Goal: Information Seeking & Learning: Learn about a topic

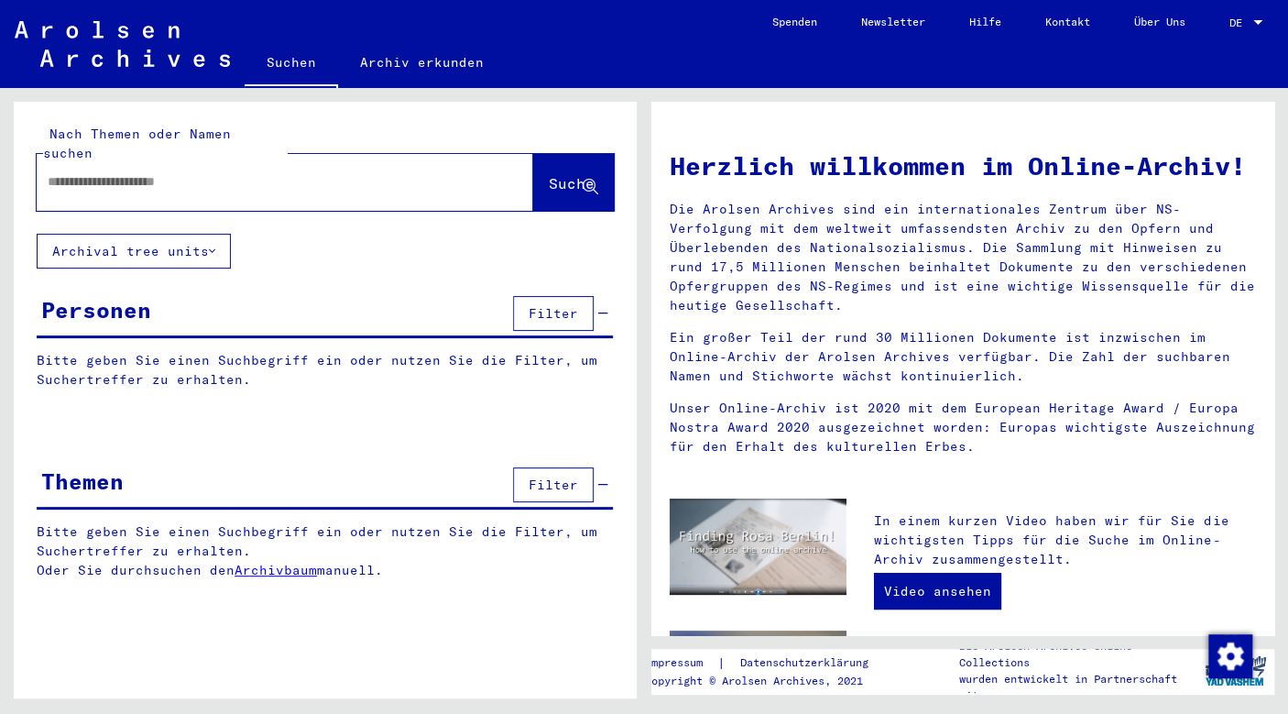
click at [334, 172] on input "text" at bounding box center [263, 181] width 431 height 19
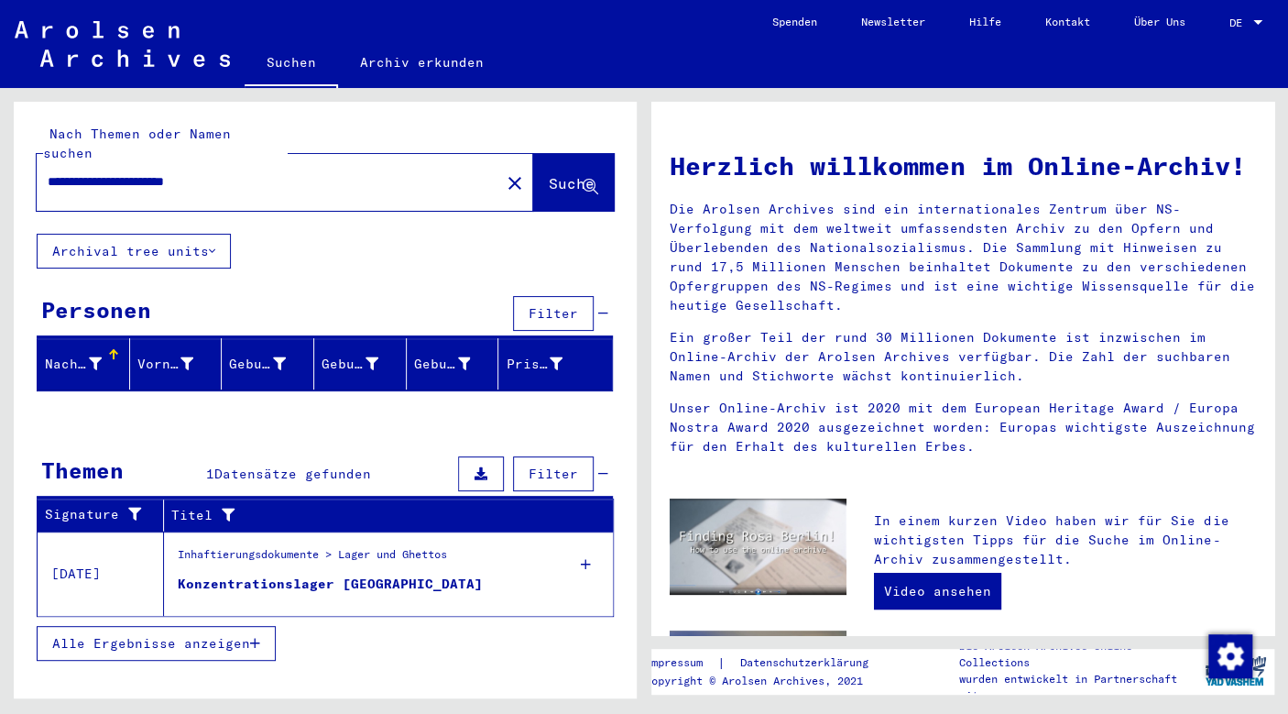
click at [262, 575] on div "Konzentrationslager [GEOGRAPHIC_DATA]" at bounding box center [330, 584] width 305 height 19
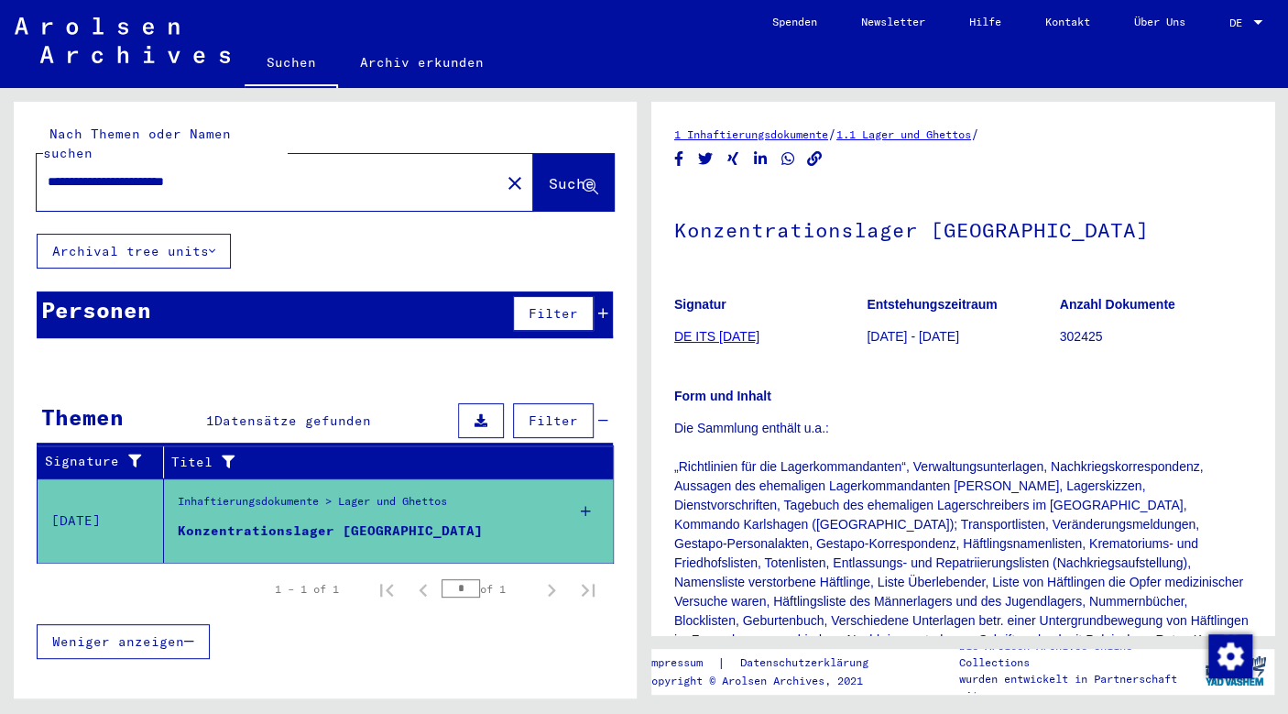
click at [258, 172] on input "**********" at bounding box center [269, 181] width 442 height 19
drag, startPoint x: 291, startPoint y: 158, endPoint x: 157, endPoint y: 177, distance: 136.1
click at [157, 177] on input "**********" at bounding box center [269, 181] width 442 height 19
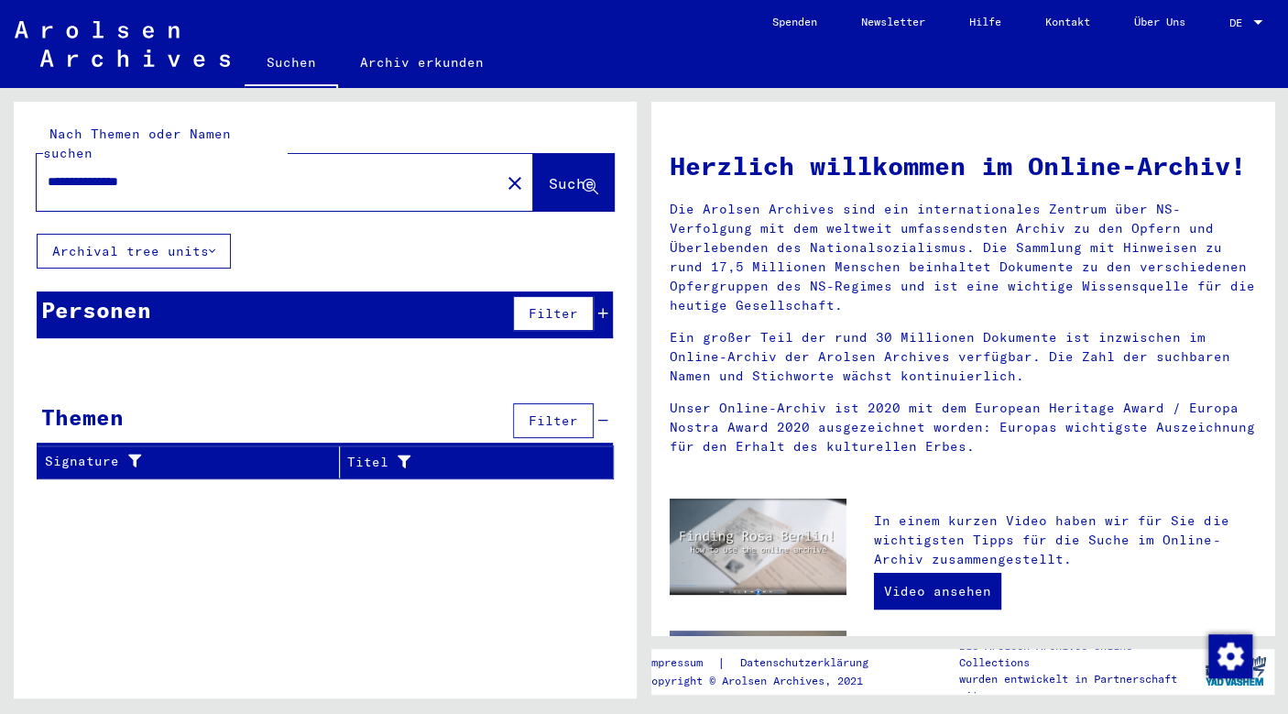
click at [101, 172] on input "**********" at bounding box center [263, 181] width 431 height 19
drag, startPoint x: 137, startPoint y: 166, endPoint x: 97, endPoint y: 170, distance: 40.5
click at [97, 172] on input "**********" at bounding box center [263, 181] width 431 height 19
type input "***"
click at [394, 46] on link "Archiv erkunden" at bounding box center [422, 62] width 168 height 44
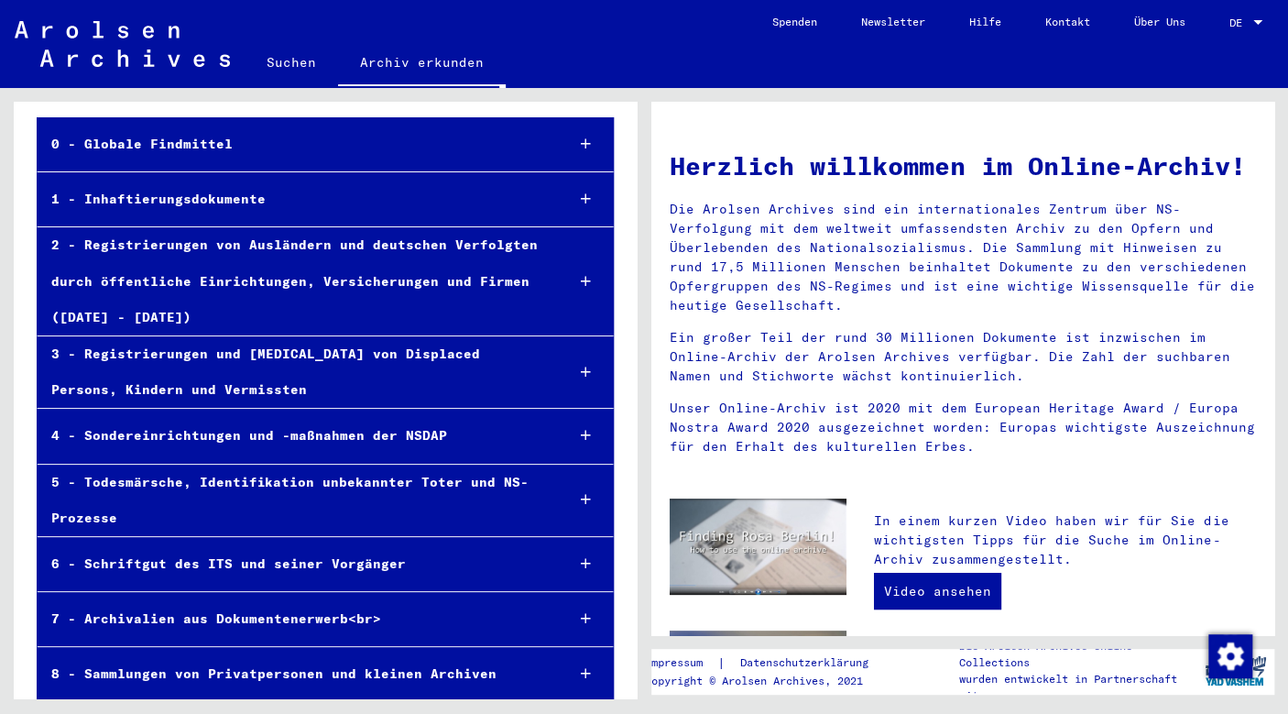
scroll to position [92, 0]
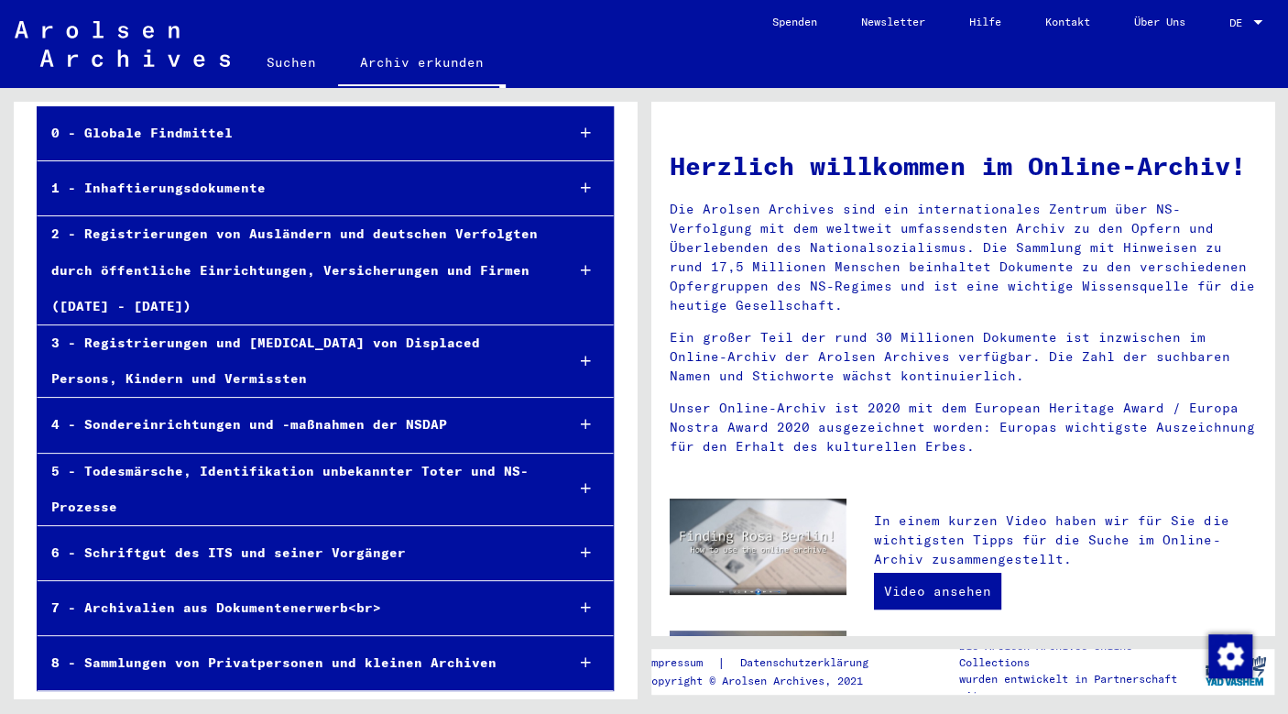
click at [340, 192] on div "1 - Inhaftierungsdokumente" at bounding box center [294, 188] width 512 height 36
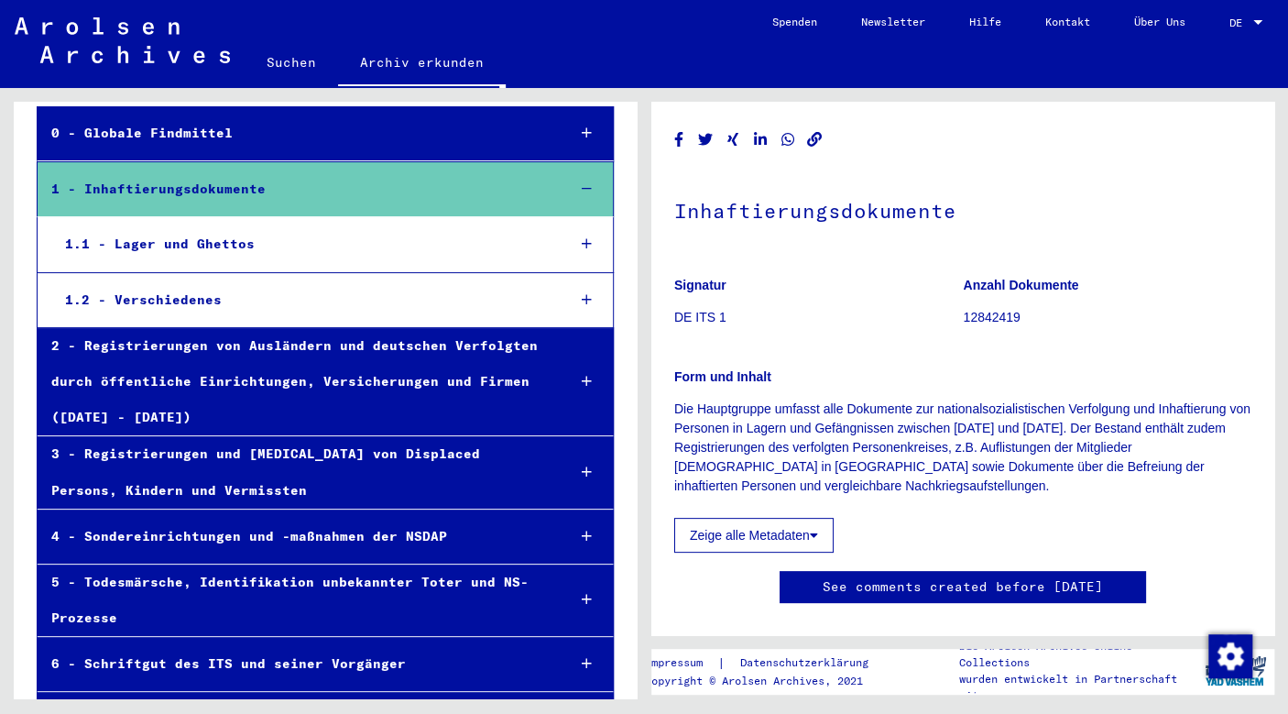
click at [328, 236] on div "1.1 - Lager und Ghettos" at bounding box center [300, 244] width 499 height 36
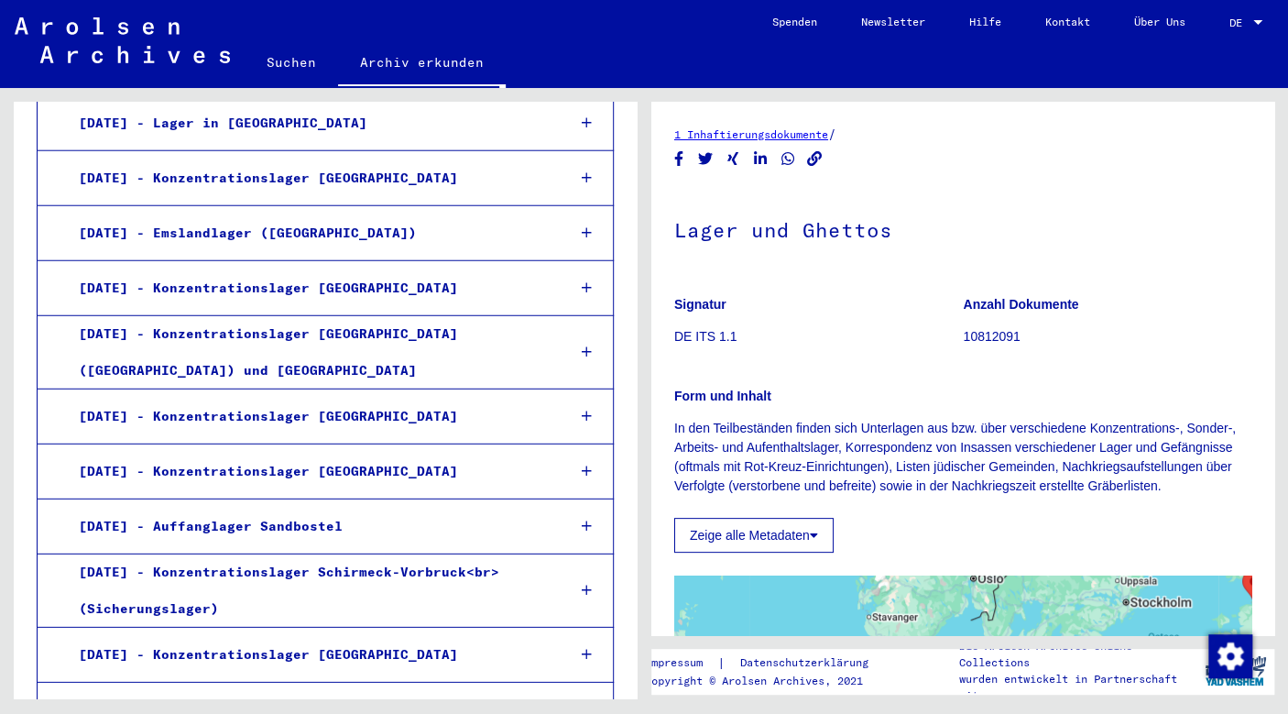
scroll to position [2228, 0]
click at [364, 453] on div "[DATE] - Konzentrationslager [GEOGRAPHIC_DATA]" at bounding box center [308, 471] width 487 height 36
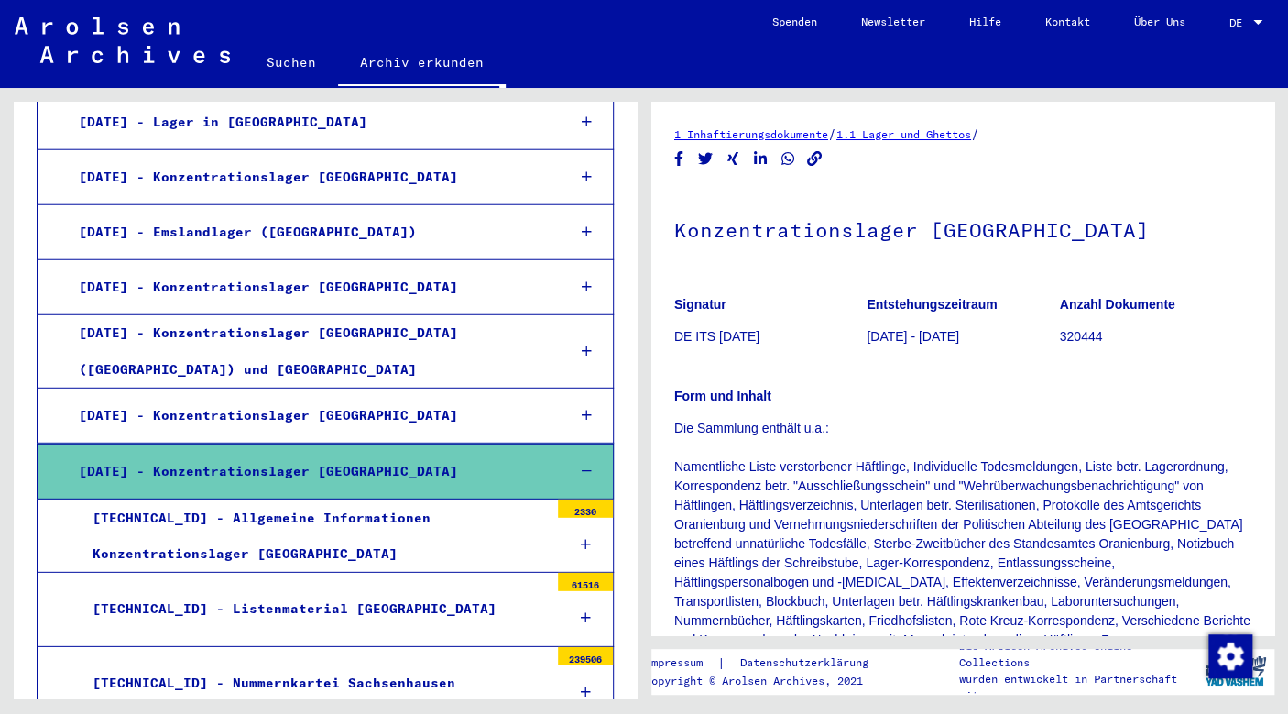
click at [380, 500] on div "[TECHNICAL_ID] - Allgemeine Informationen Konzentrationslager [GEOGRAPHIC_DATA]" at bounding box center [314, 535] width 470 height 71
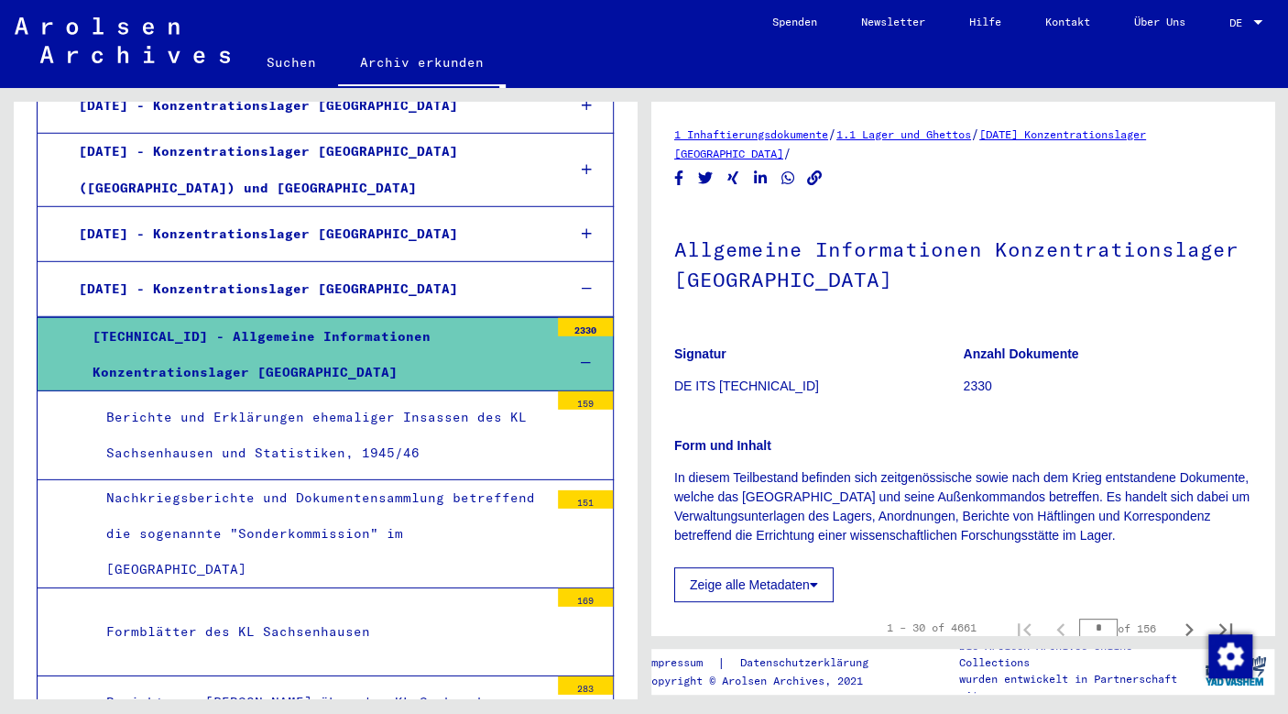
scroll to position [2427, 0]
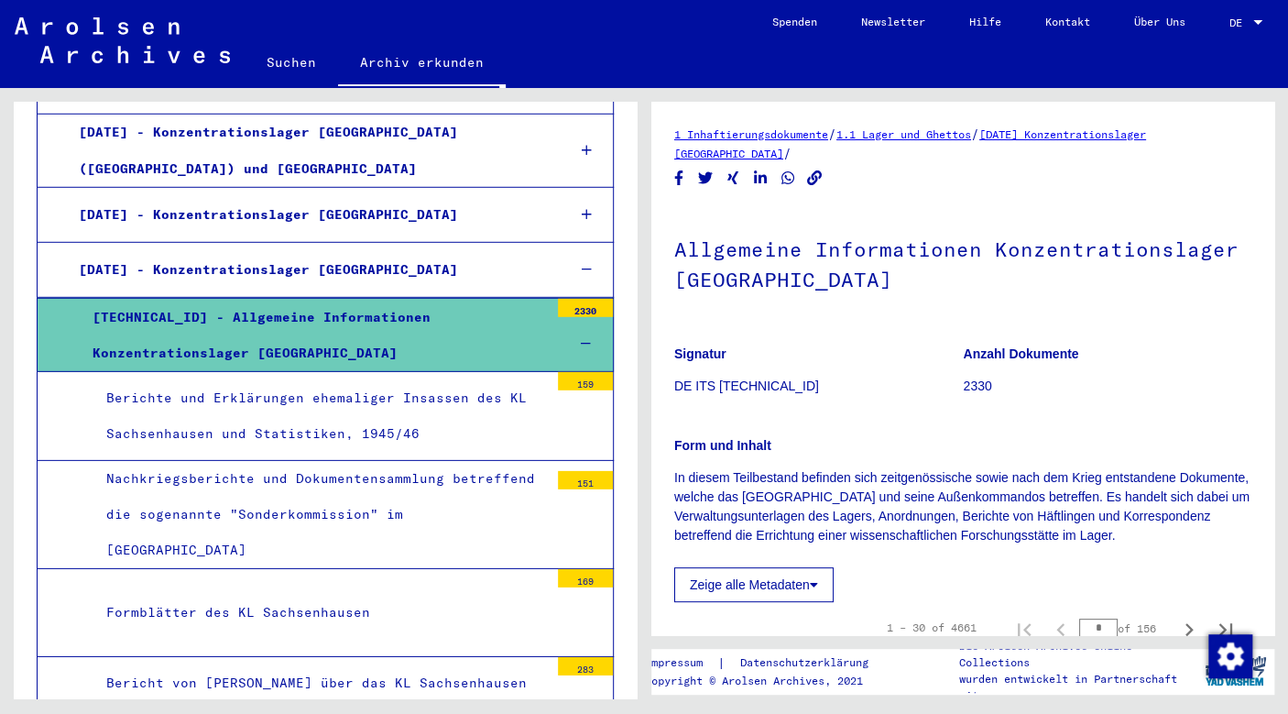
click at [541, 372] on mat-tree-node "Berichte und Erklärungen ehemaliger Insassen des KL Sachsenhausen und Statistik…" at bounding box center [325, 416] width 577 height 88
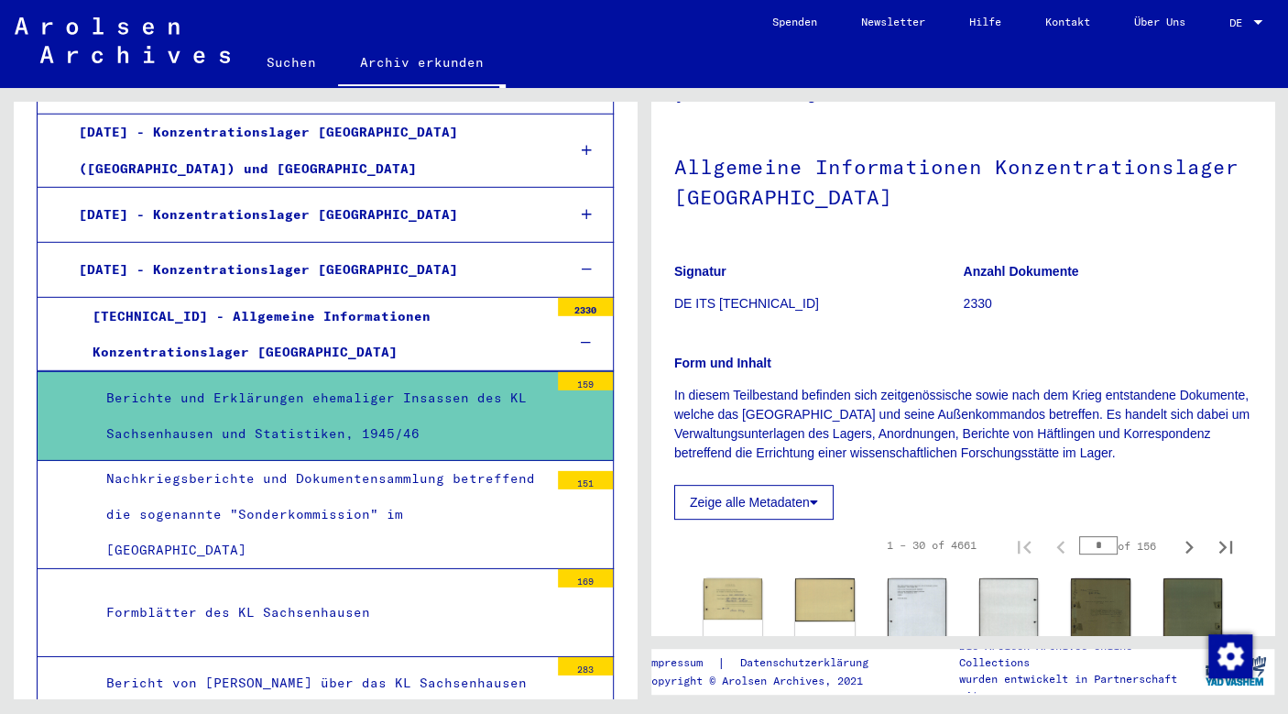
scroll to position [83, 0]
click at [345, 380] on div "Berichte und Erklärungen ehemaliger Insassen des KL Sachsenhausen und Statistik…" at bounding box center [321, 415] width 456 height 71
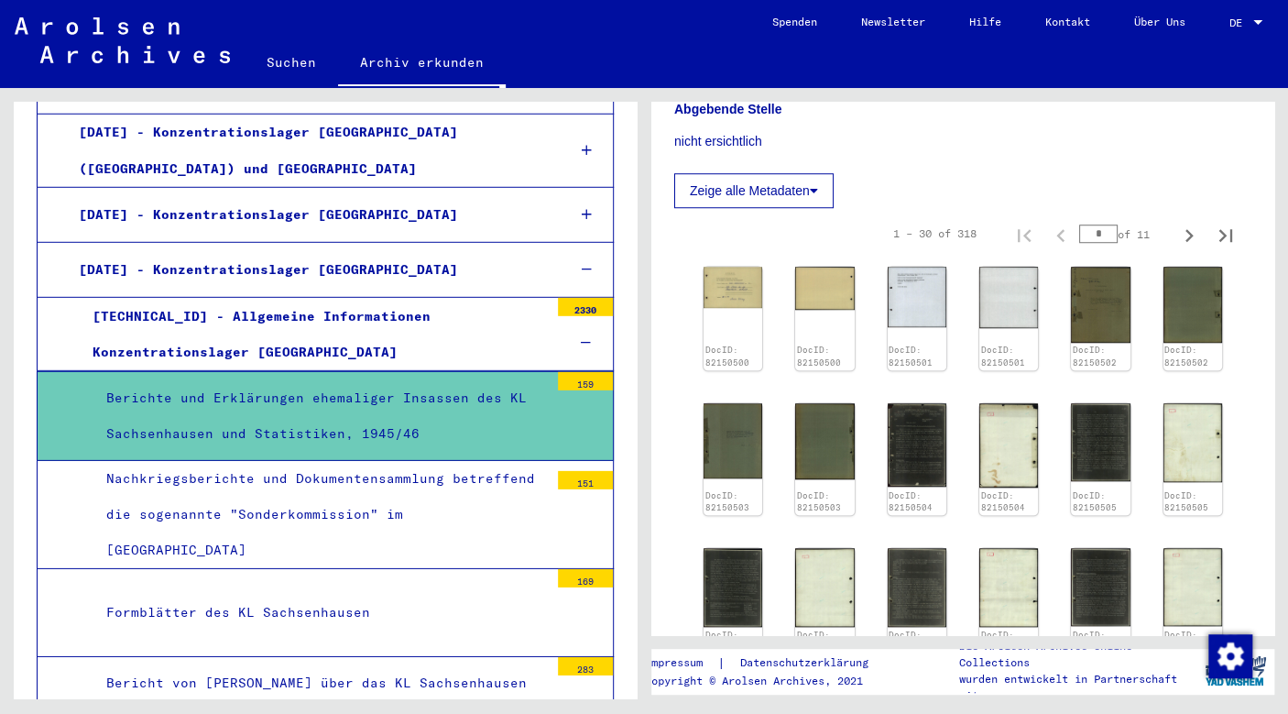
scroll to position [616, 0]
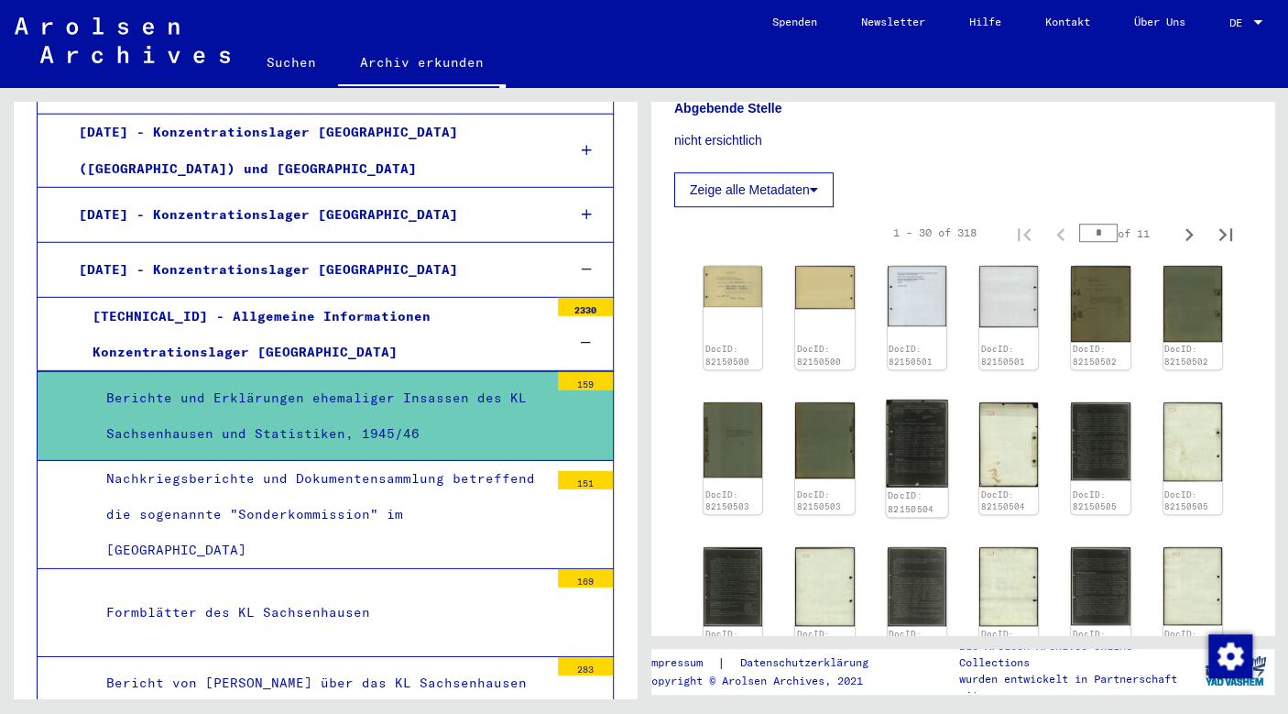
click at [900, 465] on img at bounding box center [917, 443] width 62 height 87
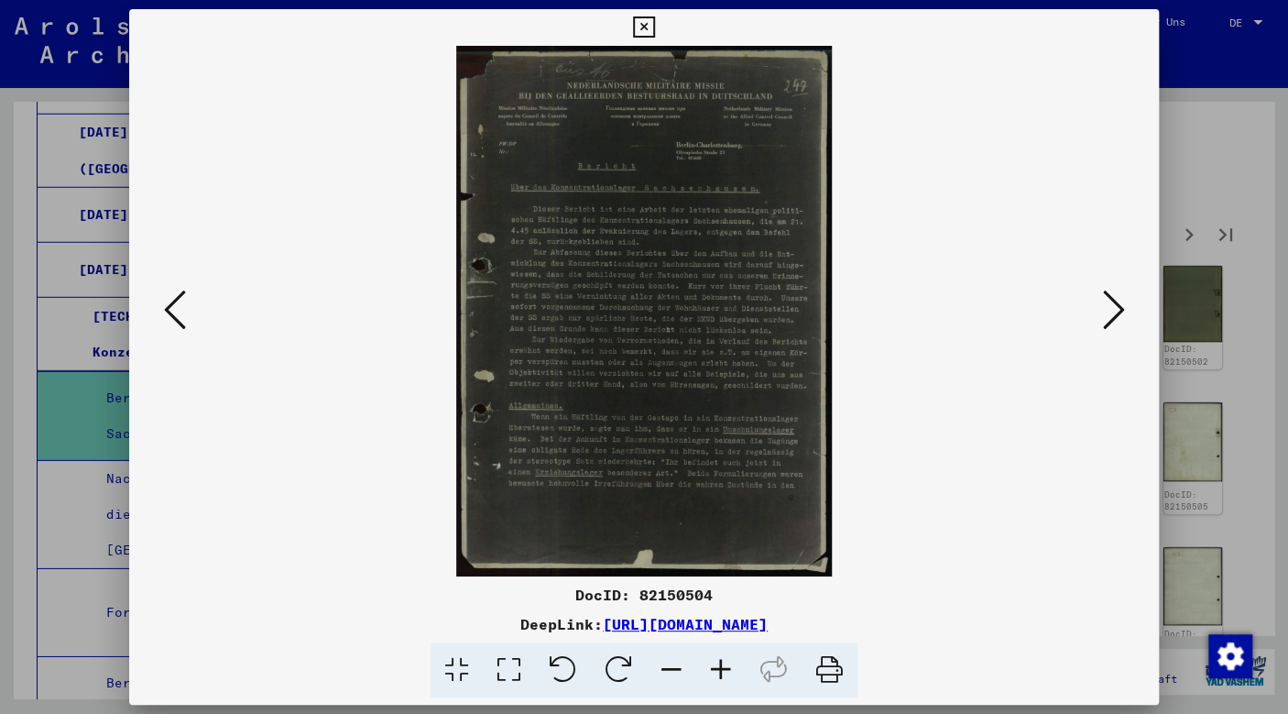
click at [718, 669] on icon at bounding box center [720, 670] width 49 height 56
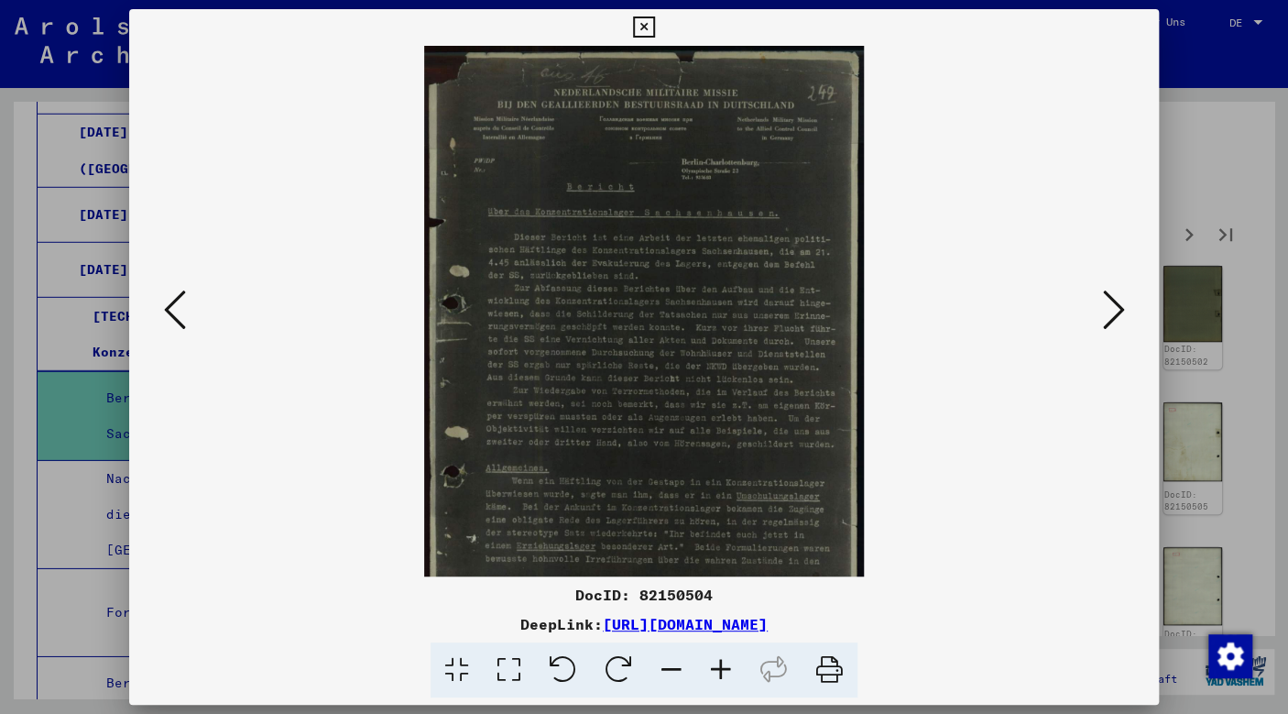
click at [718, 669] on icon at bounding box center [720, 670] width 49 height 56
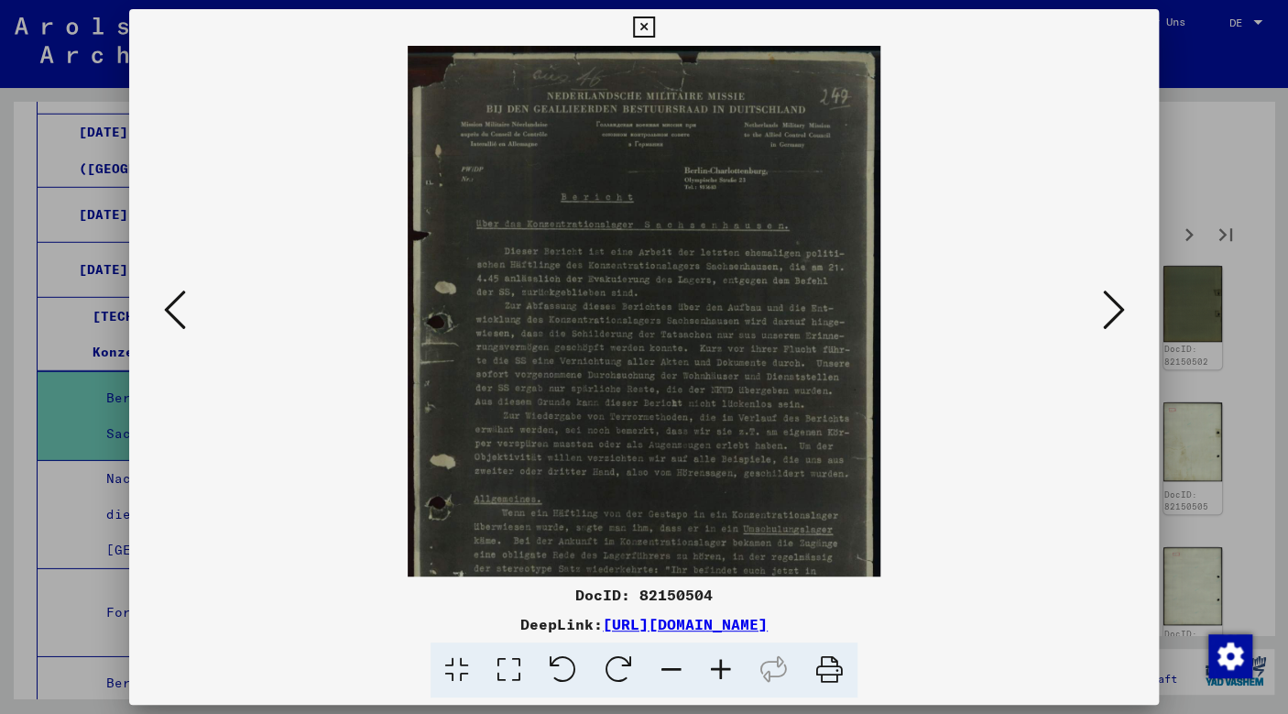
click at [718, 669] on icon at bounding box center [720, 670] width 49 height 56
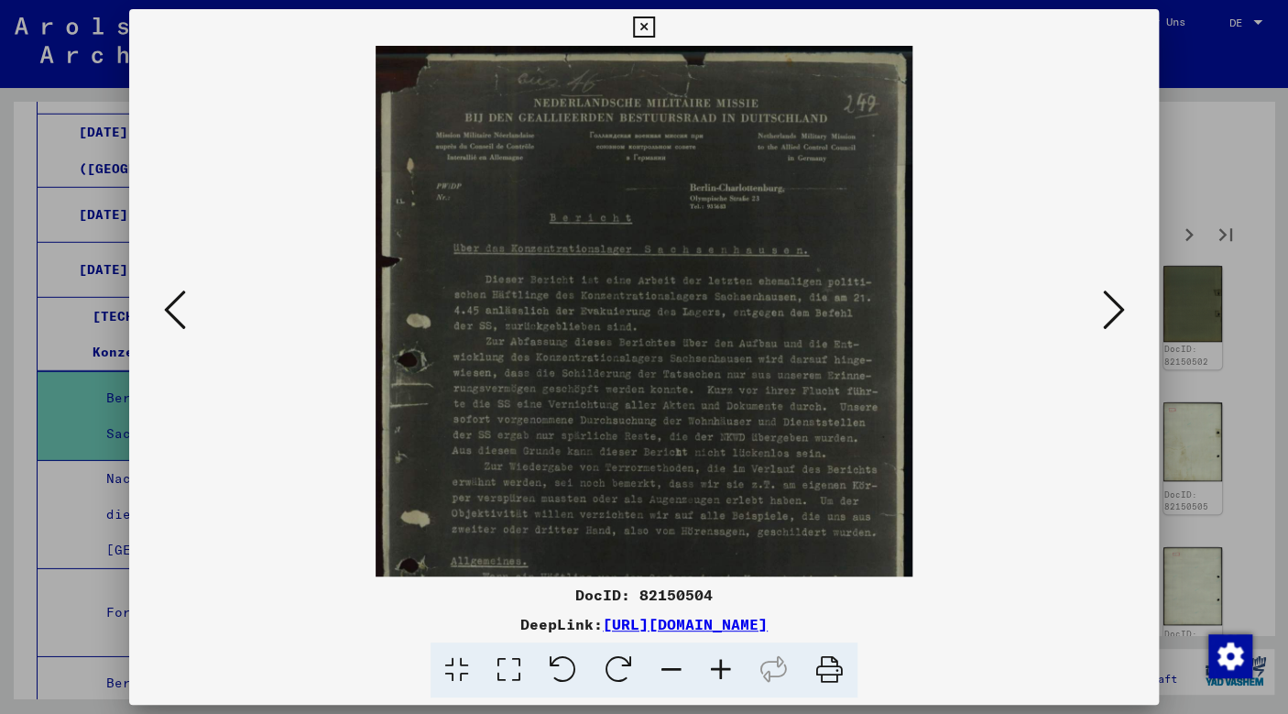
click at [718, 669] on icon at bounding box center [720, 670] width 49 height 56
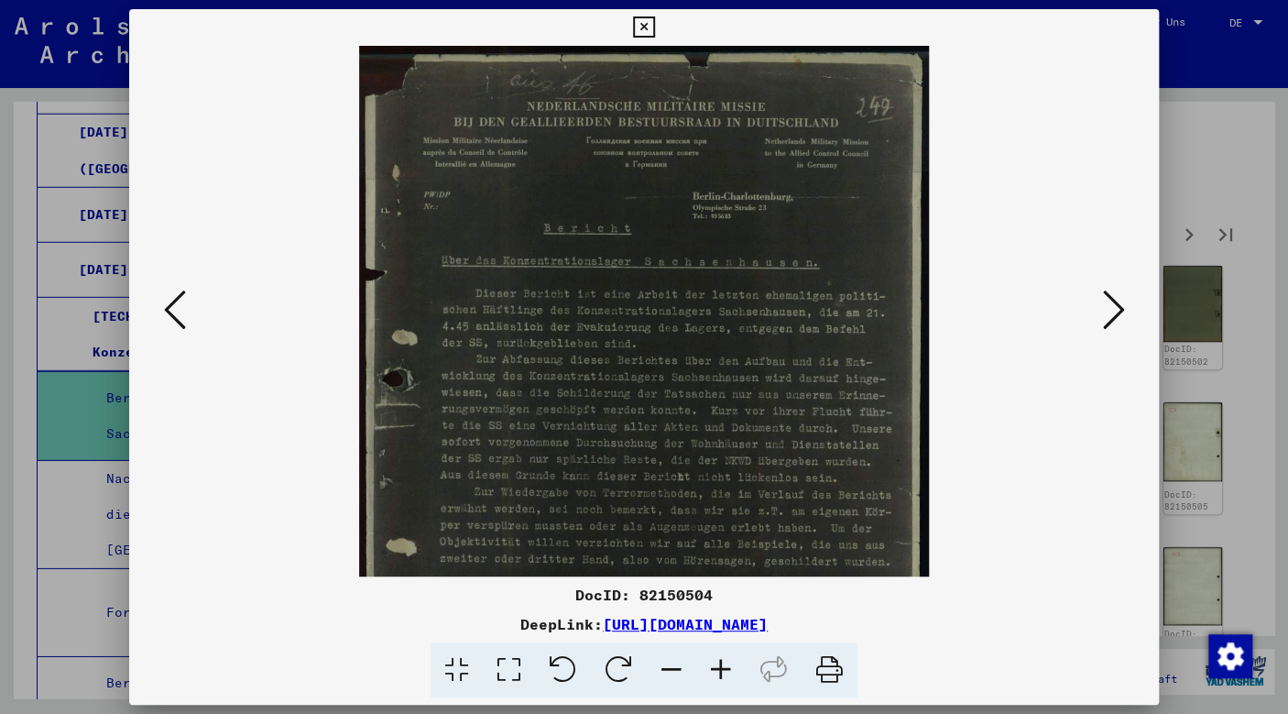
click at [718, 669] on icon at bounding box center [720, 670] width 49 height 56
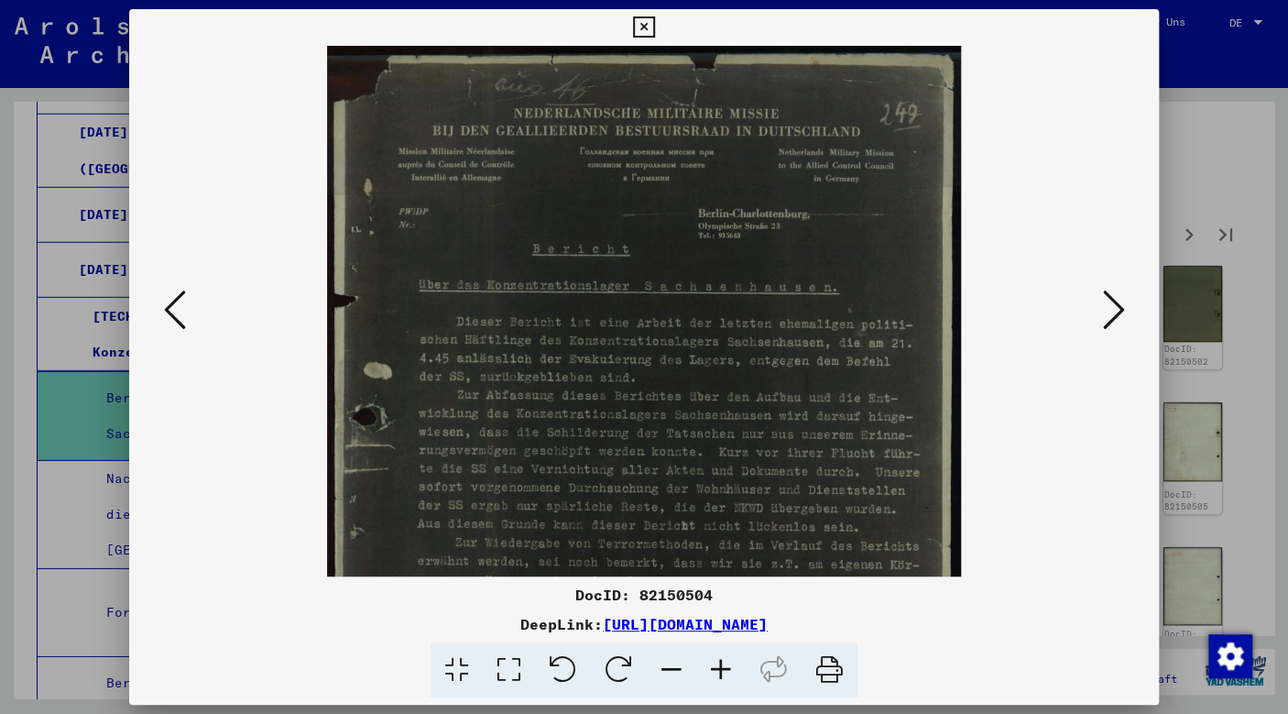
click at [718, 669] on icon at bounding box center [720, 670] width 49 height 56
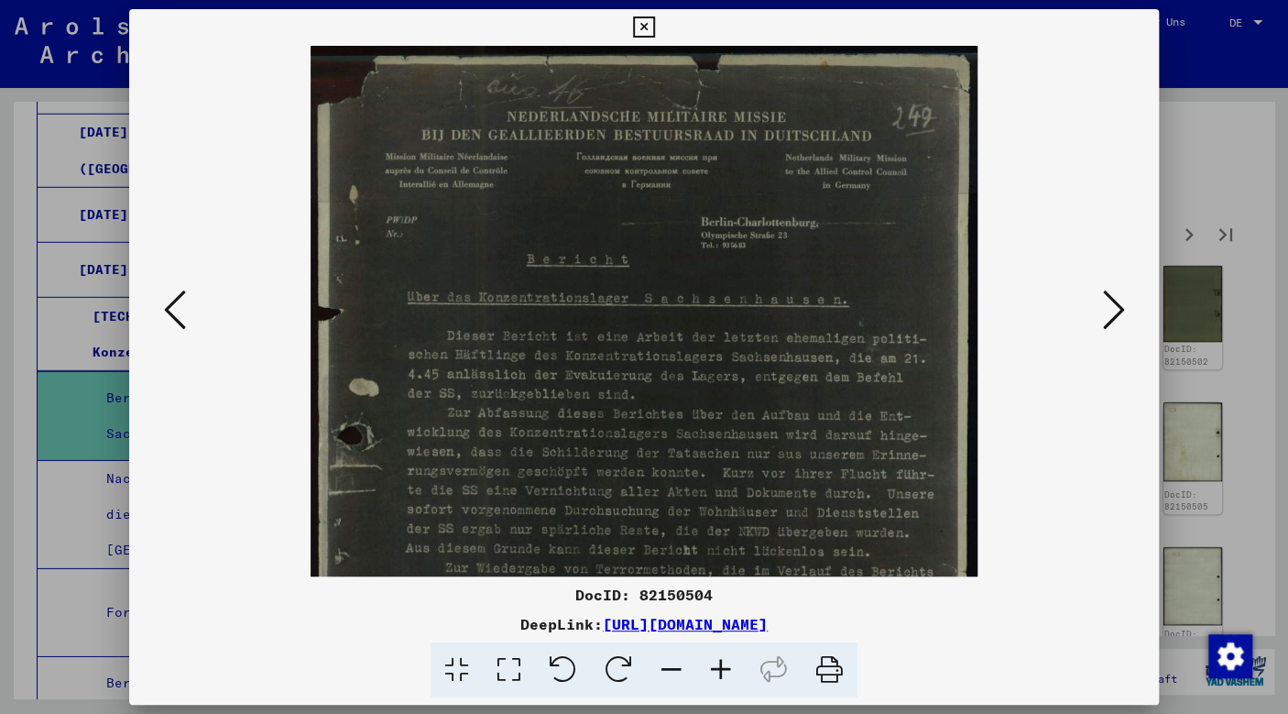
click at [718, 669] on icon at bounding box center [720, 670] width 49 height 56
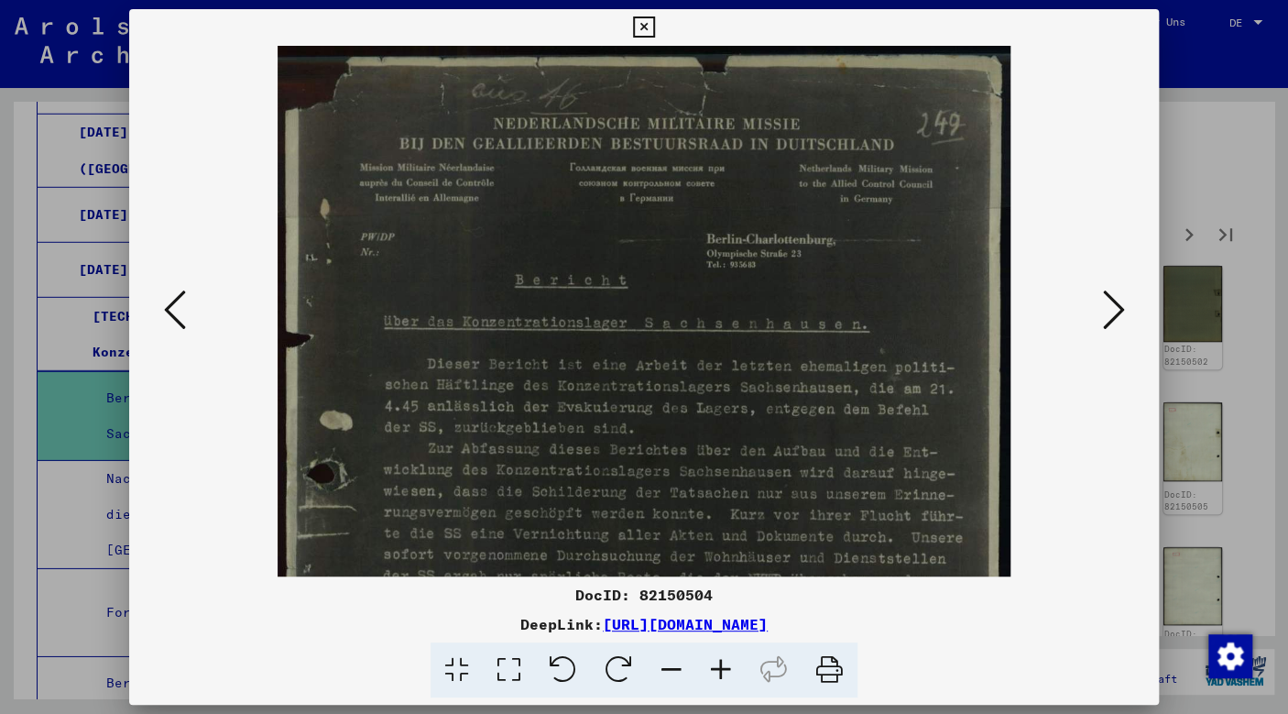
click at [718, 669] on icon at bounding box center [720, 670] width 49 height 56
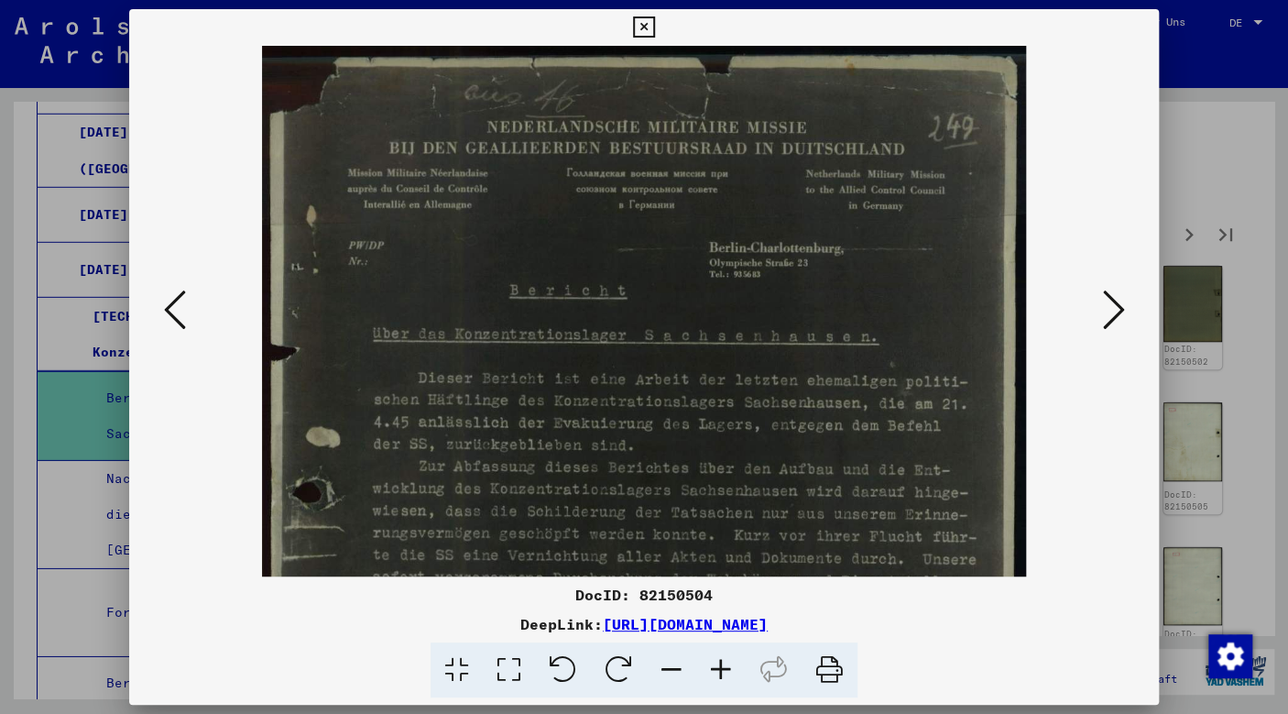
click at [718, 669] on icon at bounding box center [720, 670] width 49 height 56
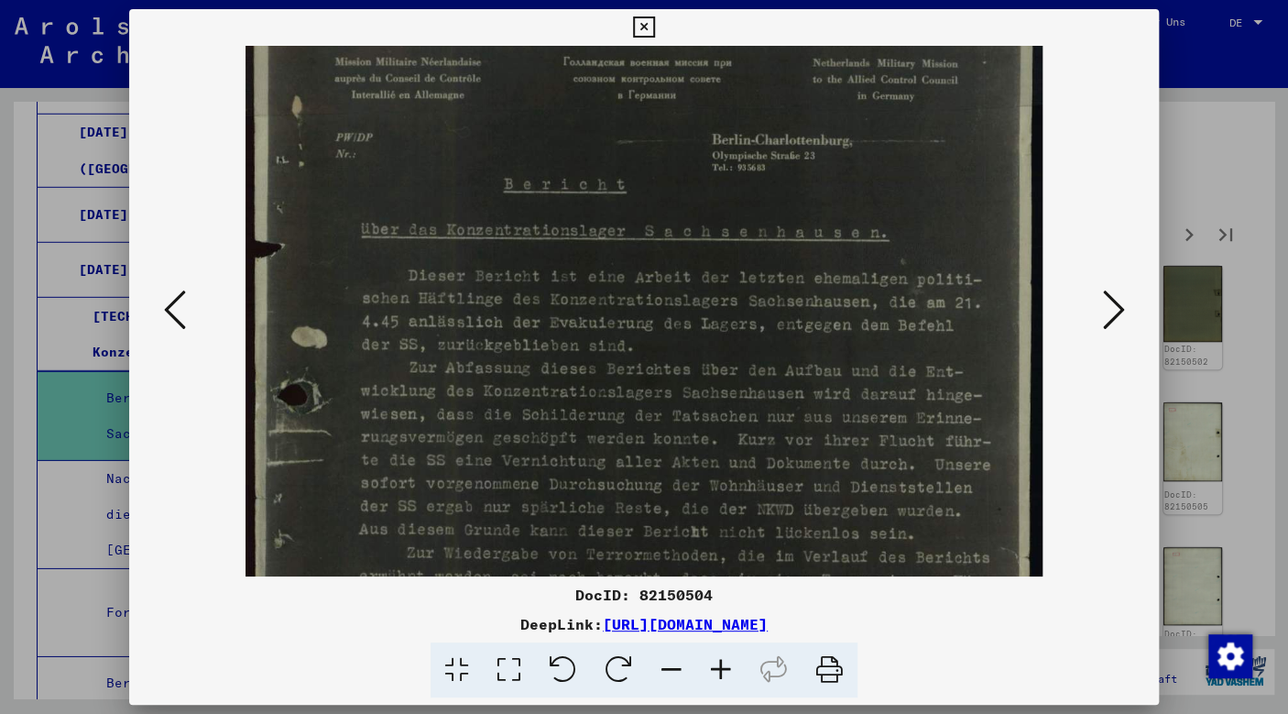
scroll to position [169, 0]
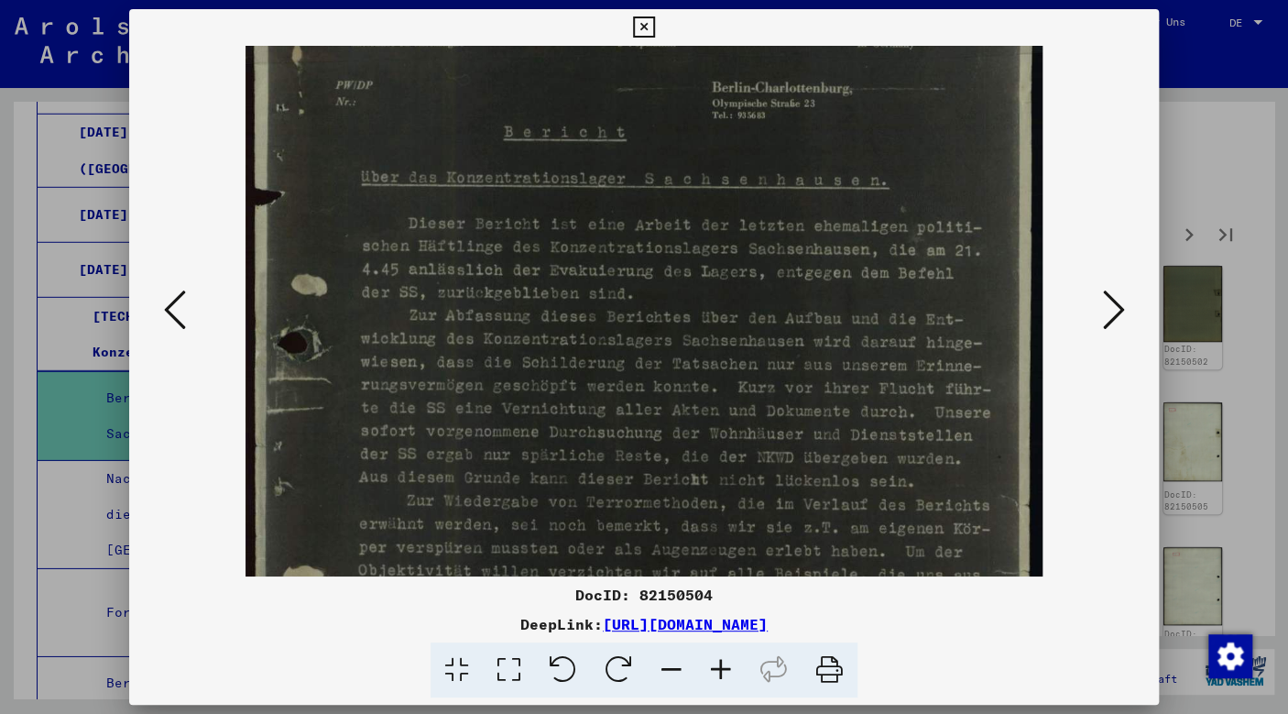
drag, startPoint x: 743, startPoint y: 498, endPoint x: 766, endPoint y: 331, distance: 168.3
click at [766, 331] on img at bounding box center [644, 440] width 797 height 1126
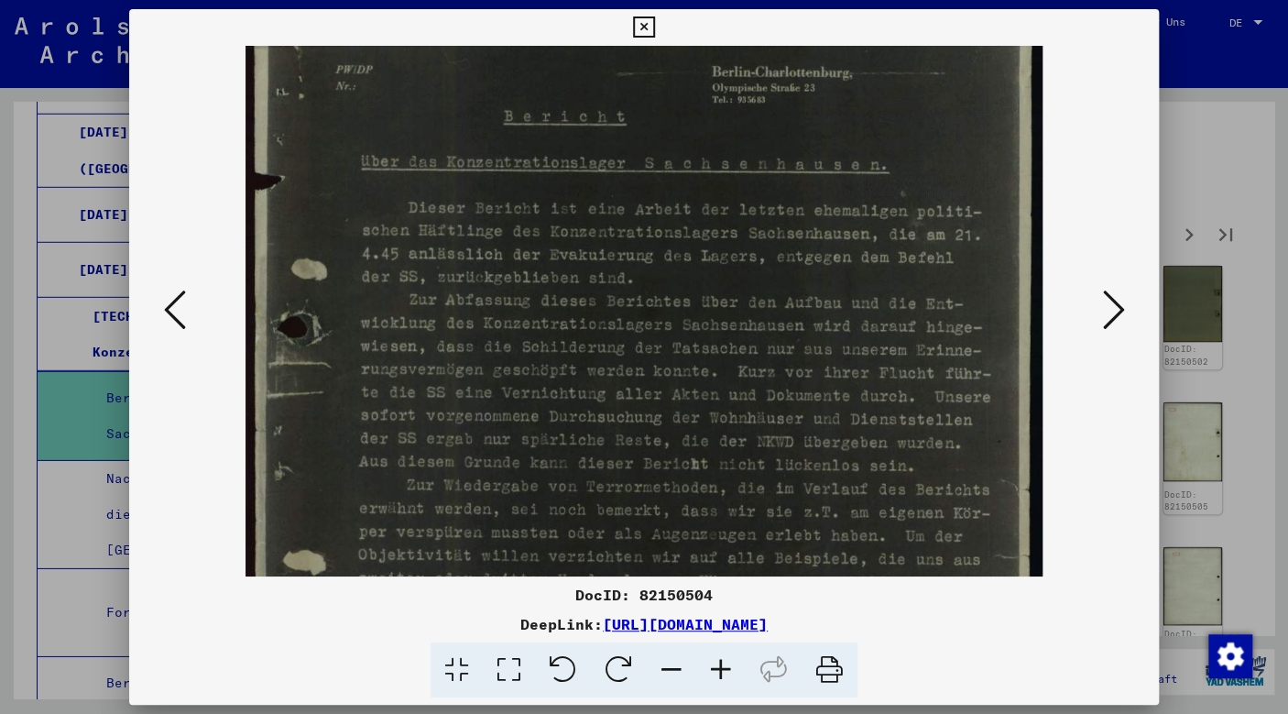
scroll to position [185, 0]
drag, startPoint x: 758, startPoint y: 396, endPoint x: 762, endPoint y: 378, distance: 18.9
click at [762, 378] on img at bounding box center [644, 424] width 797 height 1126
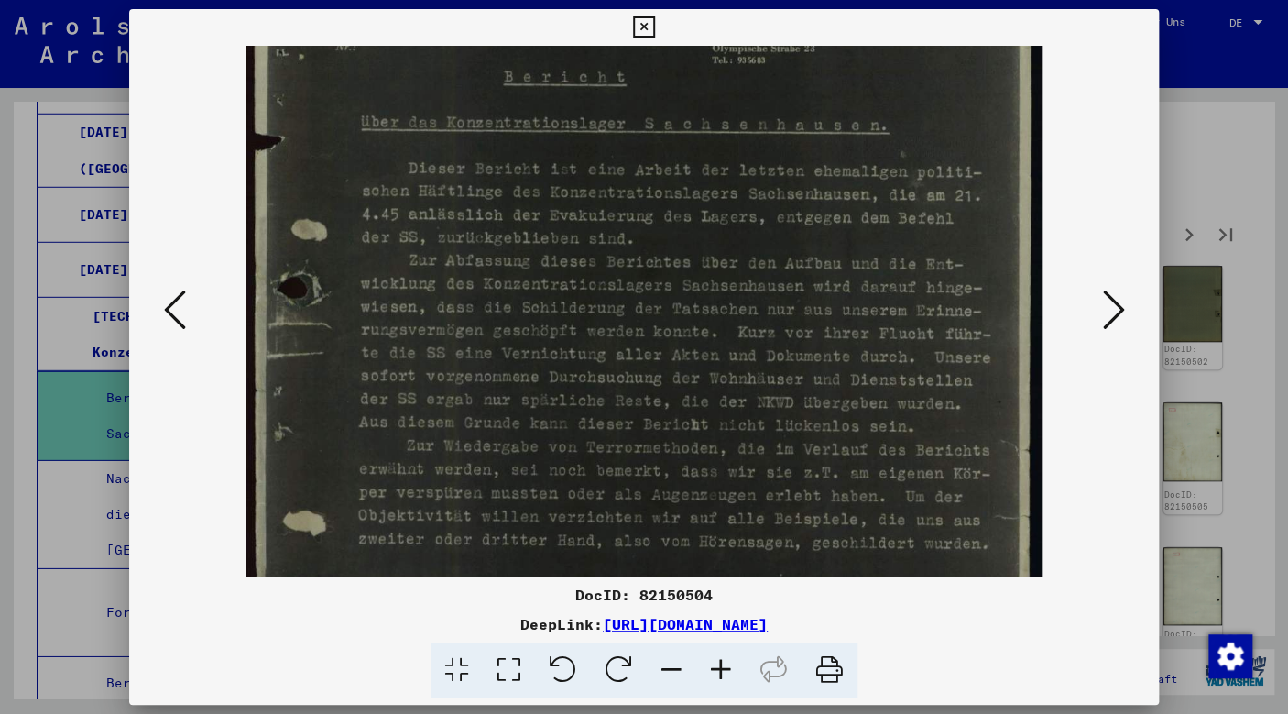
scroll to position [232, 0]
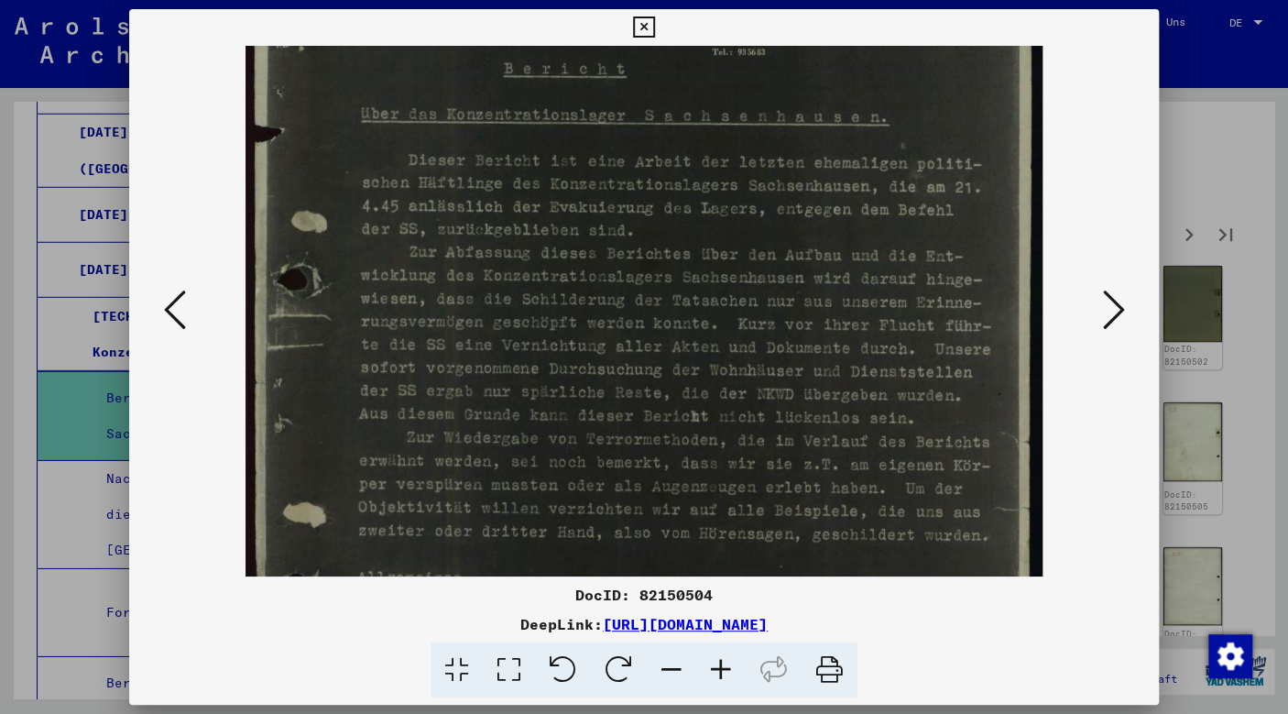
drag, startPoint x: 762, startPoint y: 378, endPoint x: 772, endPoint y: 330, distance: 48.7
click at [772, 330] on img at bounding box center [644, 377] width 797 height 1126
click at [1208, 180] on div at bounding box center [644, 357] width 1288 height 714
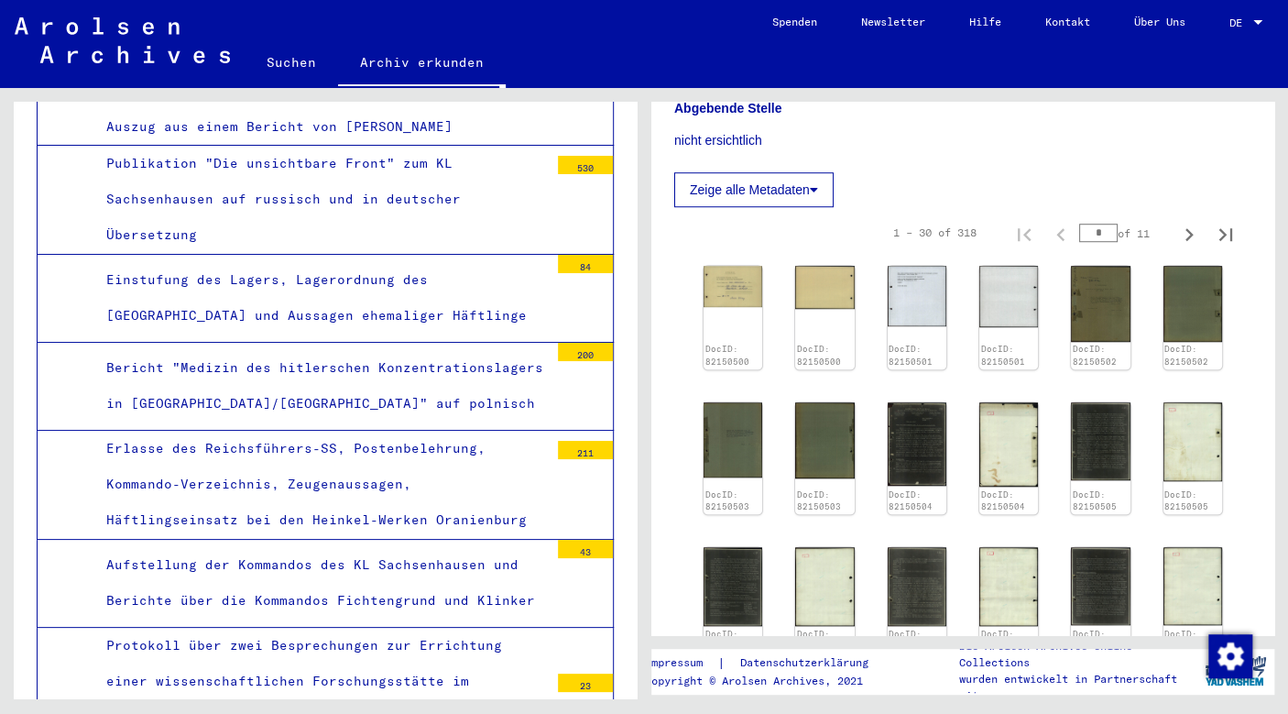
scroll to position [3156, 0]
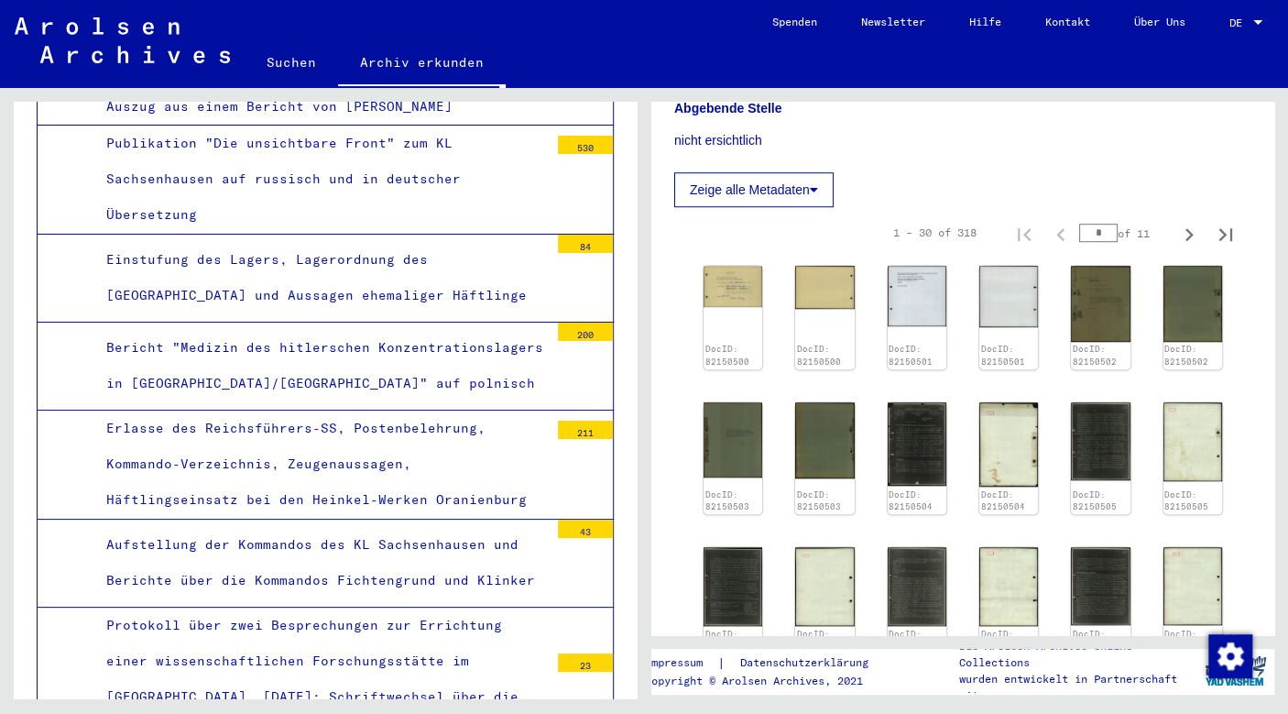
click at [489, 411] on div "Erlasse des Reichsführers-SS, Postenbelehrung, Kommando-Verzeichnis, Zeugenauss…" at bounding box center [321, 465] width 456 height 108
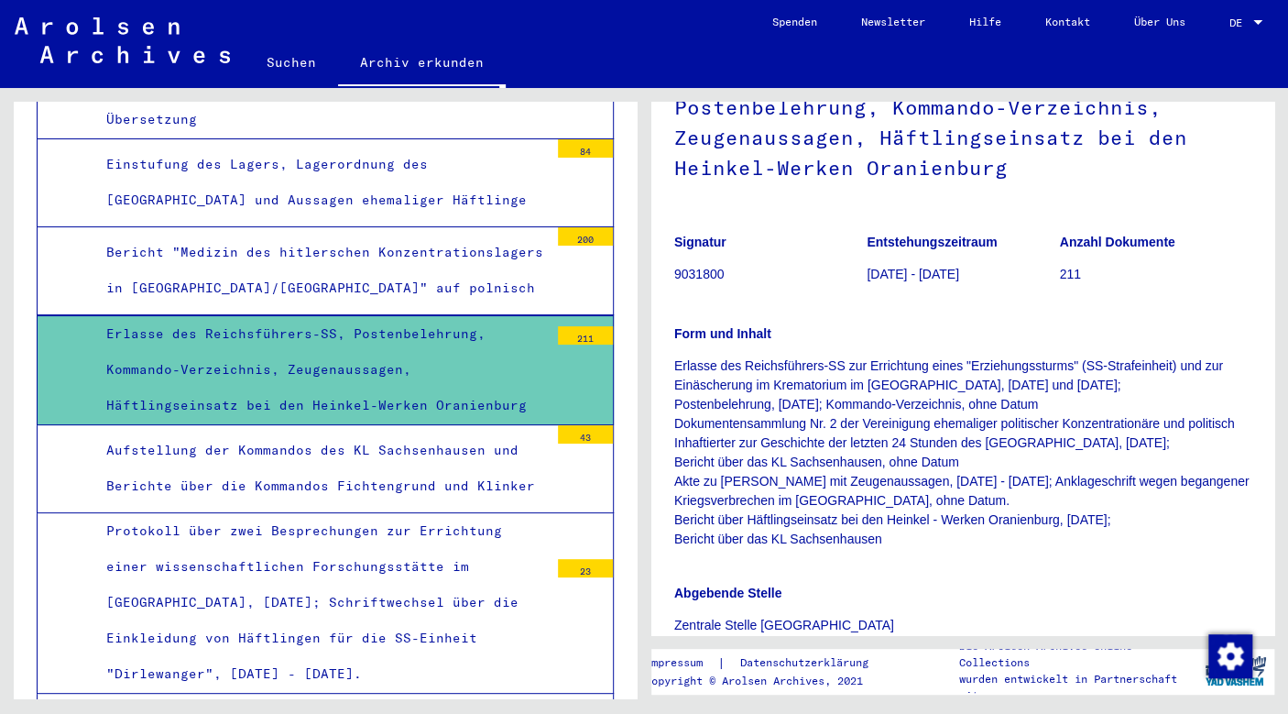
scroll to position [3260, 0]
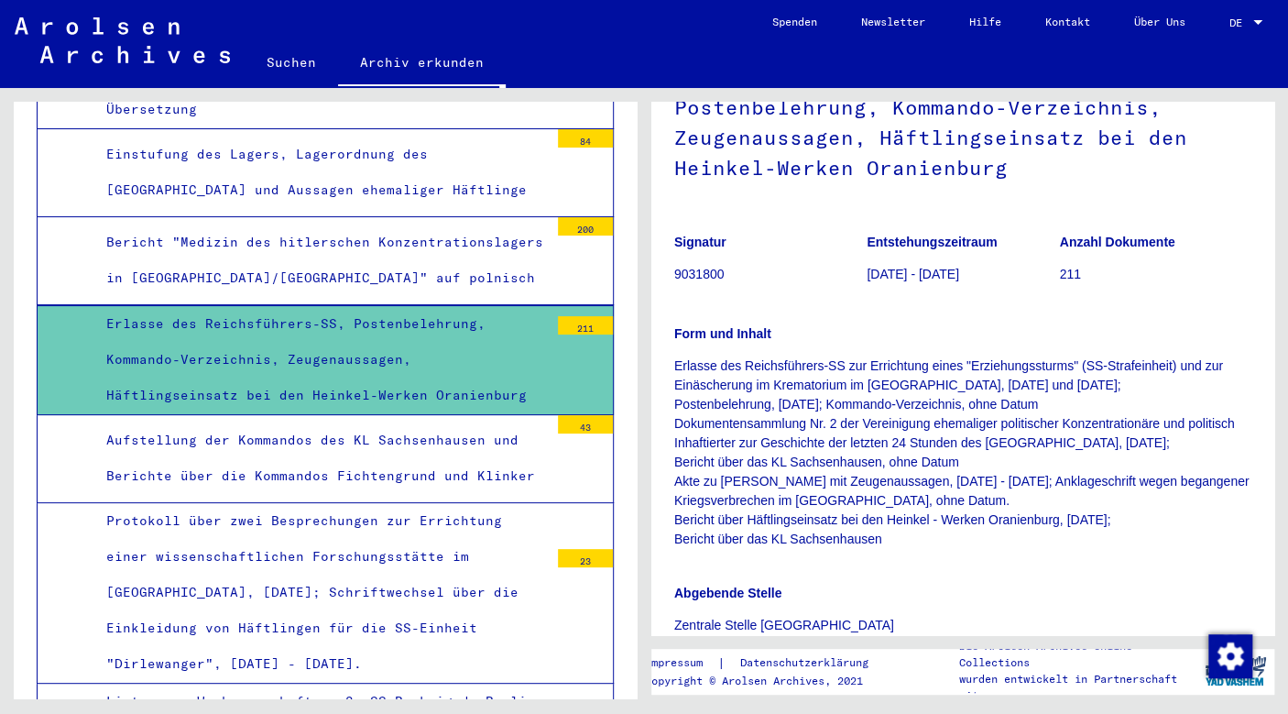
click at [462, 422] on div "Aufstellung der Kommandos des KL Sachsenhausen und Berichte über die Kommandos …" at bounding box center [321, 457] width 456 height 71
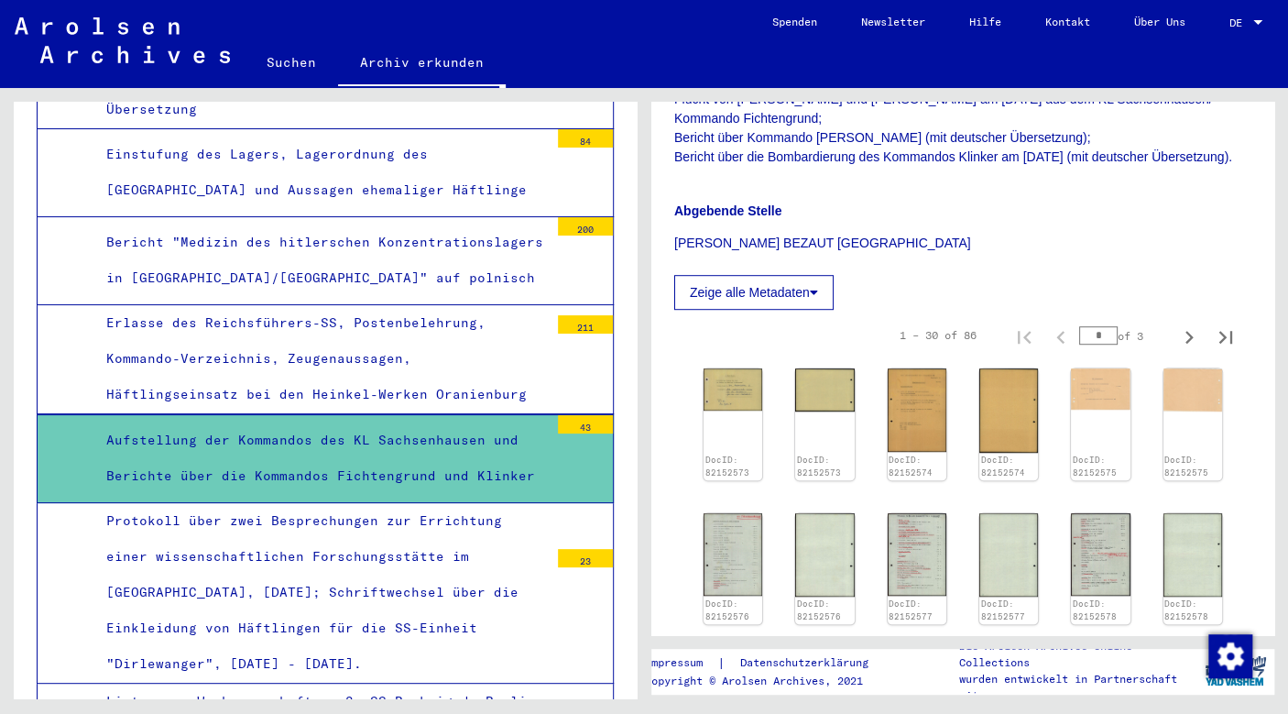
scroll to position [448, 0]
click at [918, 433] on img at bounding box center [917, 409] width 62 height 88
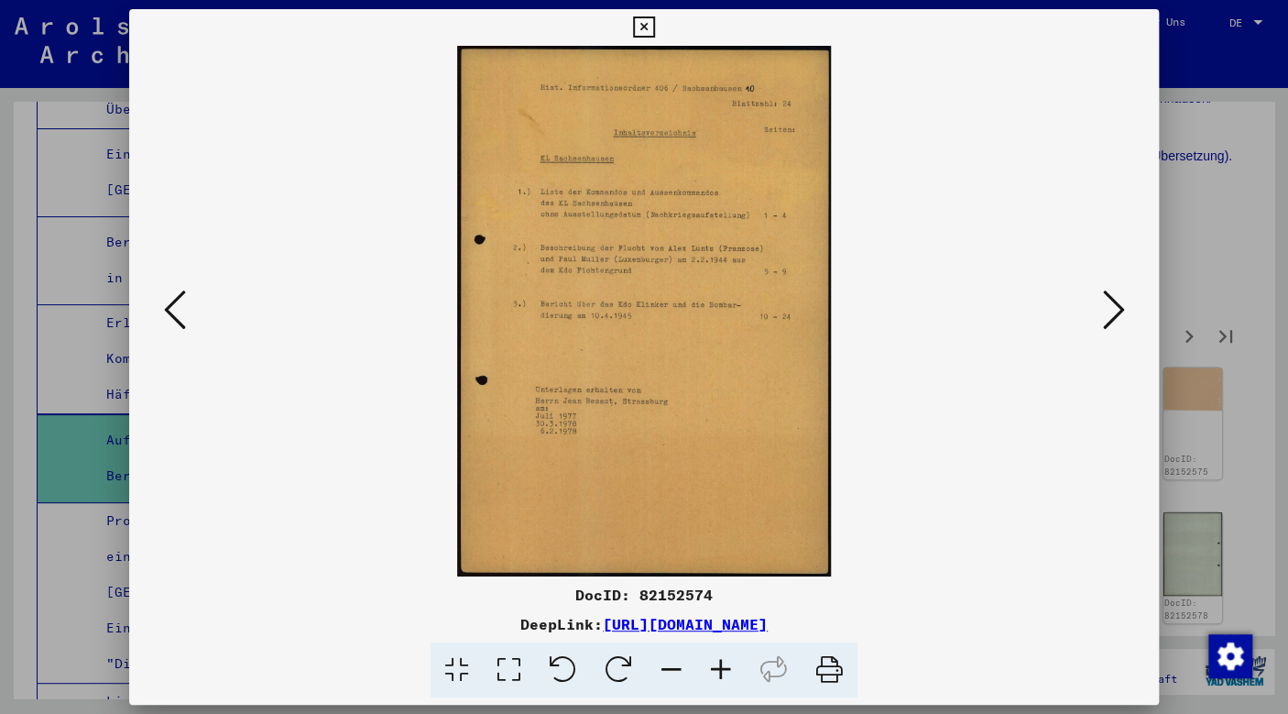
scroll to position [3260, 0]
click at [722, 664] on icon at bounding box center [720, 670] width 49 height 56
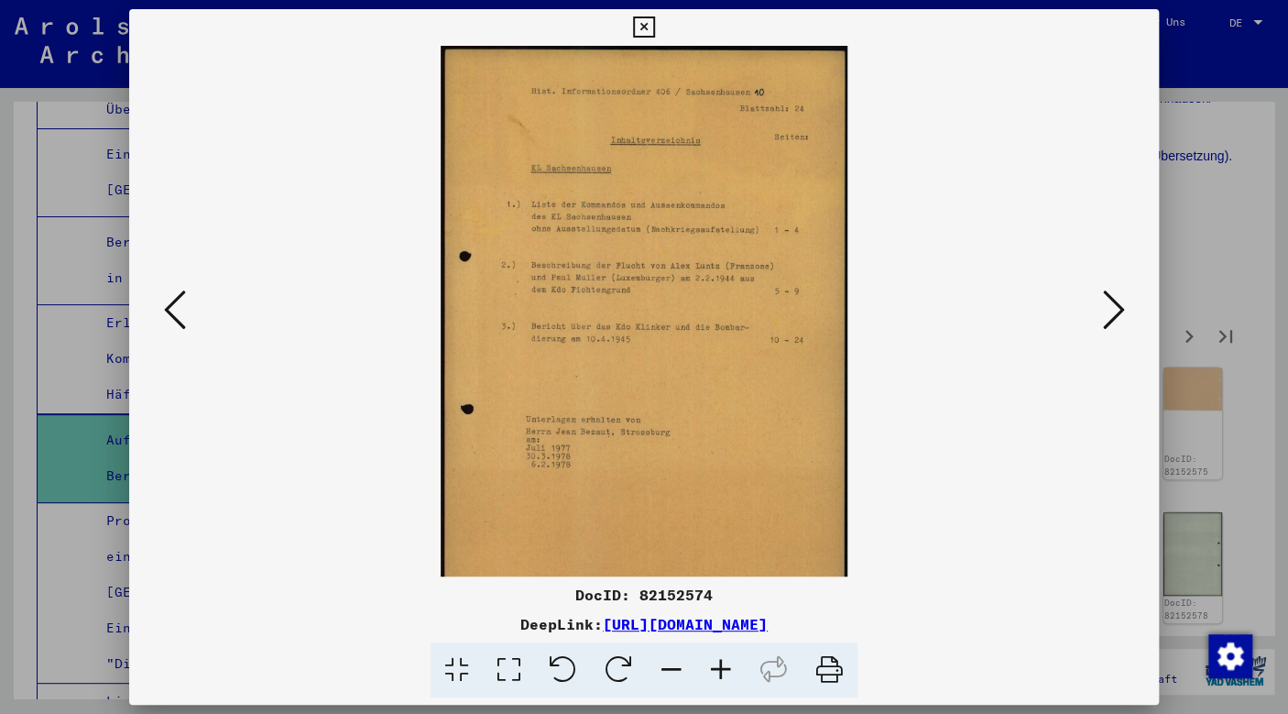
click at [722, 664] on icon at bounding box center [720, 670] width 49 height 56
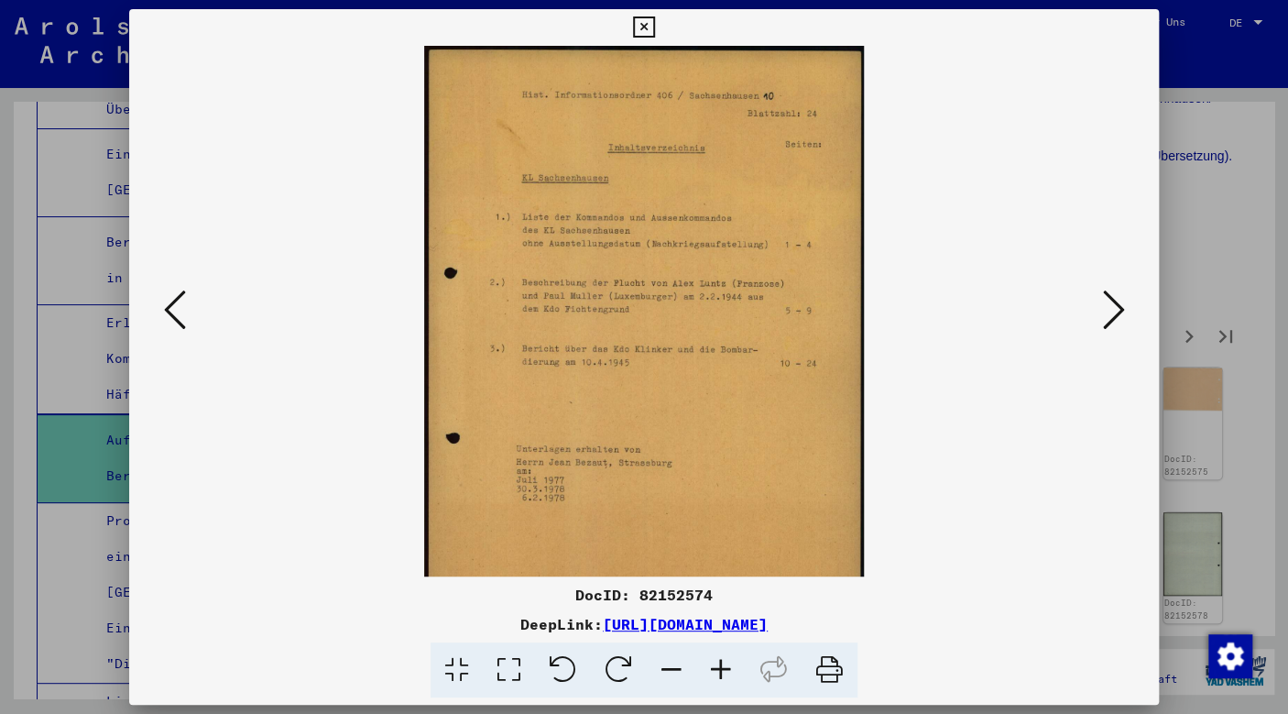
click at [722, 664] on icon at bounding box center [720, 670] width 49 height 56
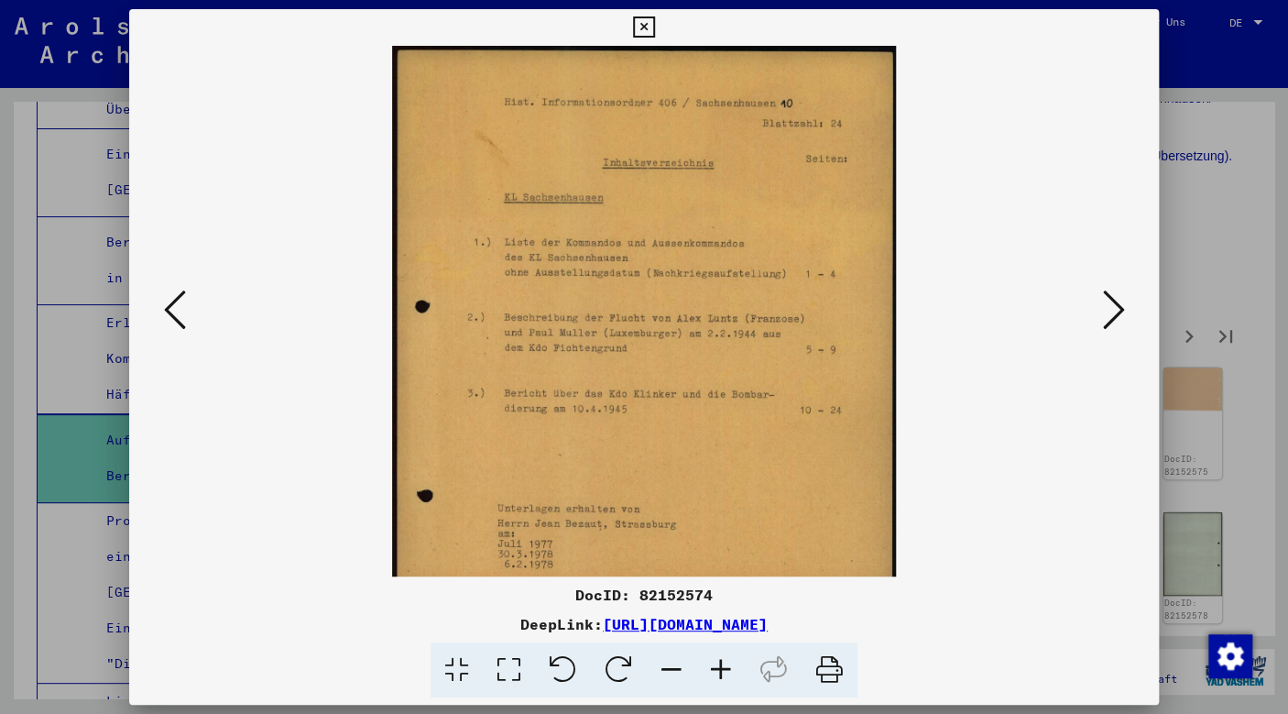
click at [722, 664] on icon at bounding box center [720, 670] width 49 height 56
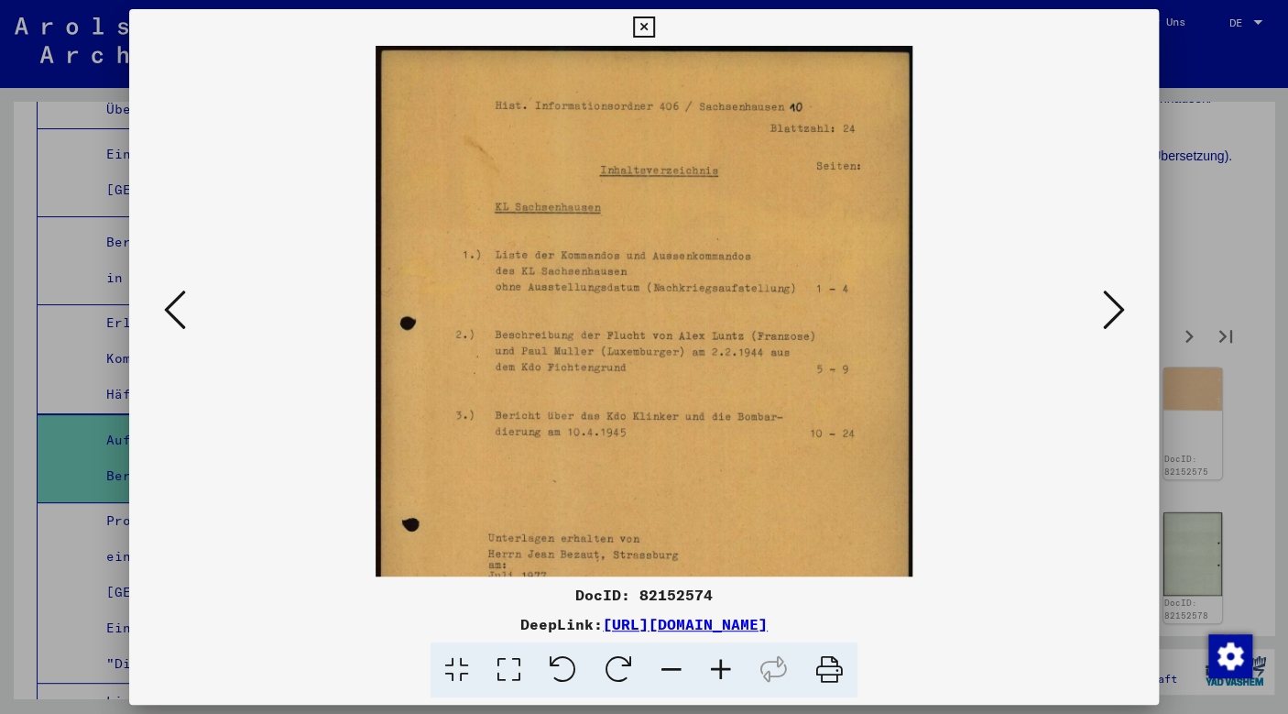
click at [722, 664] on icon at bounding box center [720, 670] width 49 height 56
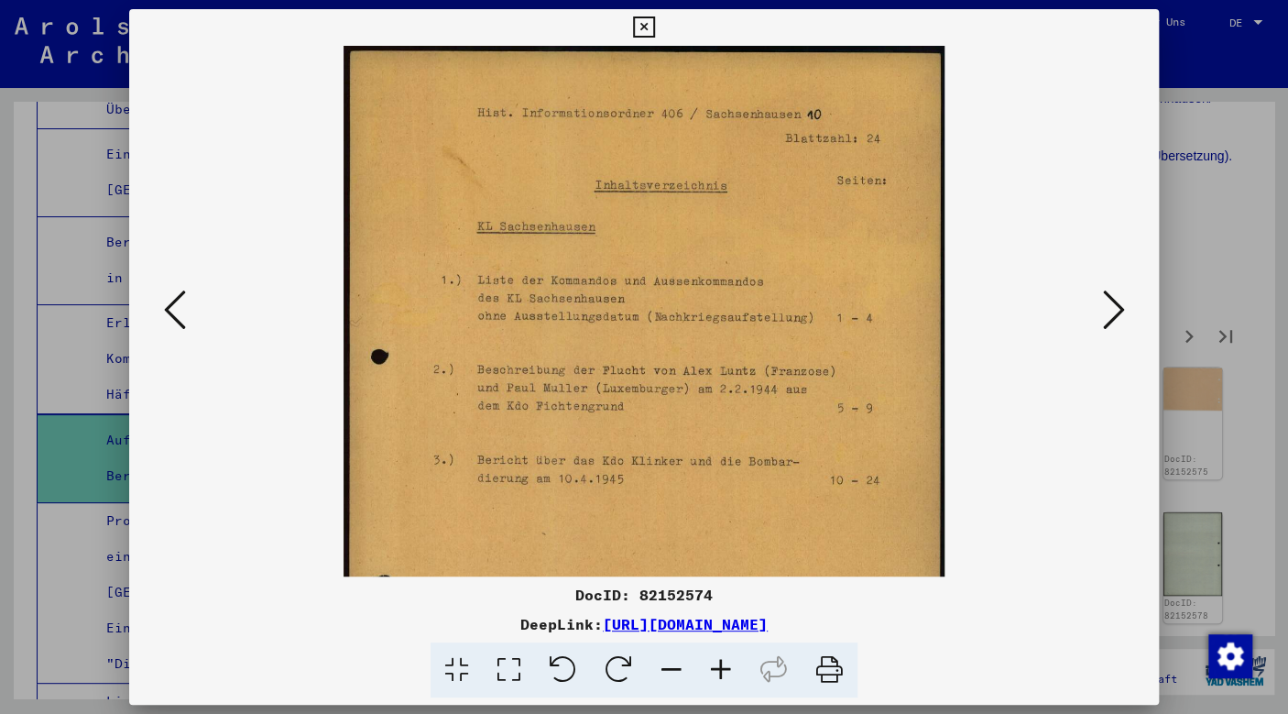
click at [722, 664] on icon at bounding box center [720, 670] width 49 height 56
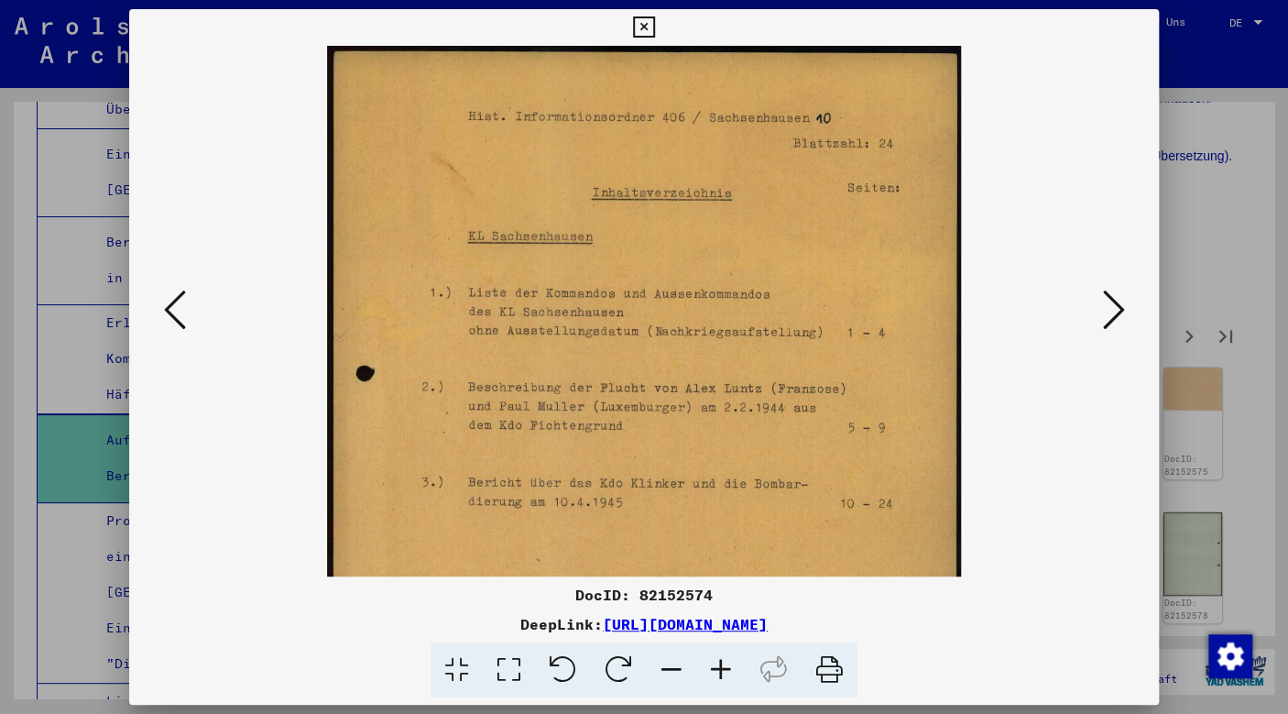
click at [1108, 312] on icon at bounding box center [1113, 310] width 22 height 44
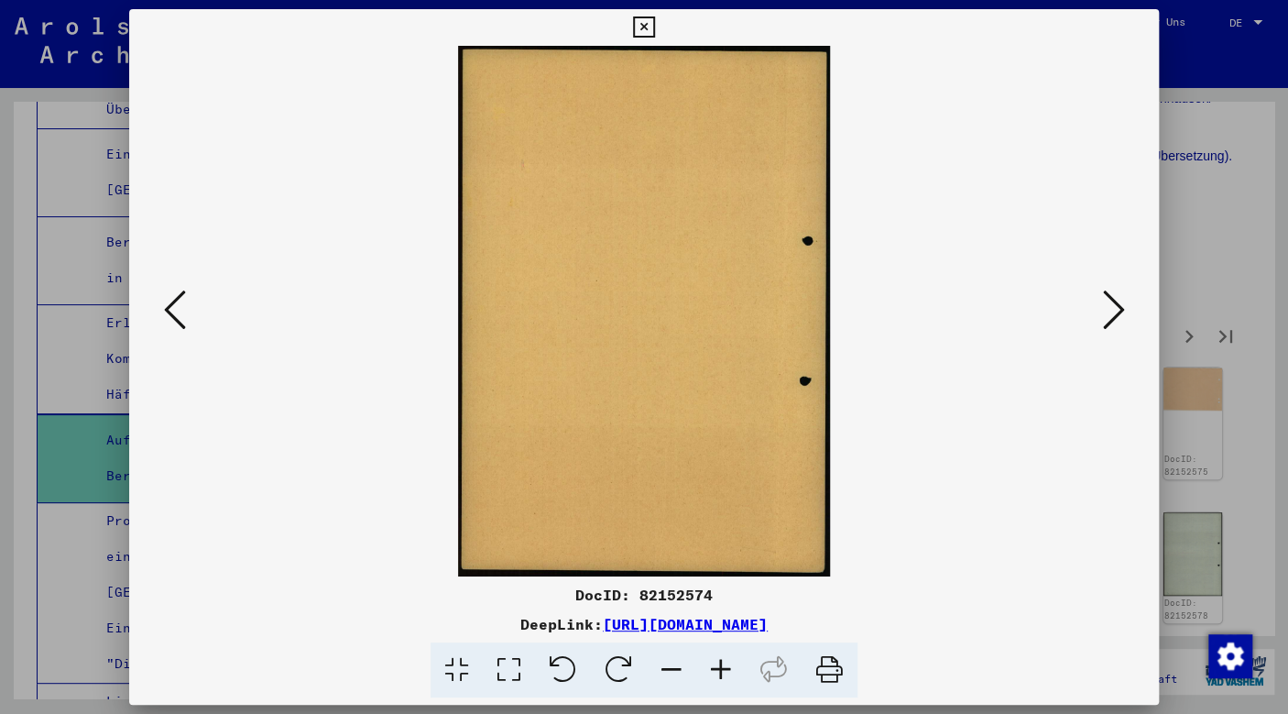
click at [1108, 312] on icon at bounding box center [1113, 310] width 22 height 44
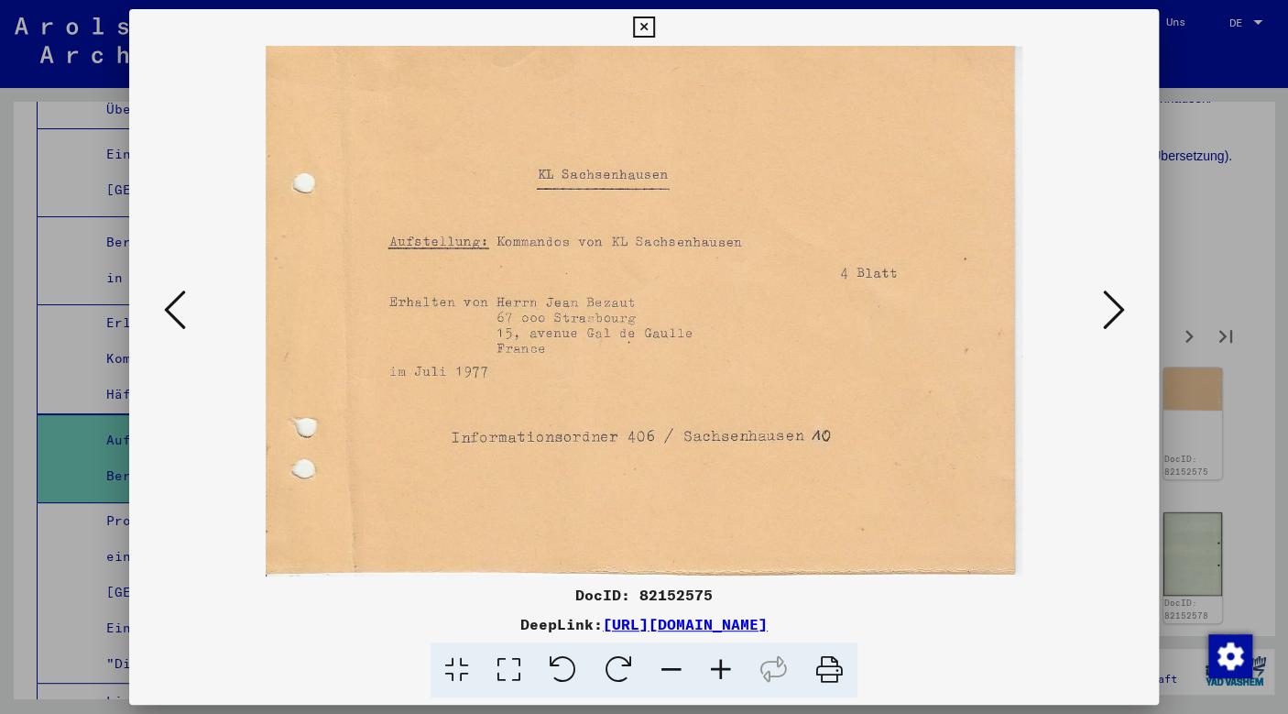
click at [1108, 312] on icon at bounding box center [1113, 310] width 22 height 44
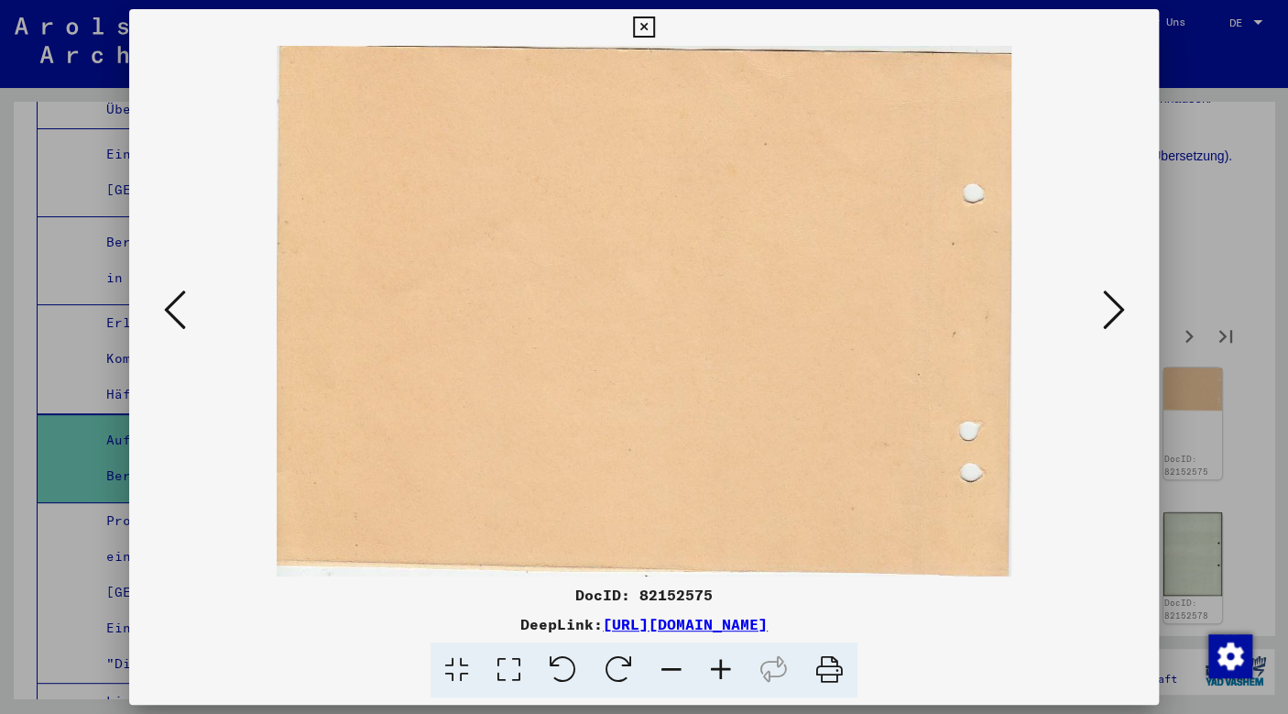
click at [1108, 312] on icon at bounding box center [1113, 310] width 22 height 44
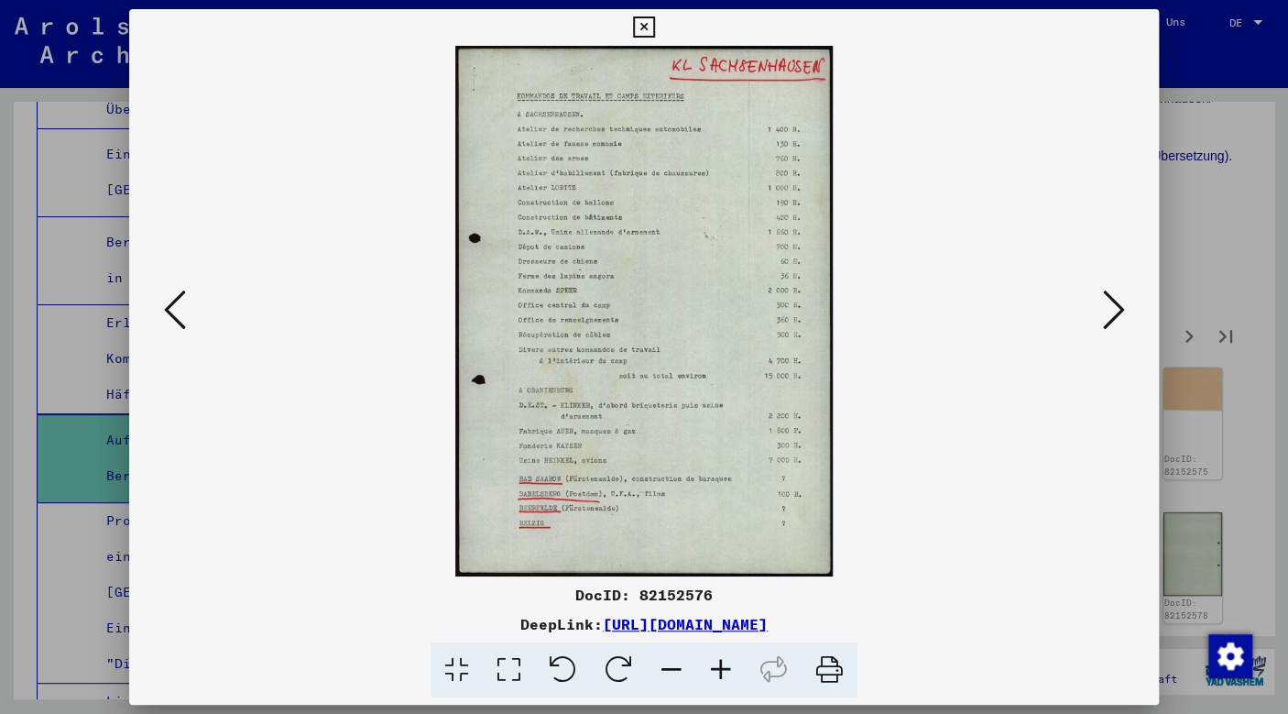
click at [724, 662] on icon at bounding box center [720, 670] width 49 height 56
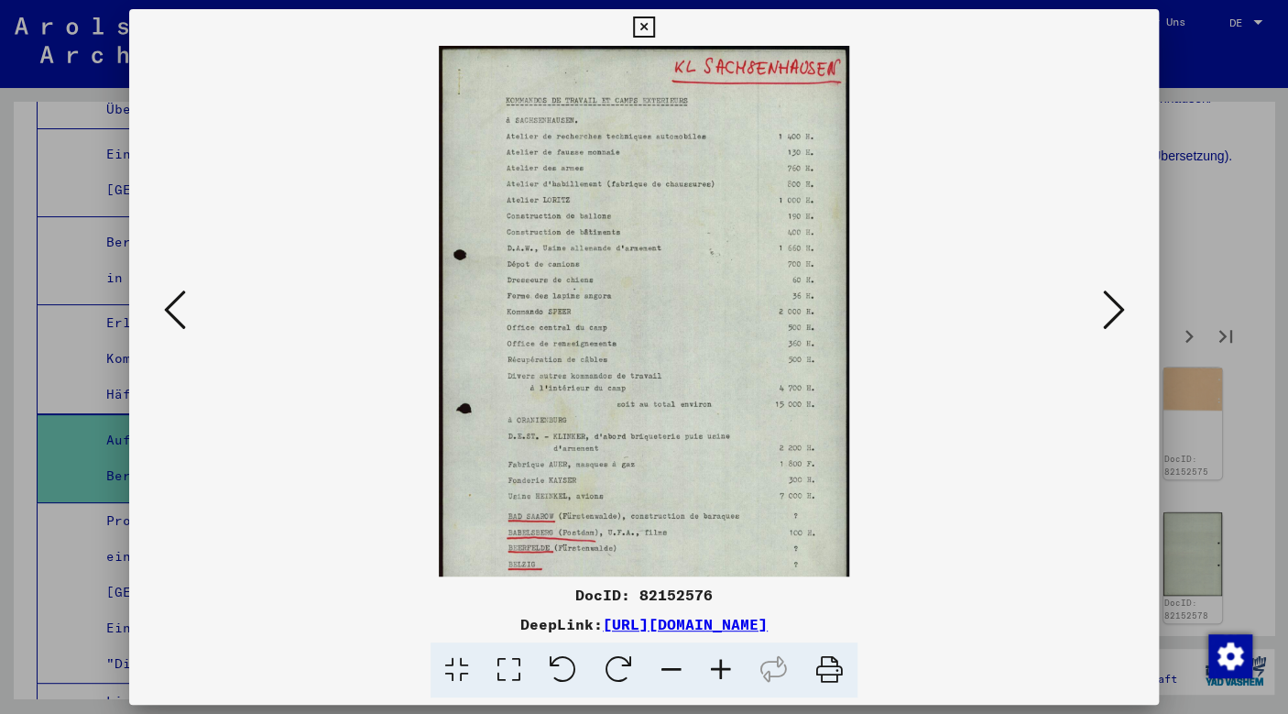
click at [724, 662] on icon at bounding box center [720, 670] width 49 height 56
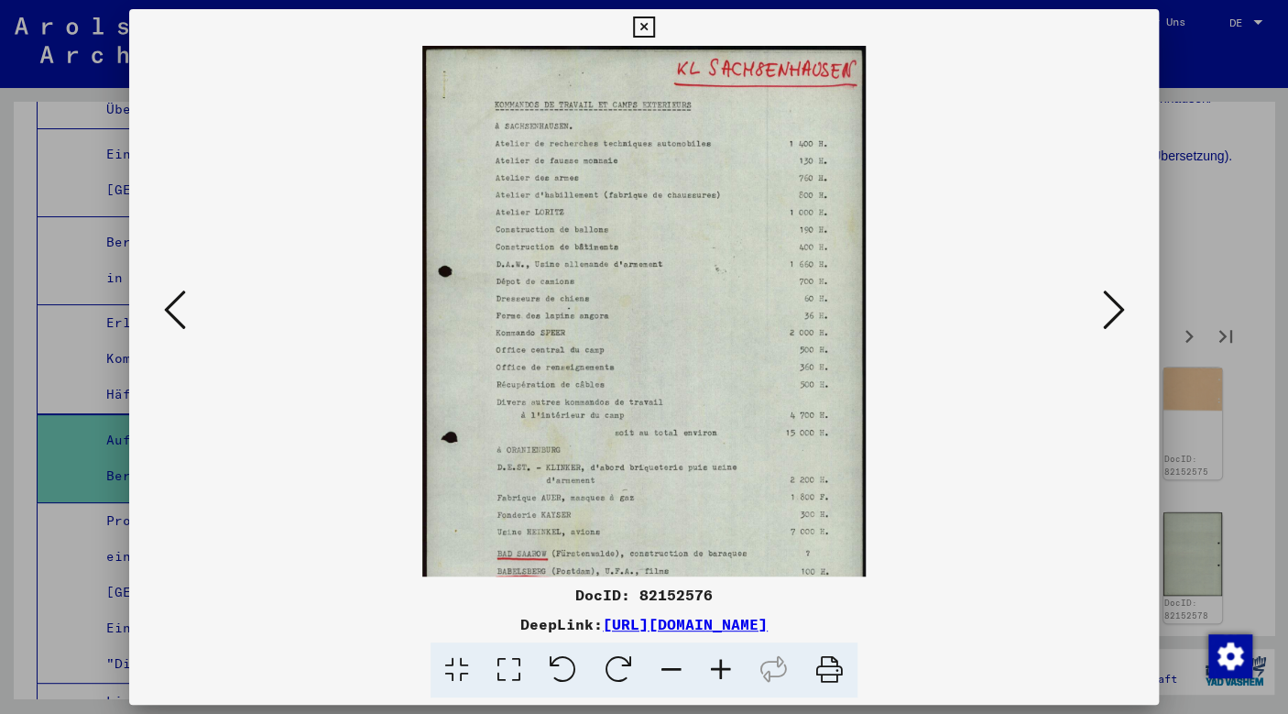
click at [724, 662] on icon at bounding box center [720, 670] width 49 height 56
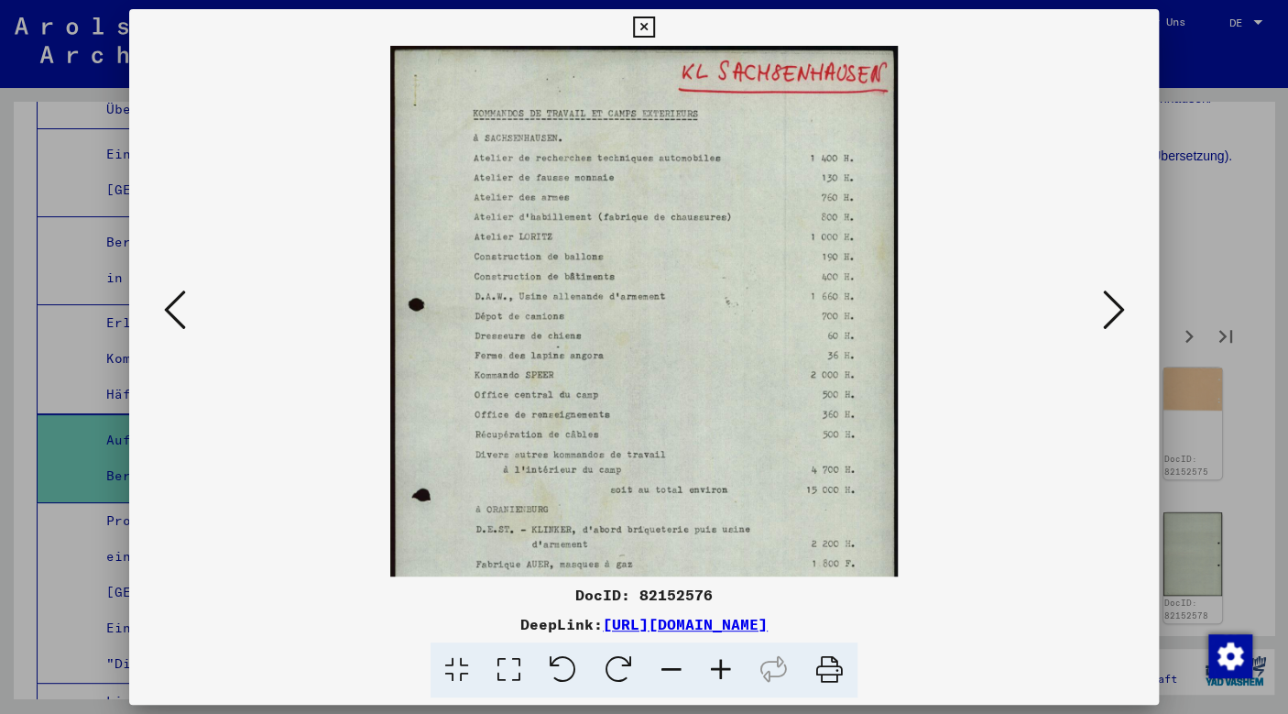
click at [724, 662] on icon at bounding box center [720, 670] width 49 height 56
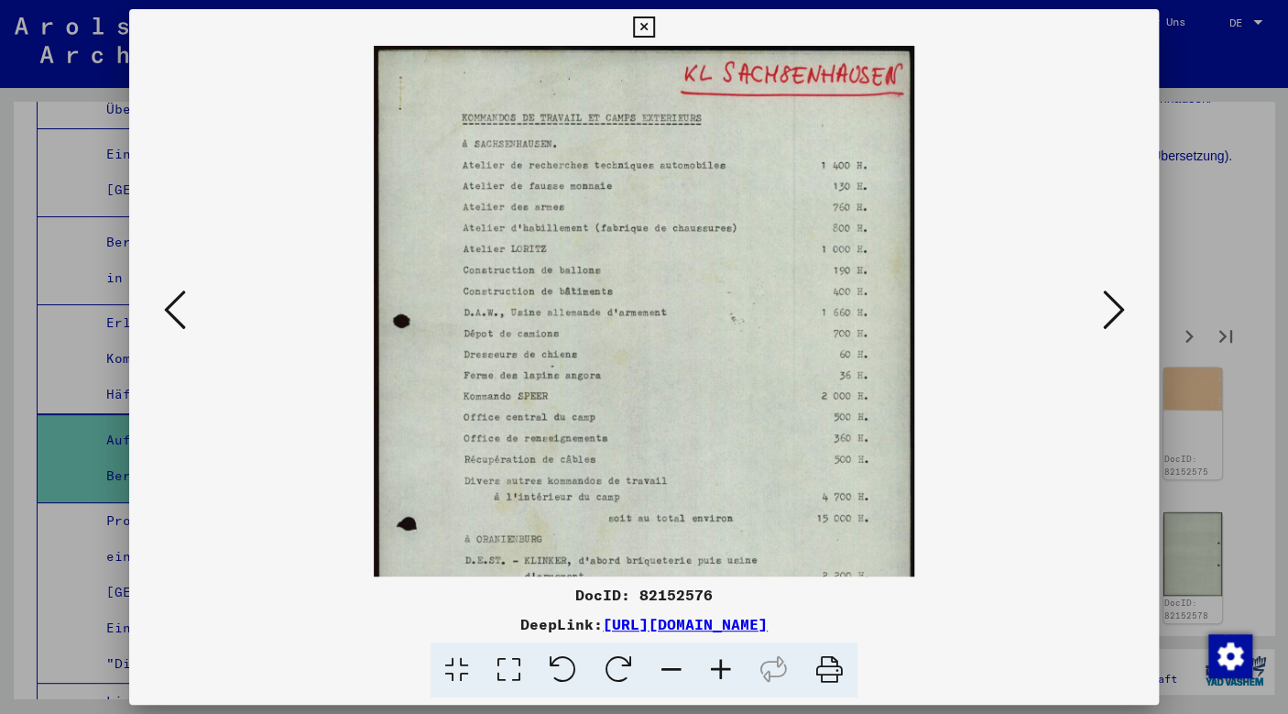
click at [724, 662] on icon at bounding box center [720, 670] width 49 height 56
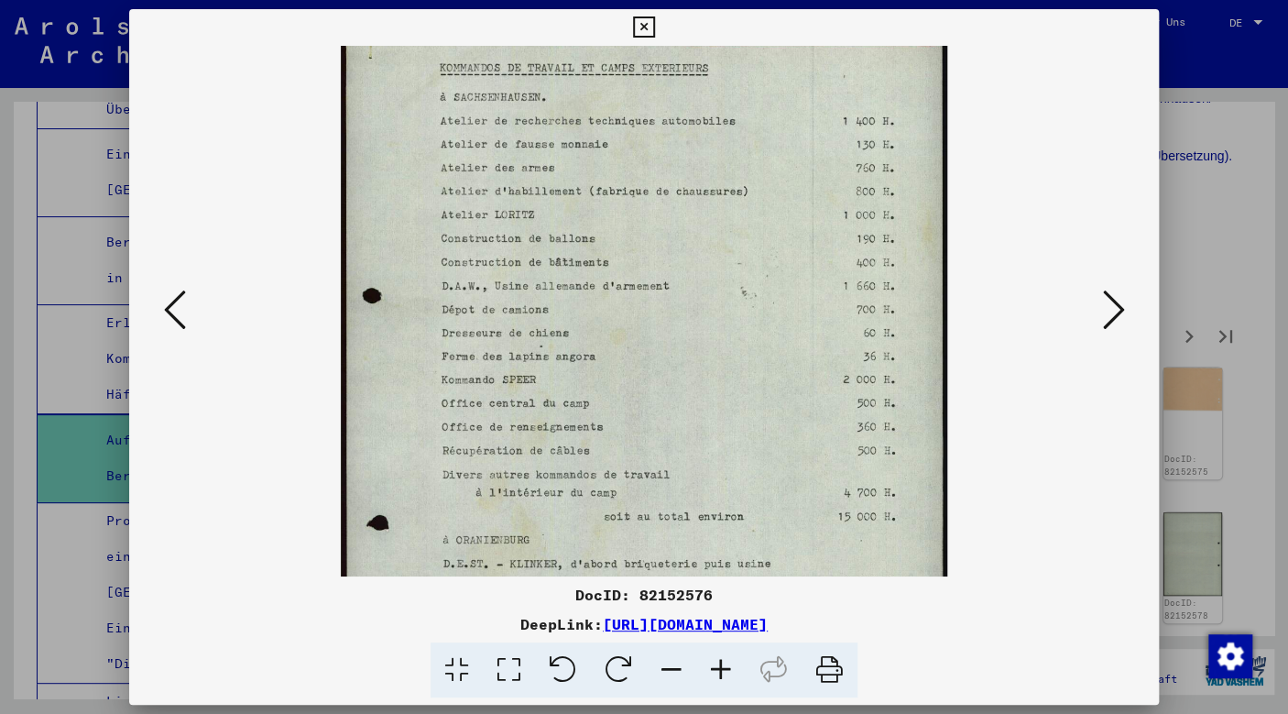
scroll to position [59, 0]
drag, startPoint x: 669, startPoint y: 408, endPoint x: 679, endPoint y: 347, distance: 61.3
click at [679, 347] on img at bounding box center [644, 412] width 606 height 851
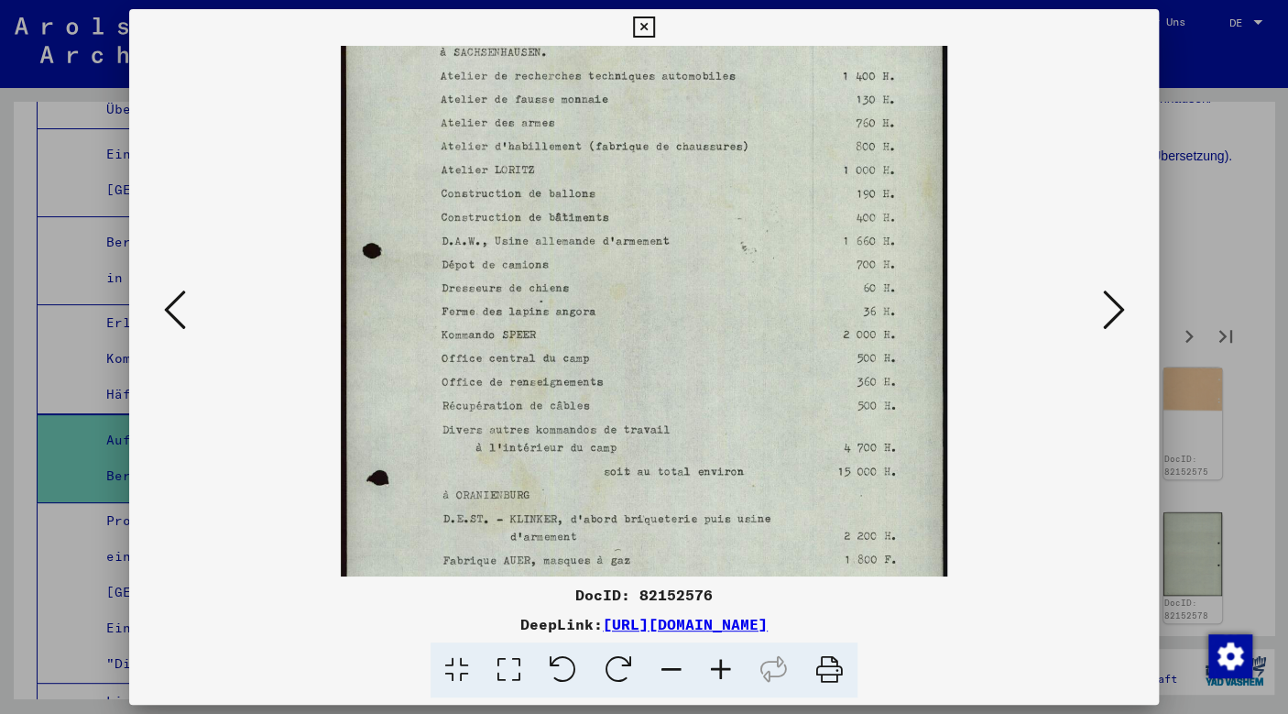
scroll to position [113, 0]
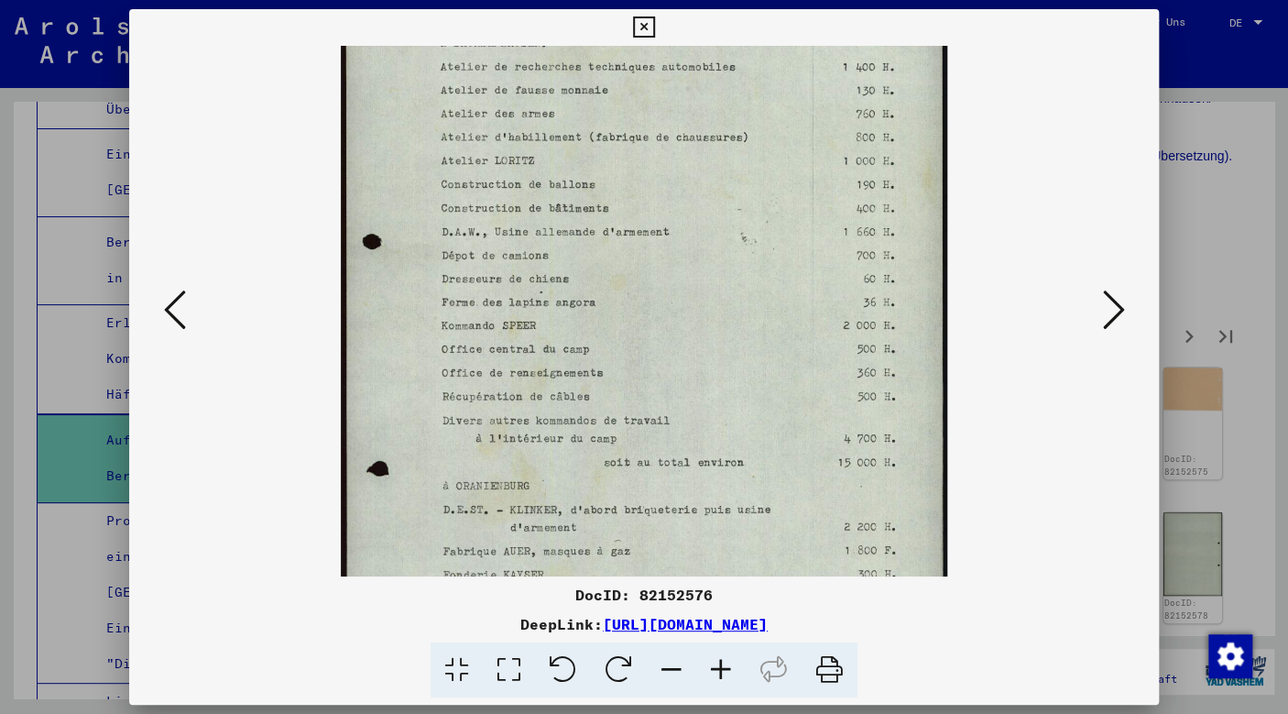
drag, startPoint x: 679, startPoint y: 347, endPoint x: 693, endPoint y: 295, distance: 54.0
click at [693, 295] on img at bounding box center [644, 358] width 606 height 851
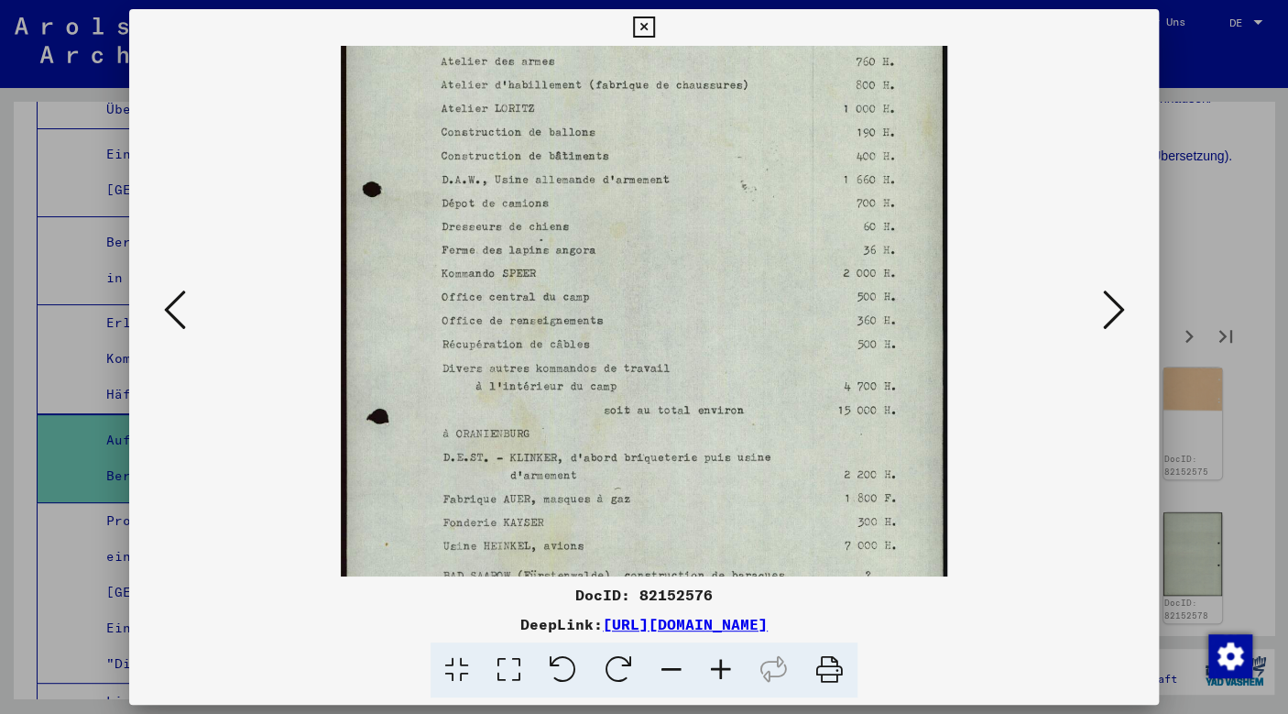
scroll to position [180, 0]
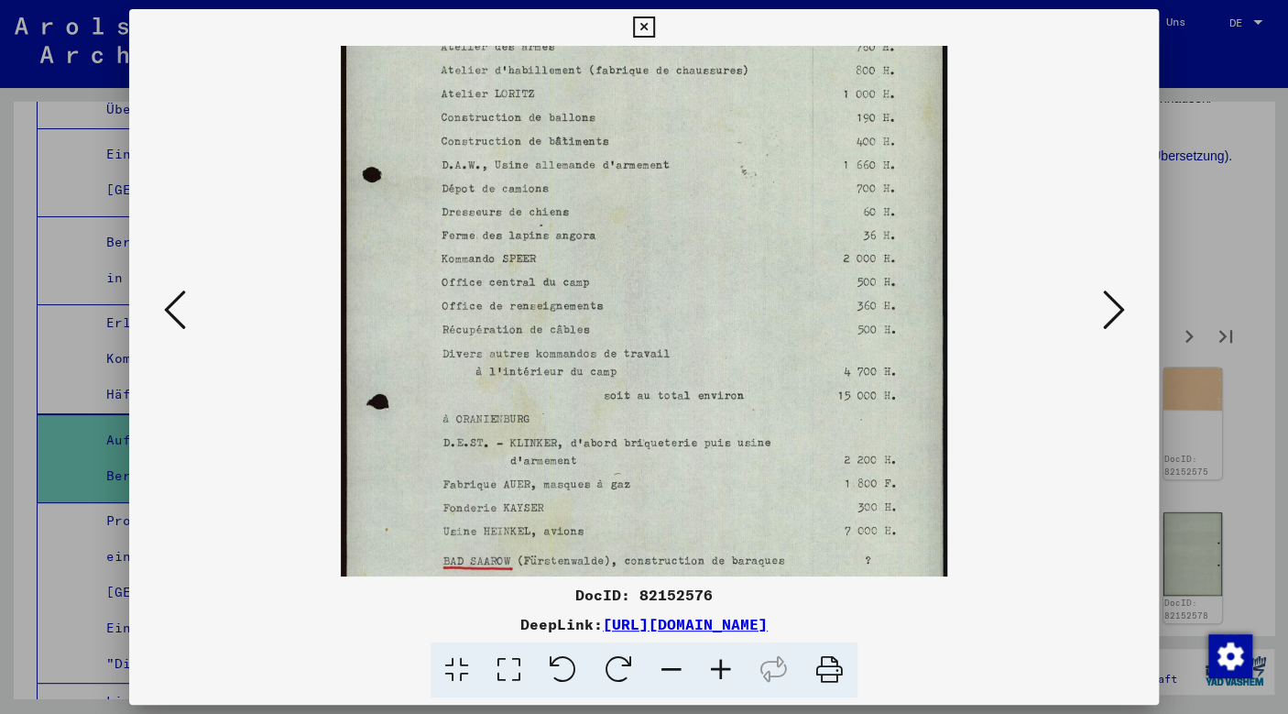
drag, startPoint x: 693, startPoint y: 295, endPoint x: 703, endPoint y: 229, distance: 66.7
click at [703, 229] on img at bounding box center [644, 291] width 606 height 851
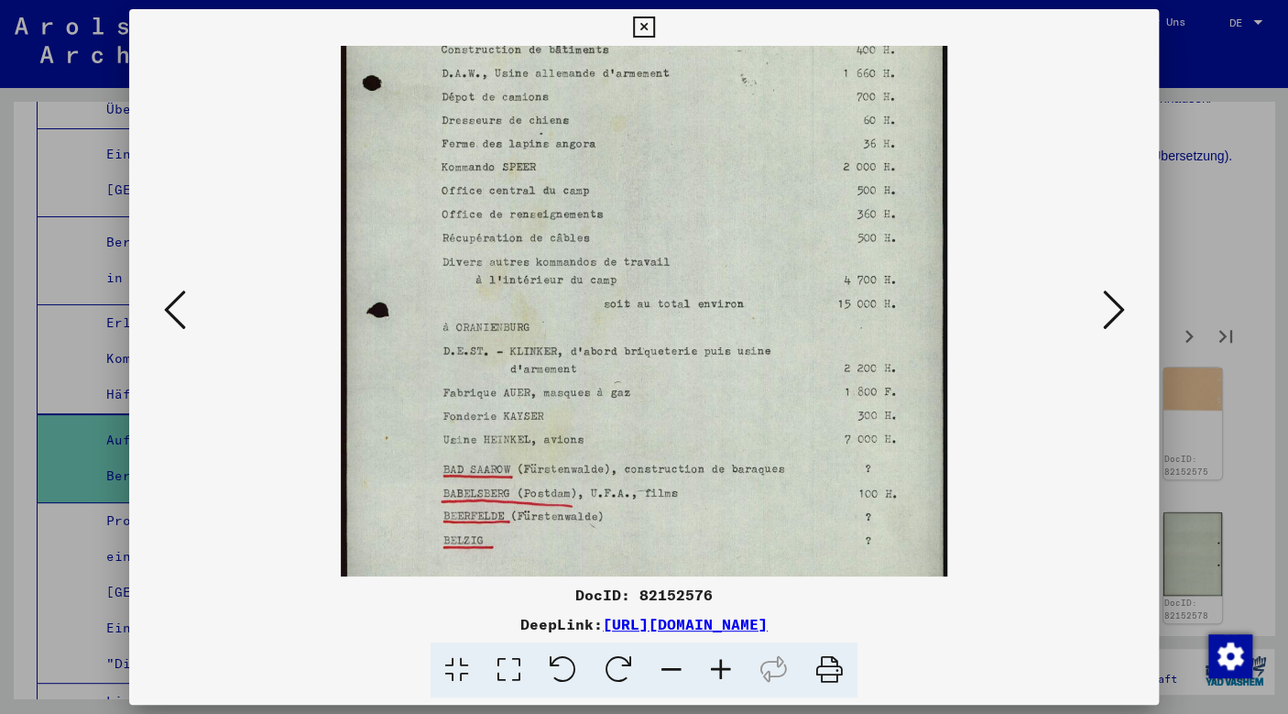
scroll to position [320, 0]
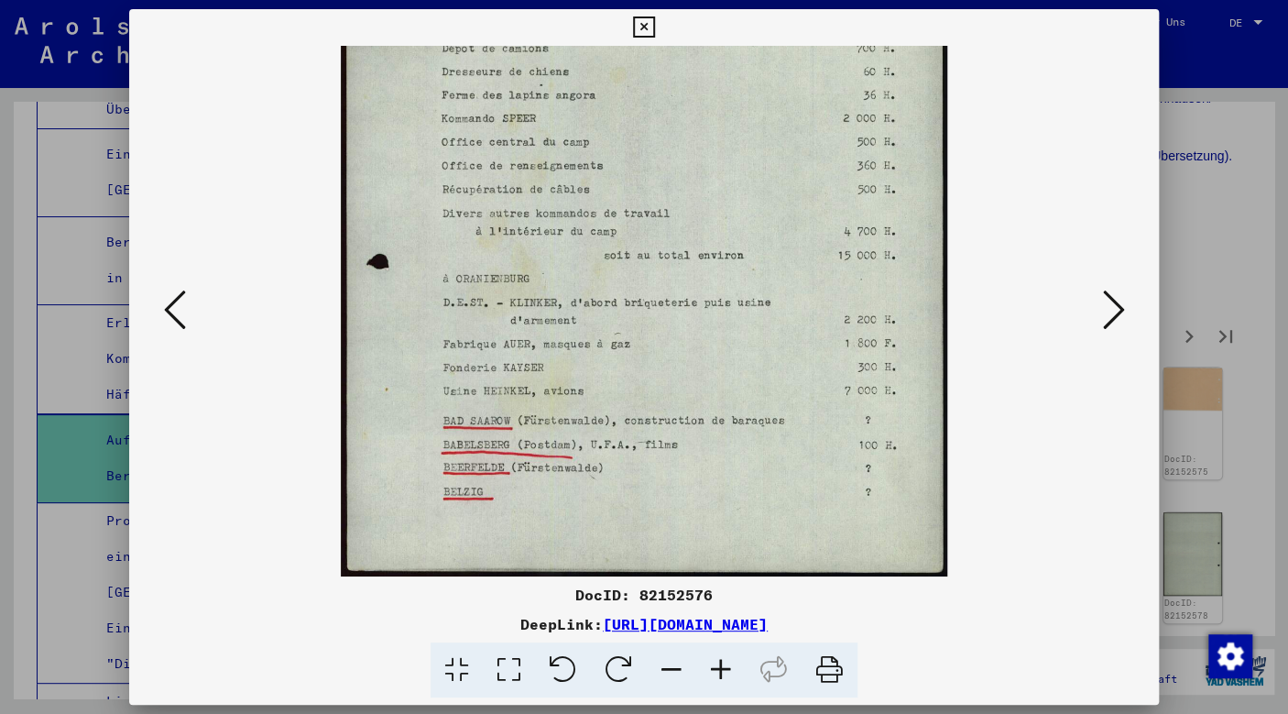
drag, startPoint x: 689, startPoint y: 367, endPoint x: 750, endPoint y: 195, distance: 182.6
click at [750, 195] on img at bounding box center [644, 151] width 606 height 851
click at [1117, 312] on icon at bounding box center [1113, 310] width 22 height 44
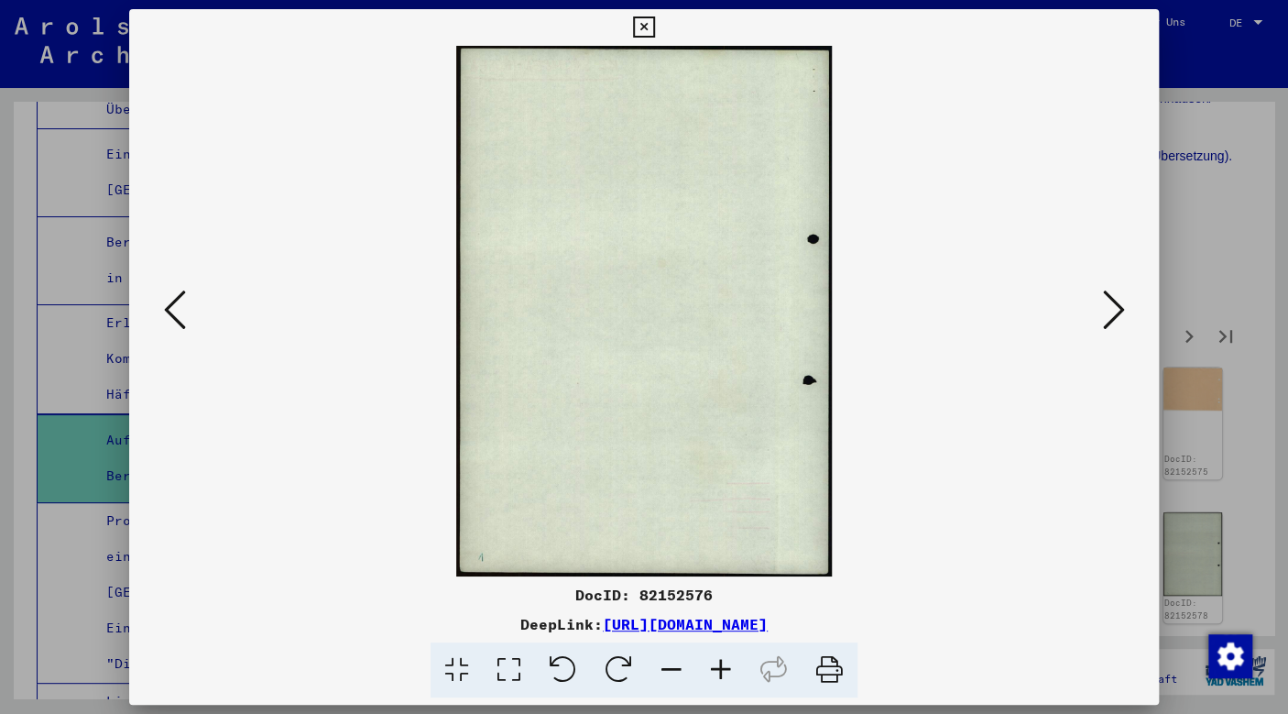
scroll to position [0, 0]
click at [1108, 324] on icon at bounding box center [1113, 310] width 22 height 44
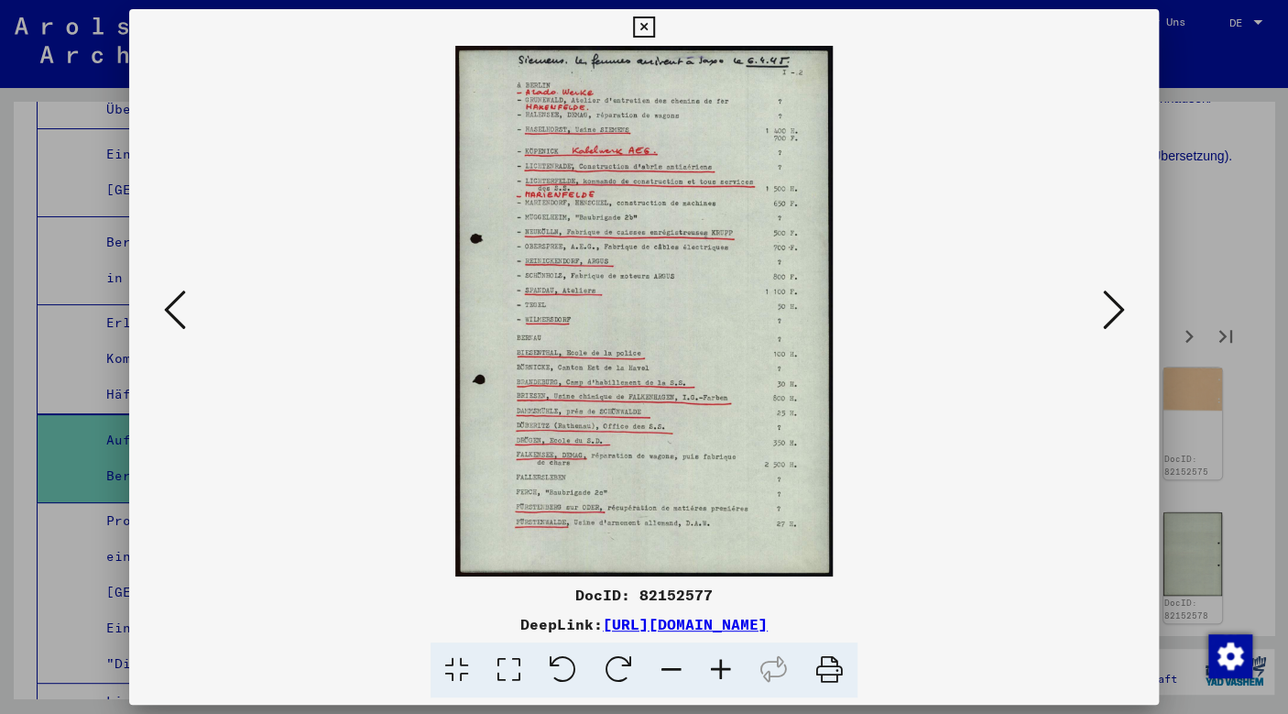
click at [720, 669] on icon at bounding box center [720, 670] width 49 height 56
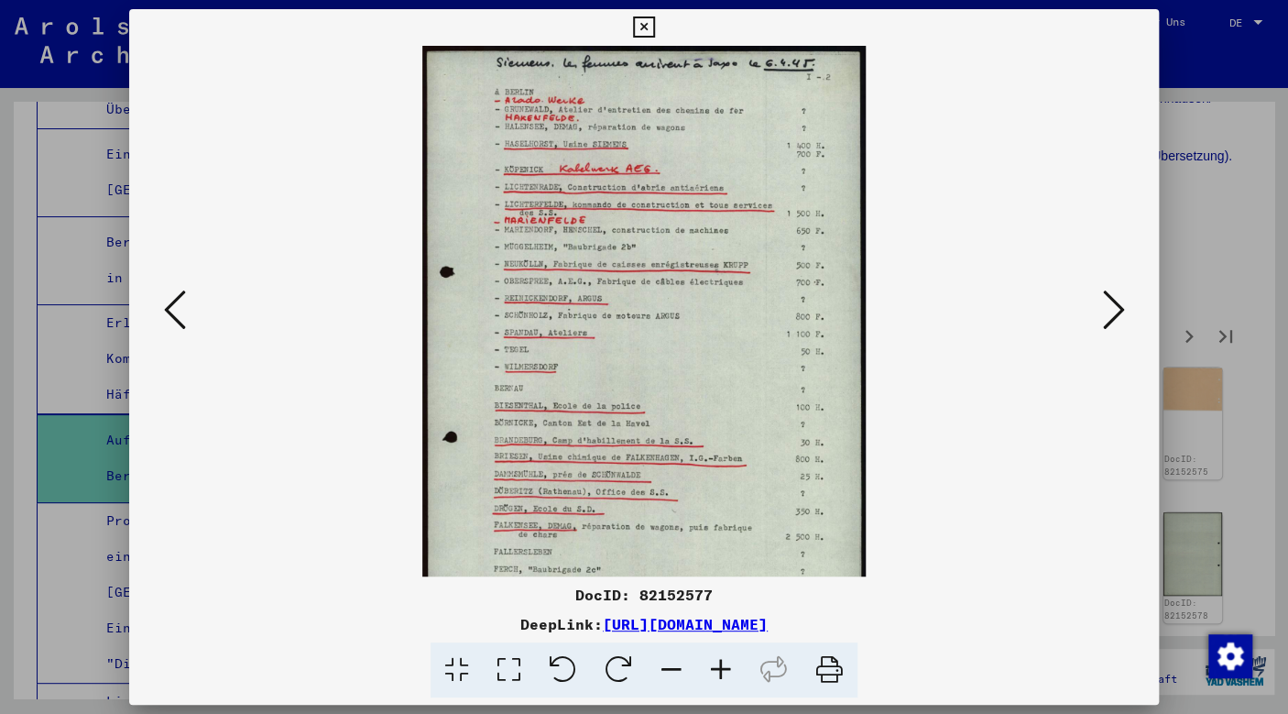
click at [720, 669] on icon at bounding box center [720, 670] width 49 height 56
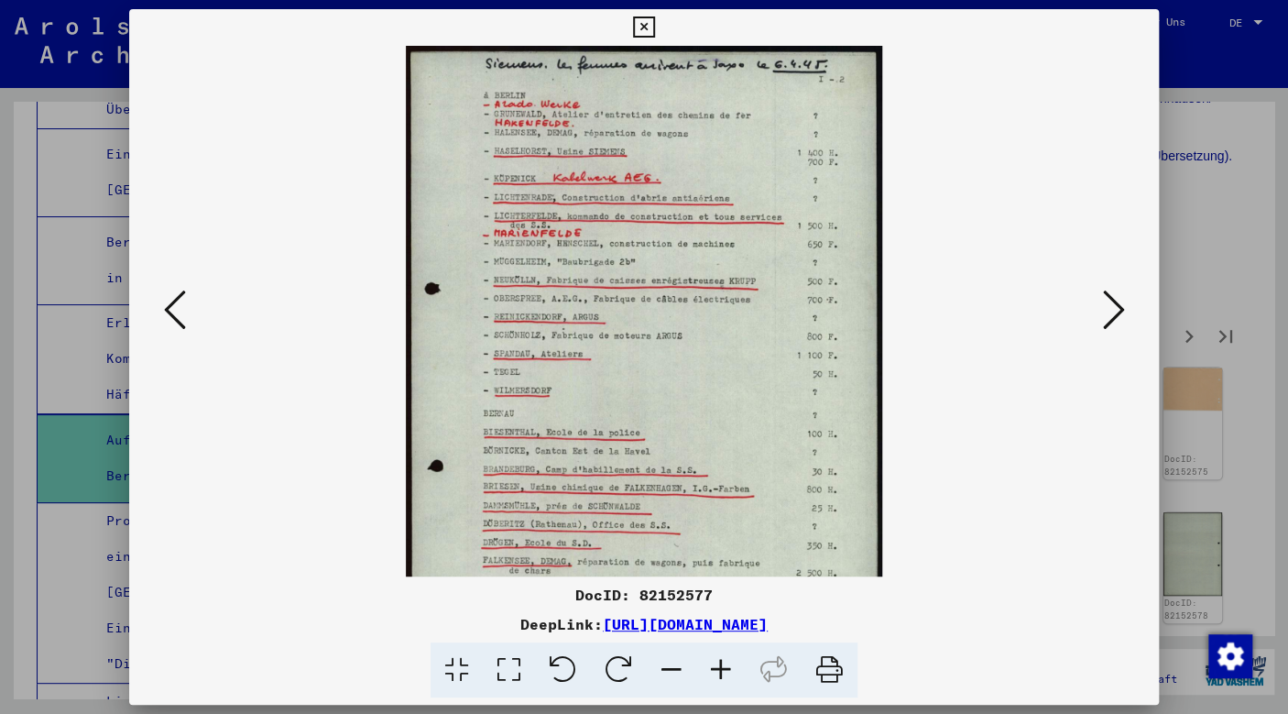
click at [720, 669] on icon at bounding box center [720, 670] width 49 height 56
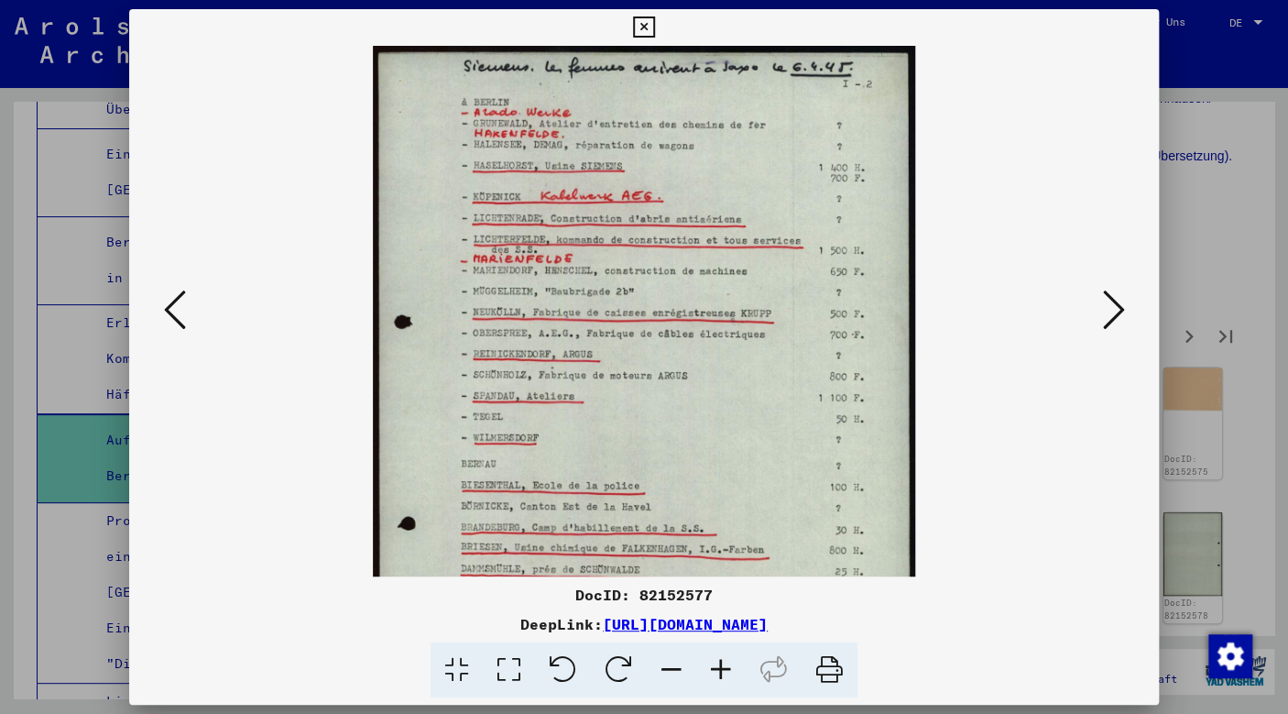
click at [720, 669] on icon at bounding box center [720, 670] width 49 height 56
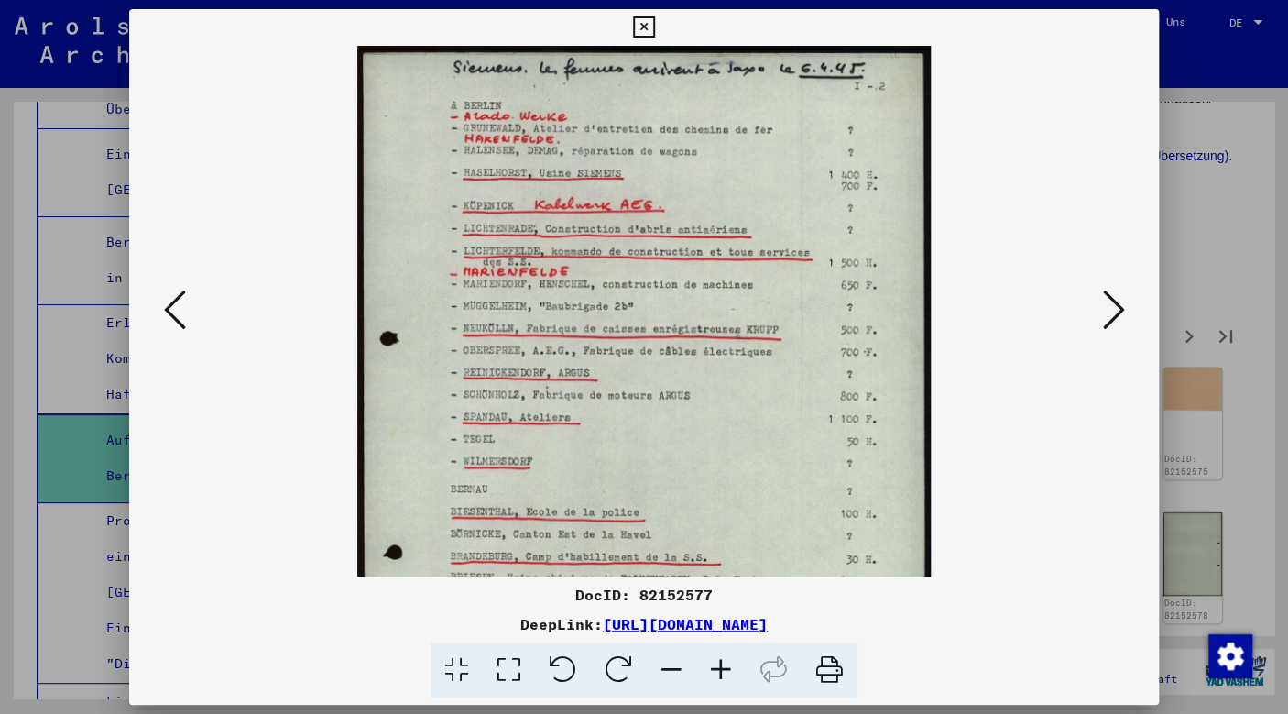
click at [720, 669] on icon at bounding box center [720, 670] width 49 height 56
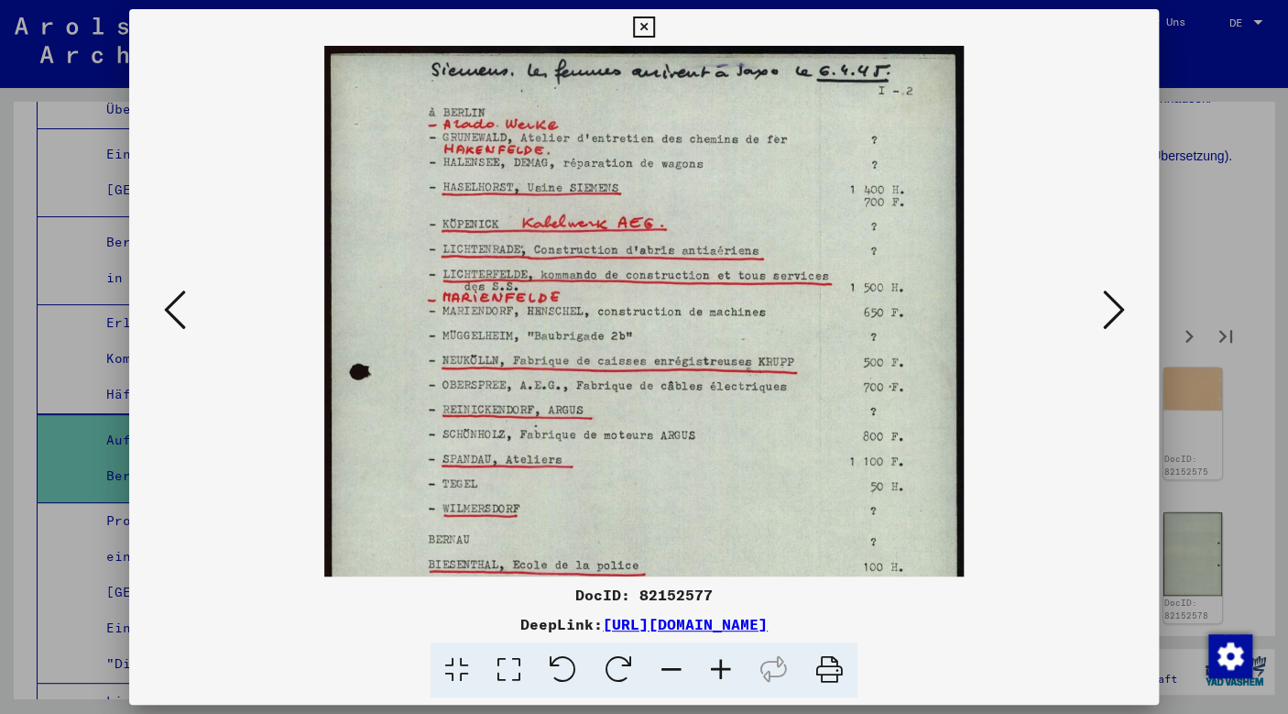
click at [720, 669] on icon at bounding box center [720, 670] width 49 height 56
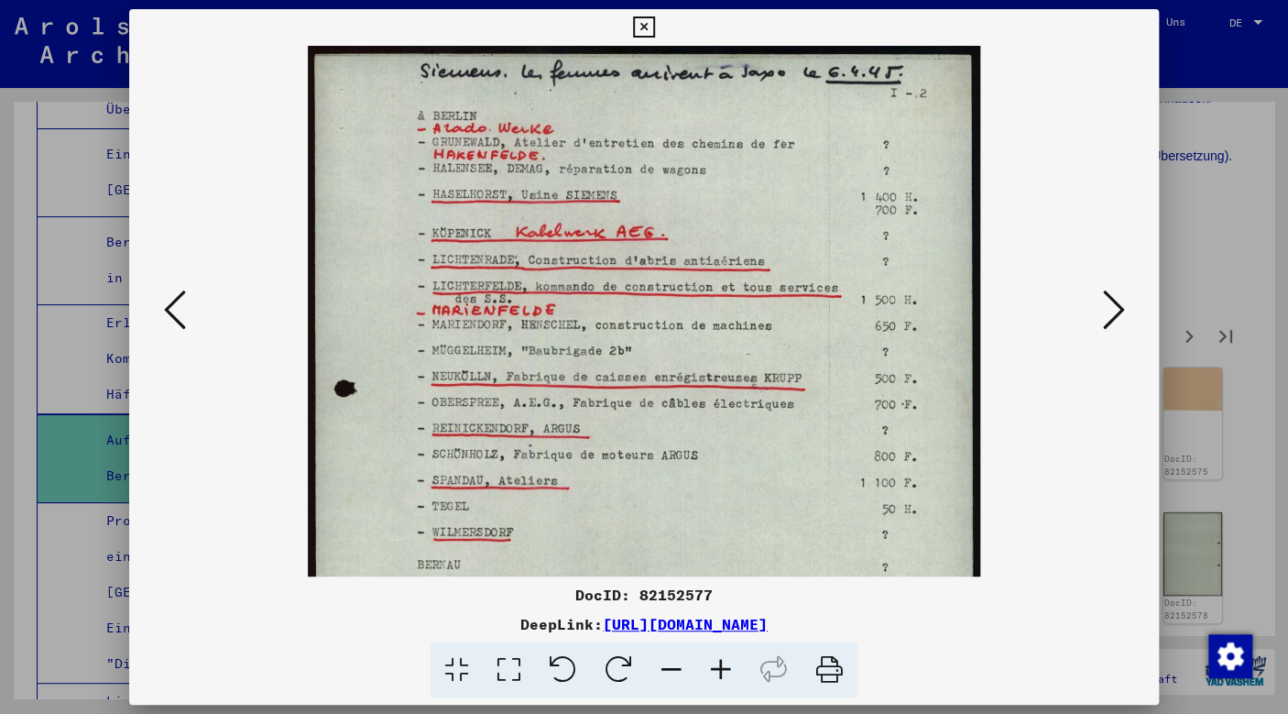
click at [720, 669] on icon at bounding box center [720, 670] width 49 height 56
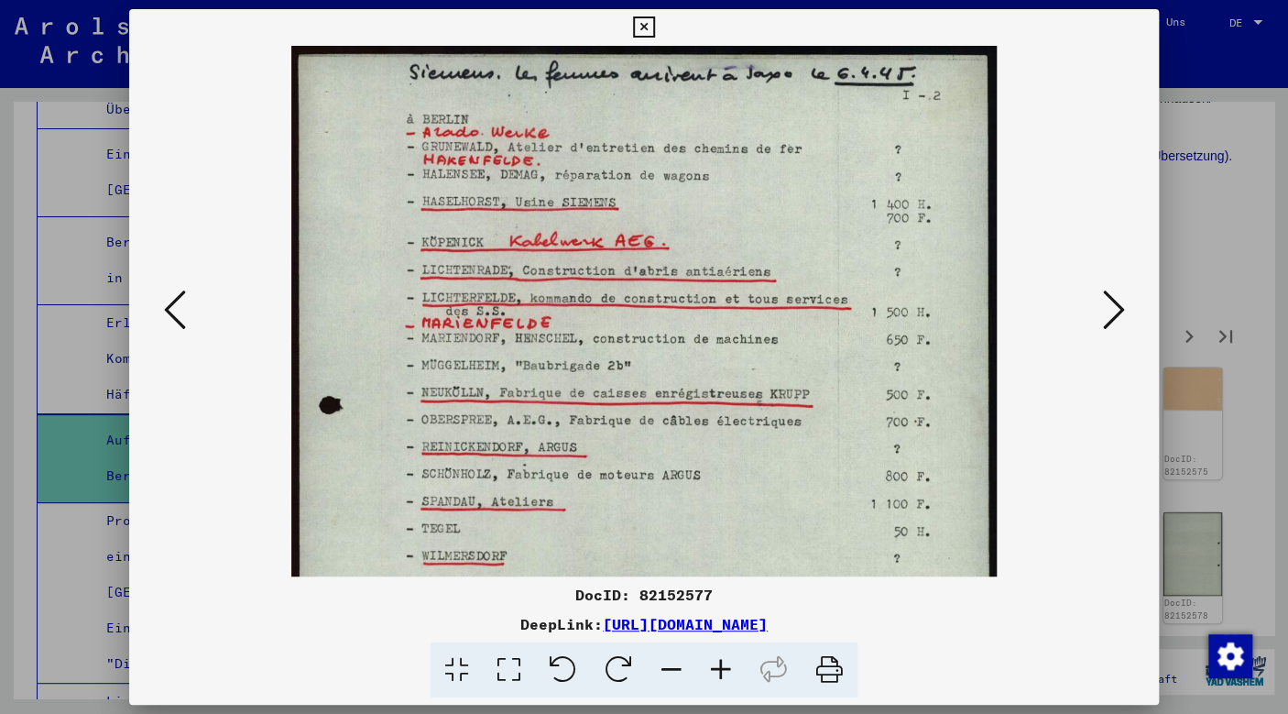
click at [720, 669] on icon at bounding box center [720, 670] width 49 height 56
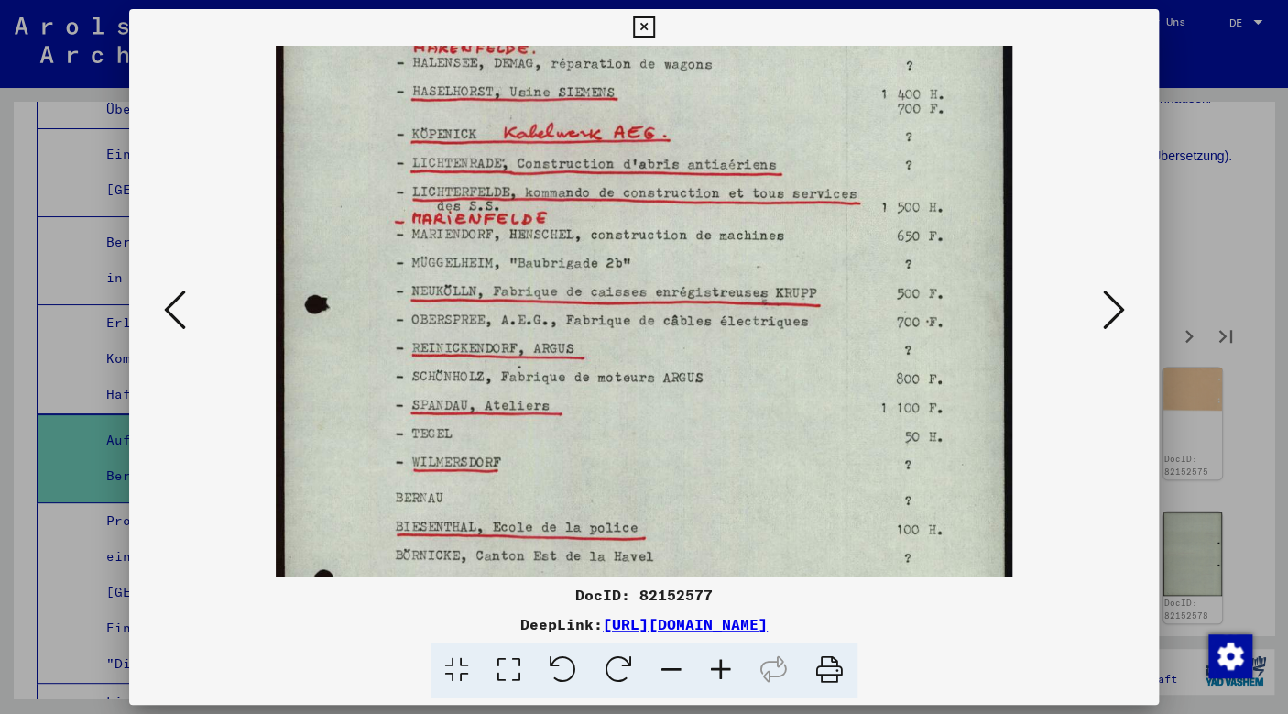
drag, startPoint x: 731, startPoint y: 421, endPoint x: 799, endPoint y: 297, distance: 141.9
click at [799, 297] on img at bounding box center [645, 446] width 738 height 1034
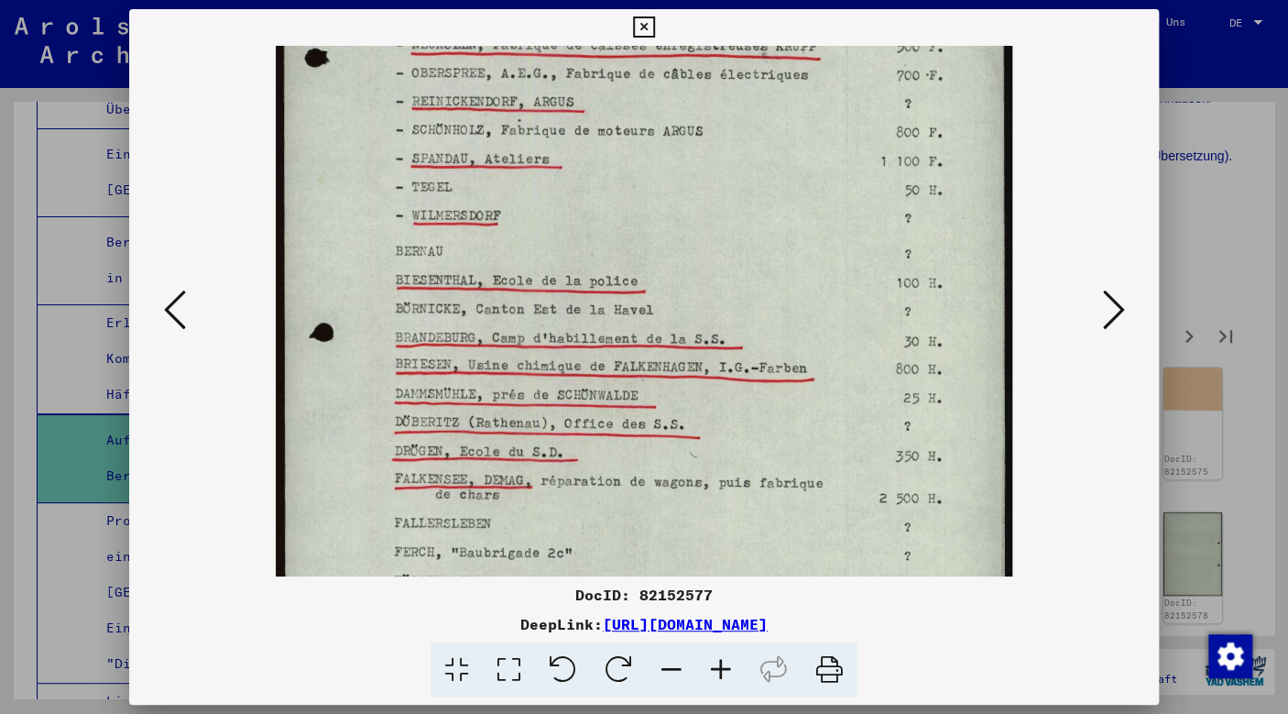
drag, startPoint x: 799, startPoint y: 297, endPoint x: 925, endPoint y: 46, distance: 280.7
click at [925, 46] on img at bounding box center [645, 199] width 738 height 1034
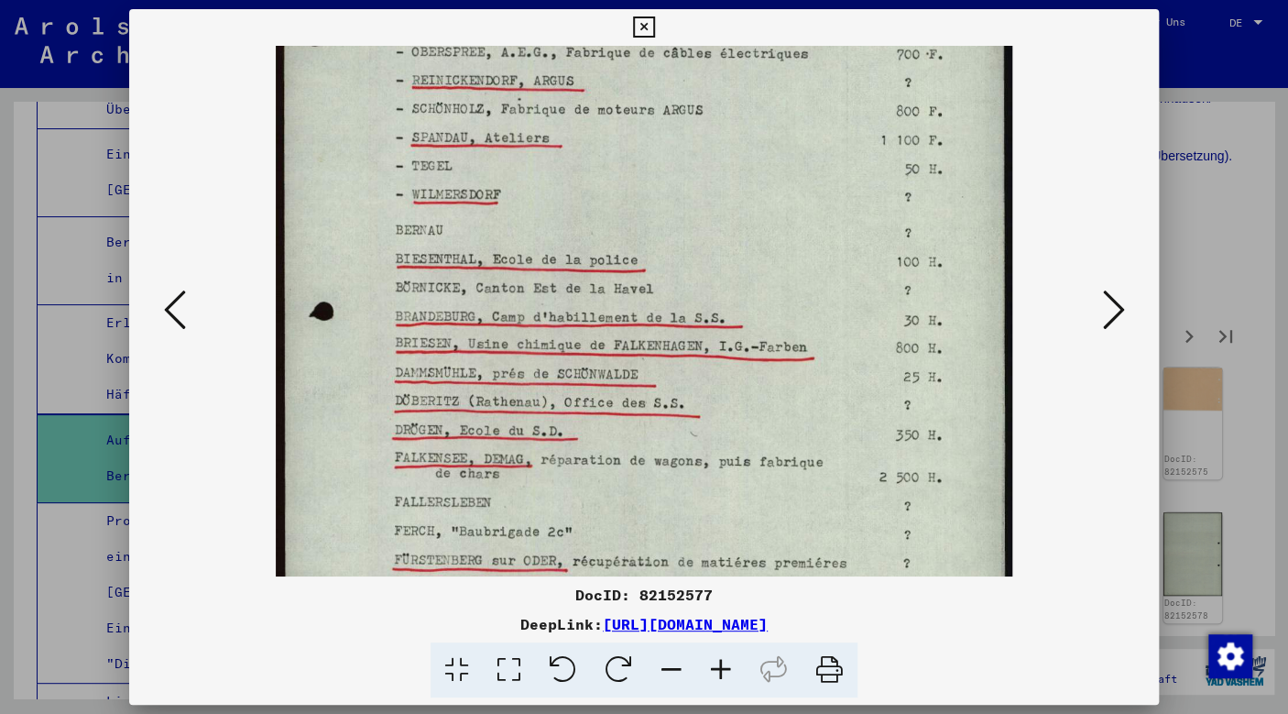
scroll to position [503, 0]
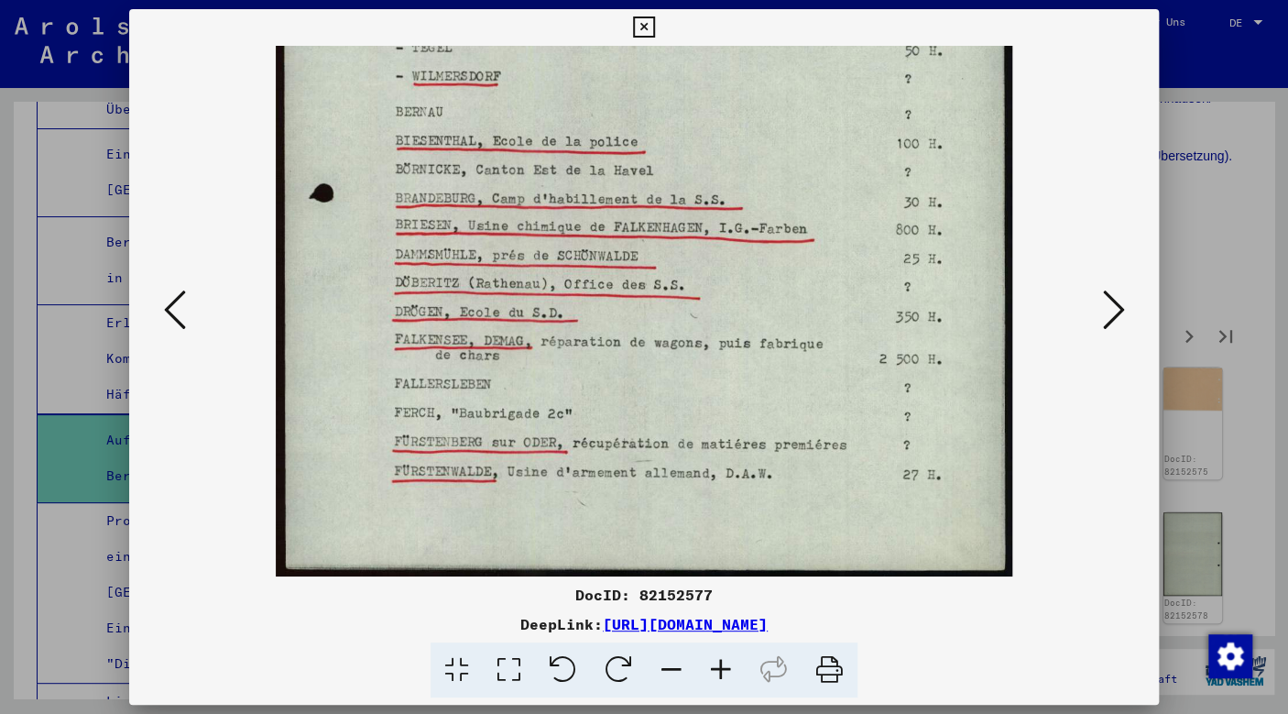
drag, startPoint x: 843, startPoint y: 269, endPoint x: 979, endPoint y: -17, distance: 317.2
click at [1104, 317] on button at bounding box center [1113, 311] width 33 height 52
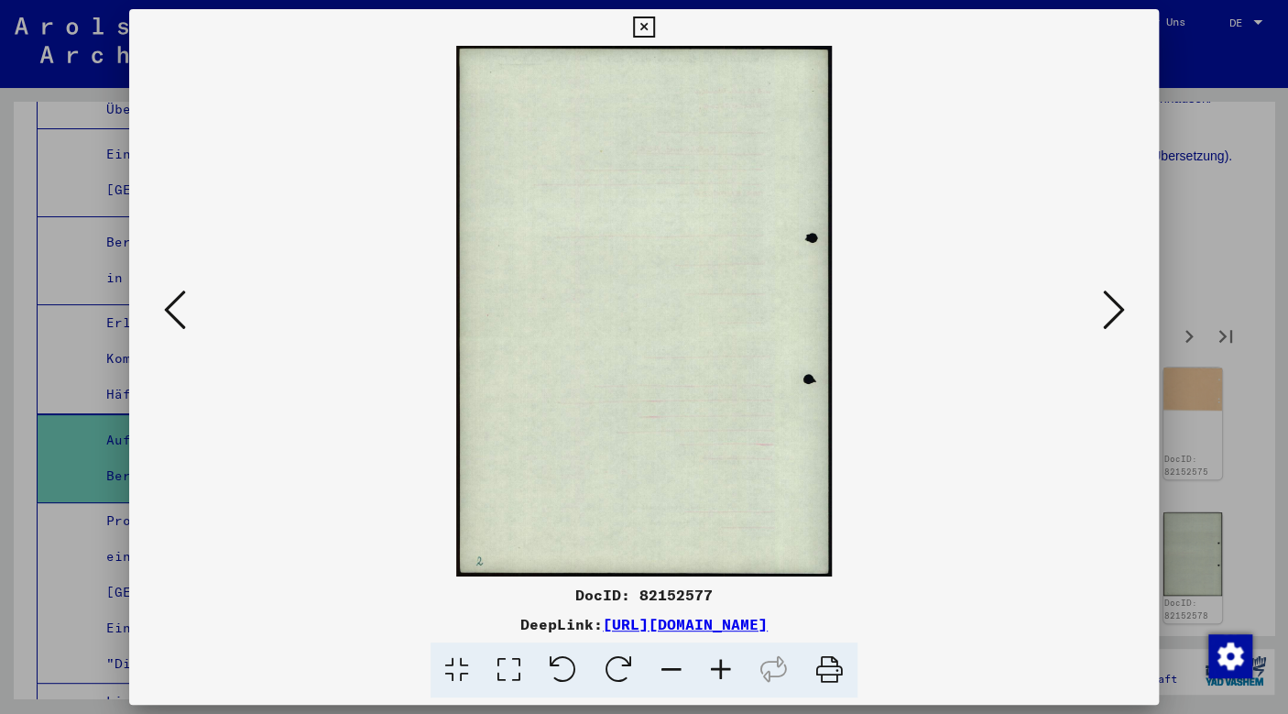
click at [1105, 313] on icon at bounding box center [1113, 310] width 22 height 44
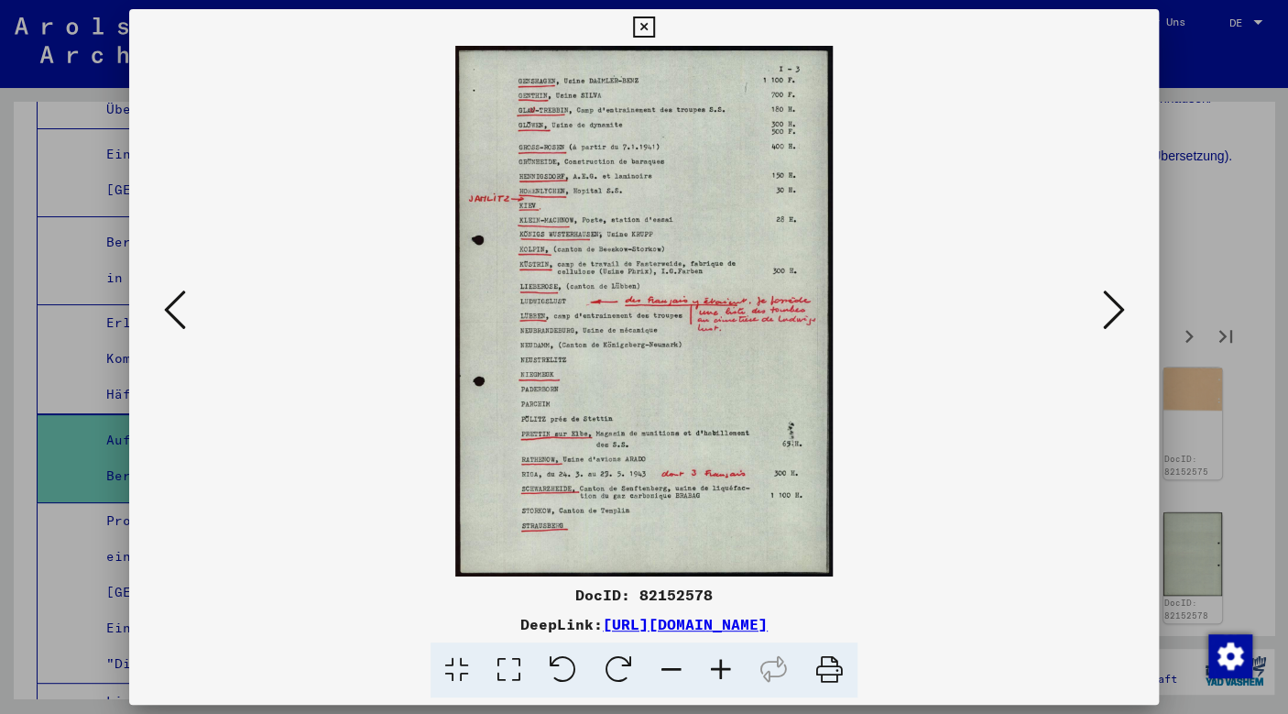
click at [723, 663] on icon at bounding box center [720, 670] width 49 height 56
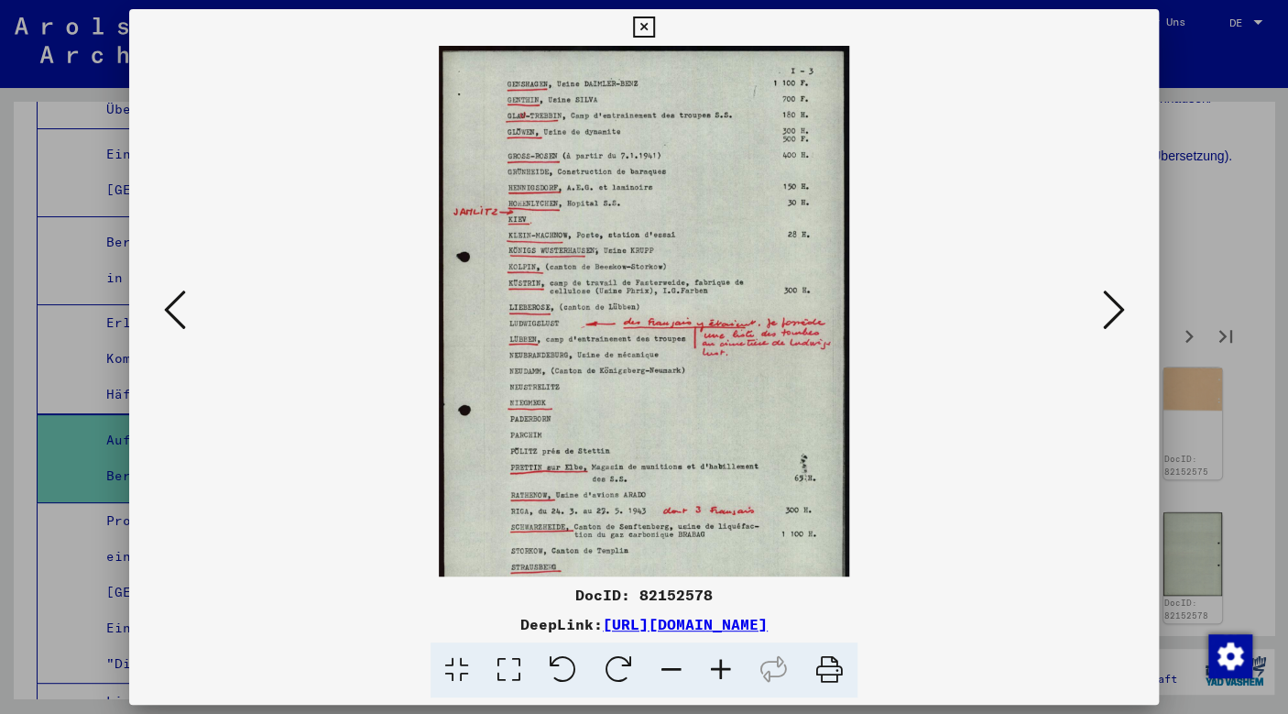
click at [723, 663] on icon at bounding box center [720, 670] width 49 height 56
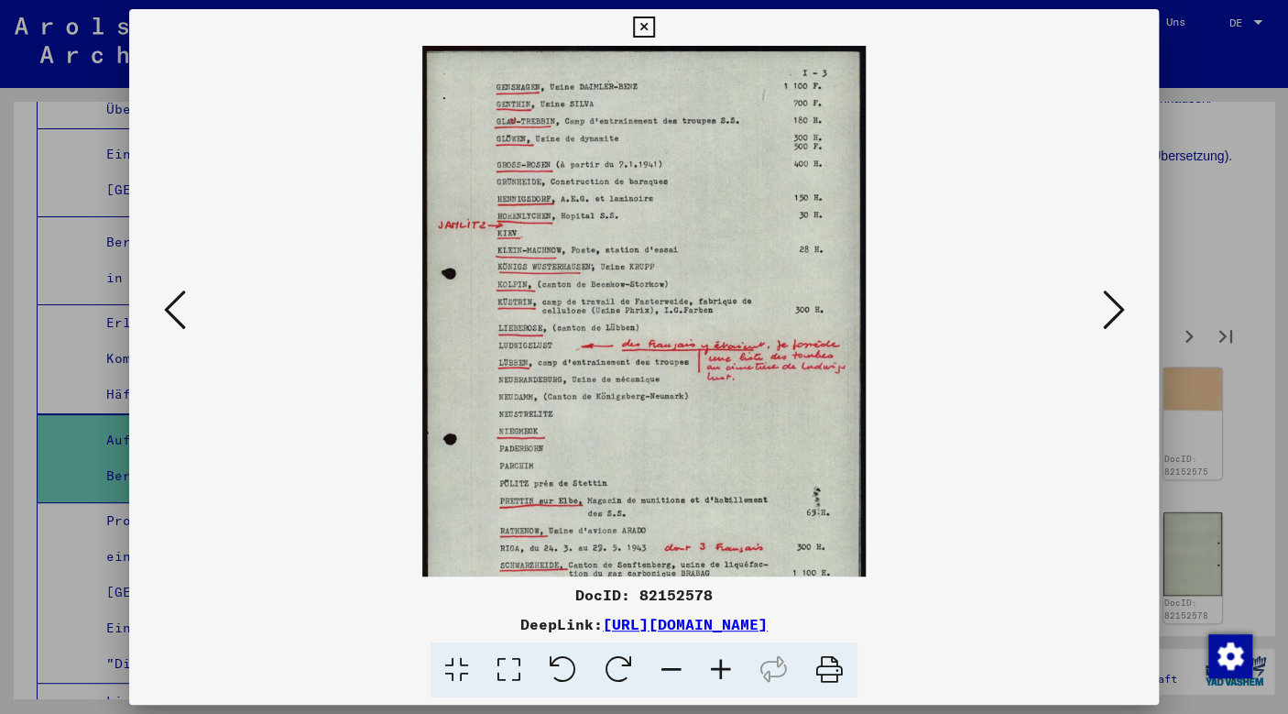
click at [723, 663] on icon at bounding box center [720, 670] width 49 height 56
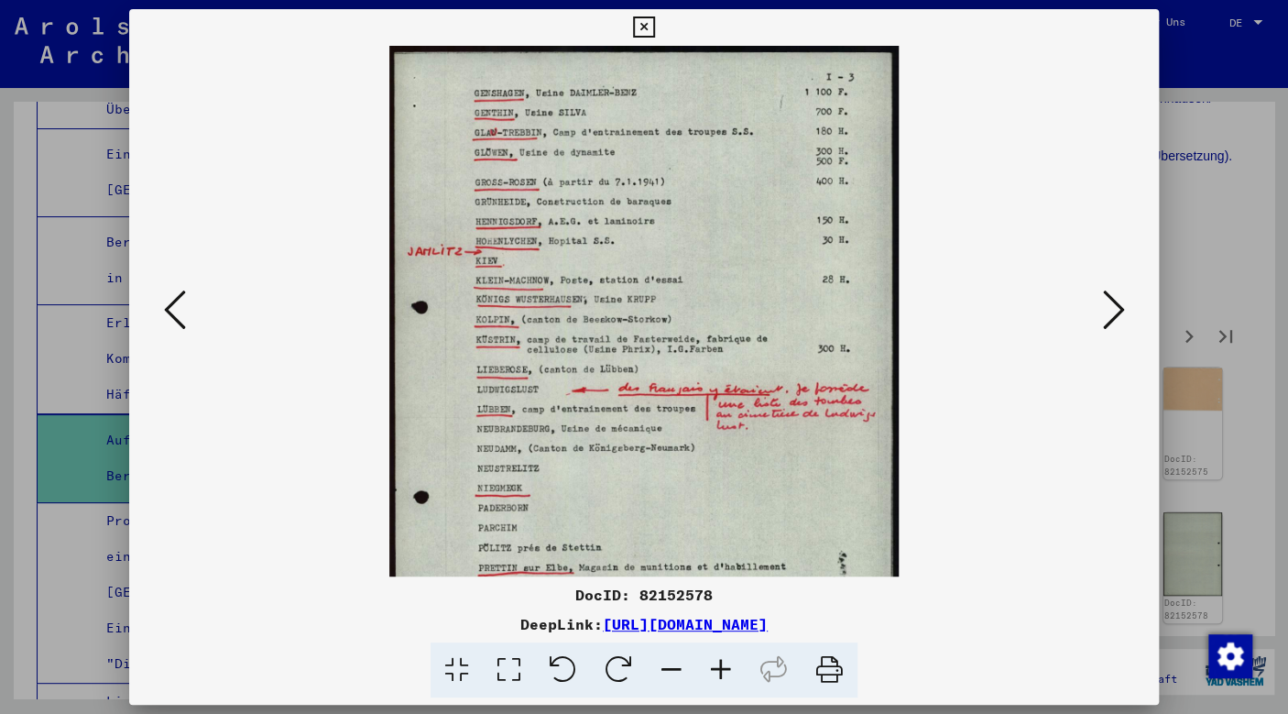
click at [723, 663] on icon at bounding box center [720, 670] width 49 height 56
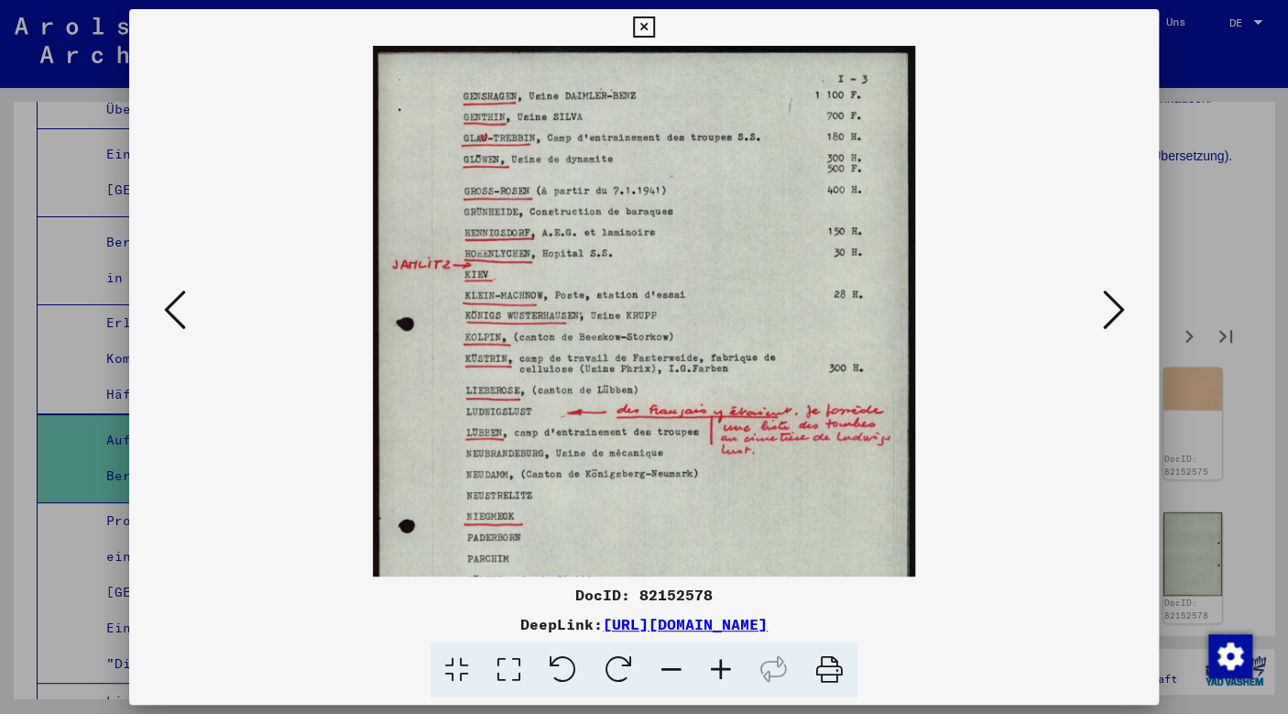
click at [723, 663] on icon at bounding box center [720, 670] width 49 height 56
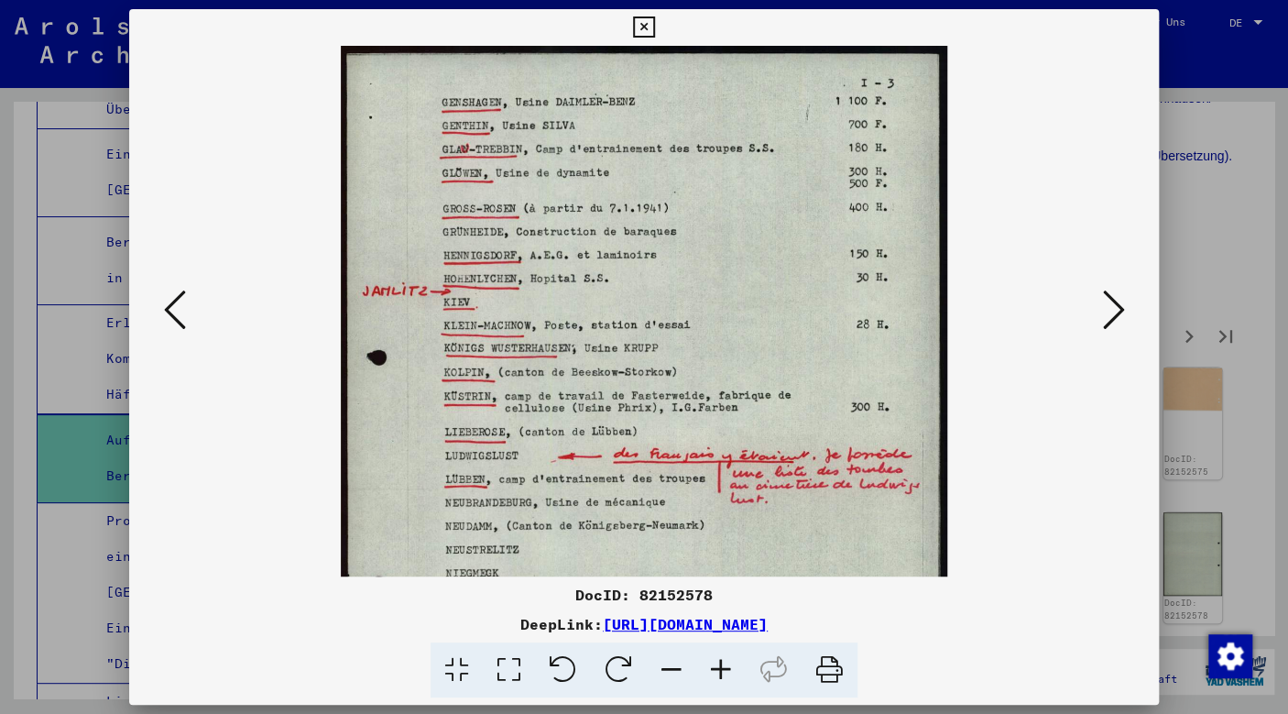
click at [723, 663] on icon at bounding box center [720, 670] width 49 height 56
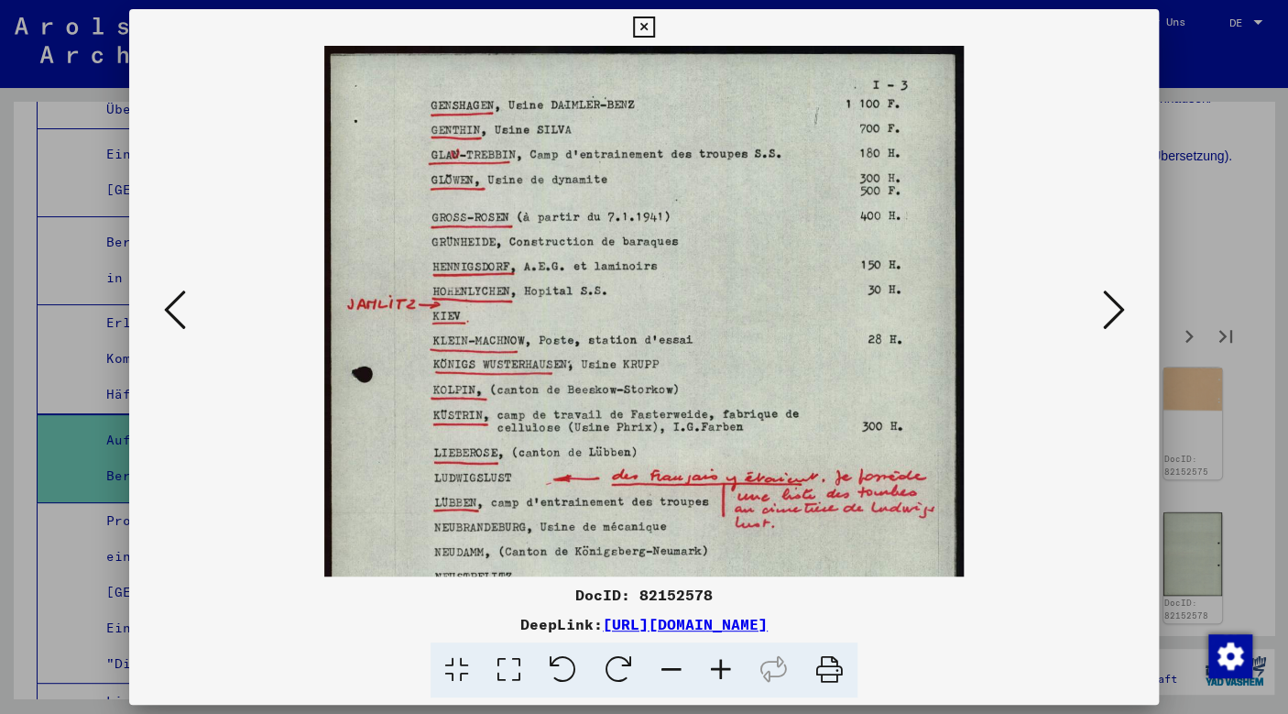
click at [723, 663] on icon at bounding box center [720, 670] width 49 height 56
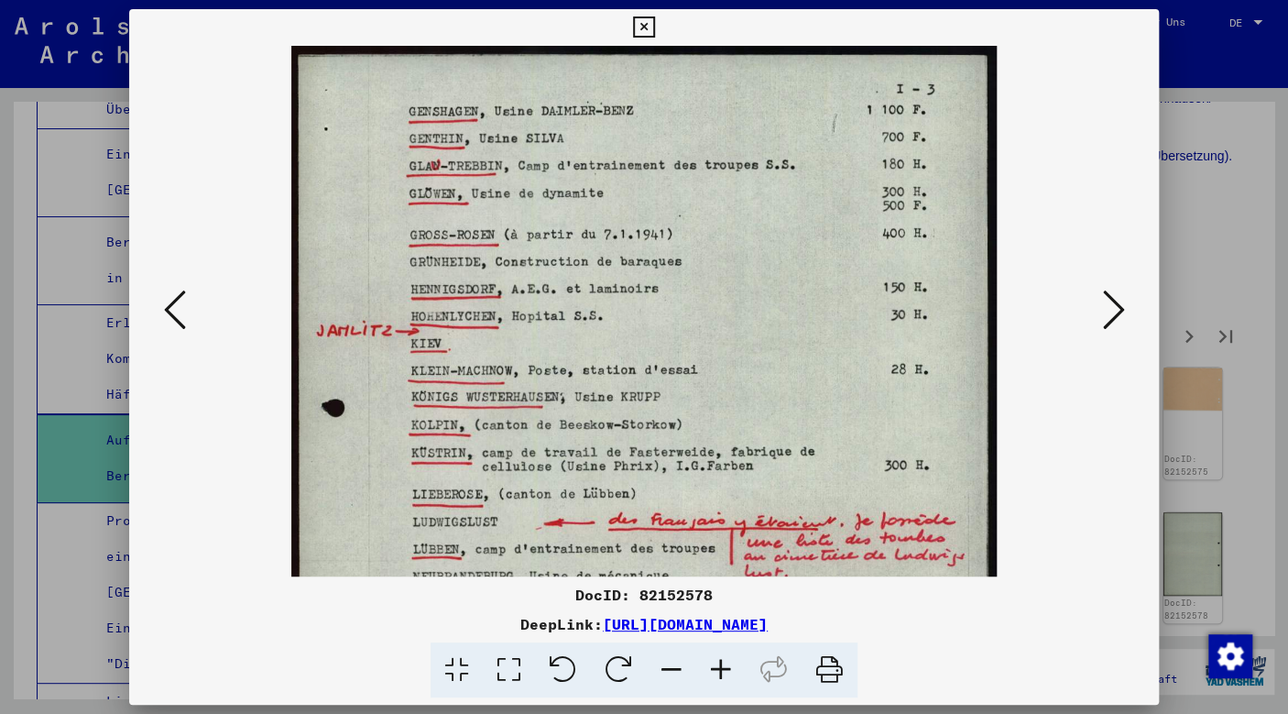
click at [723, 663] on icon at bounding box center [720, 670] width 49 height 56
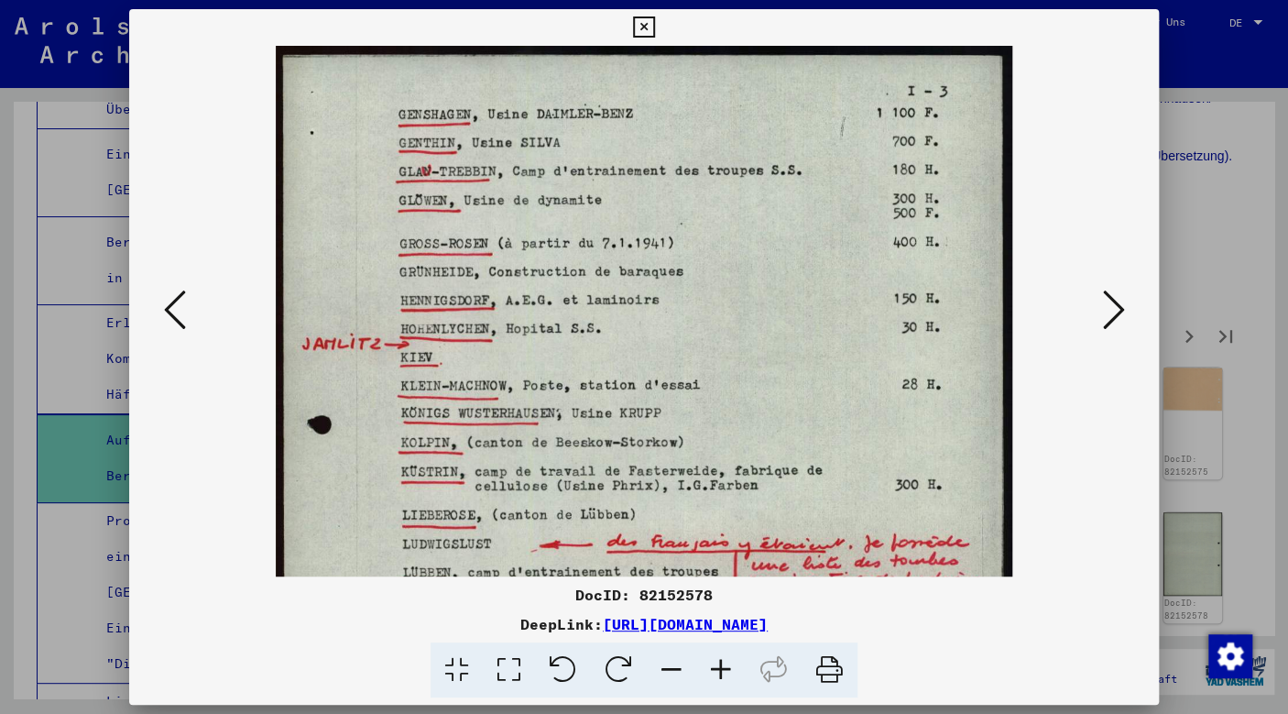
click at [723, 663] on icon at bounding box center [720, 670] width 49 height 56
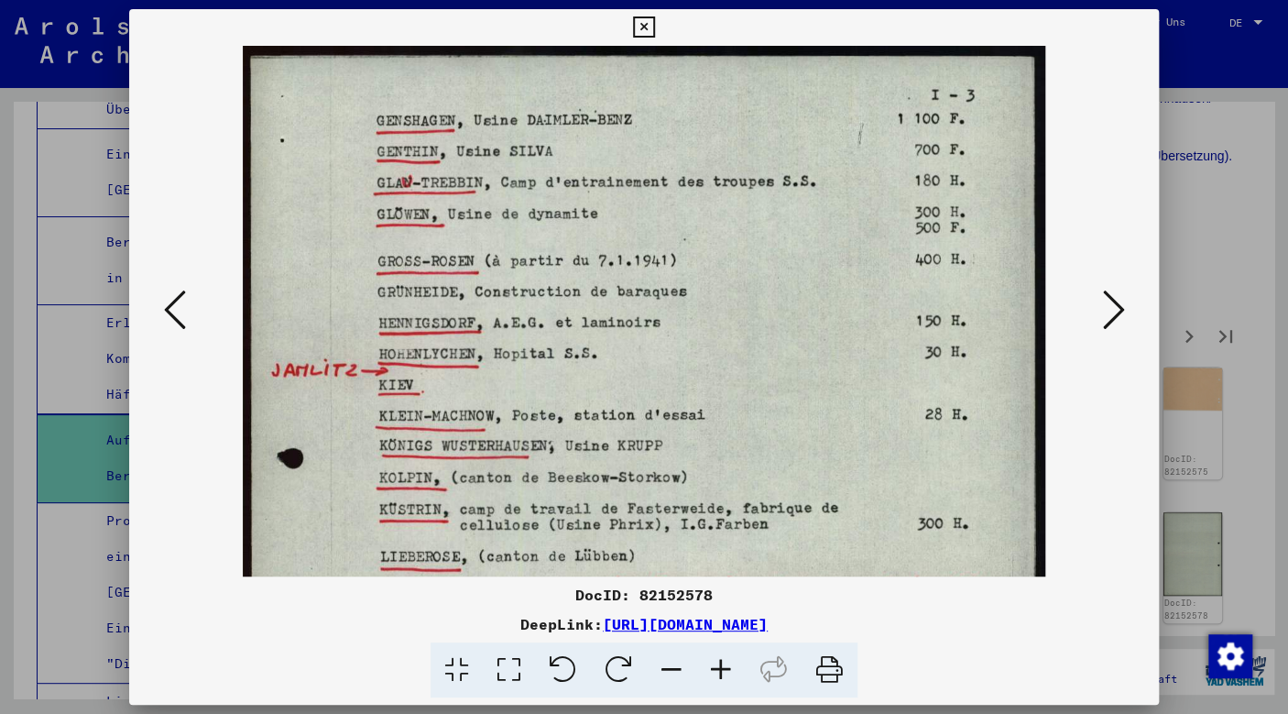
click at [723, 663] on icon at bounding box center [720, 670] width 49 height 56
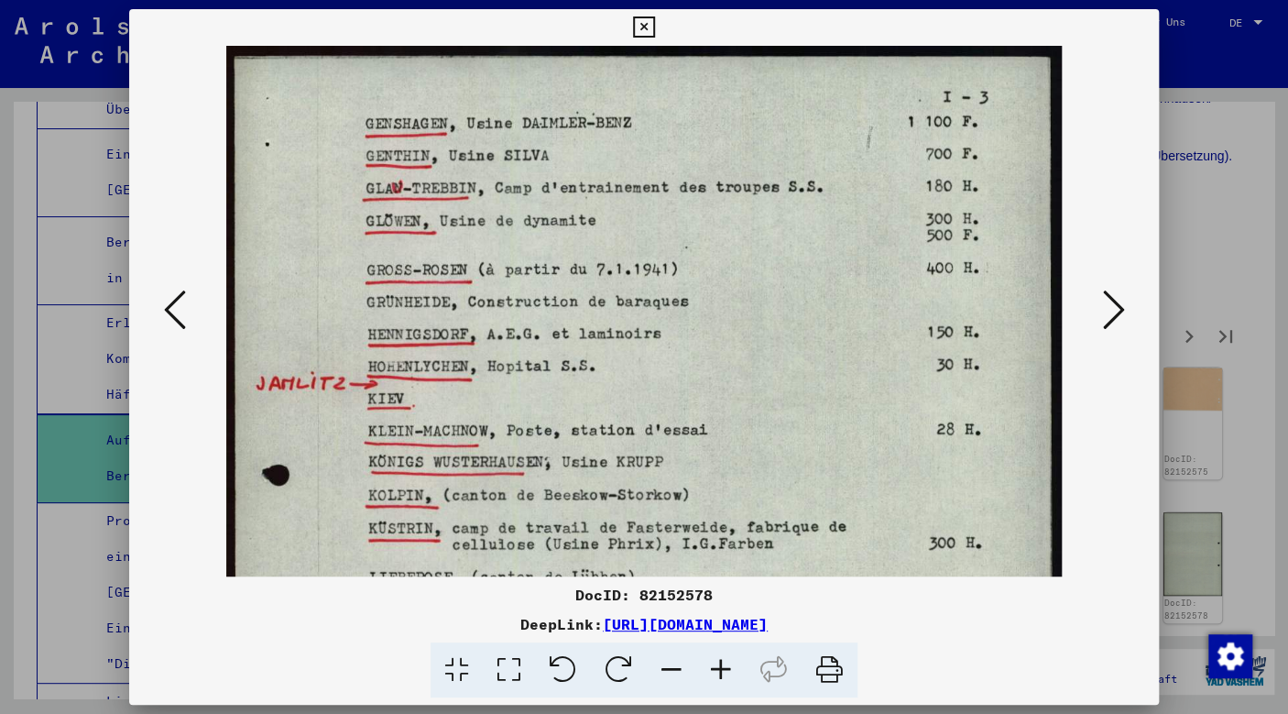
click at [723, 663] on icon at bounding box center [720, 670] width 49 height 56
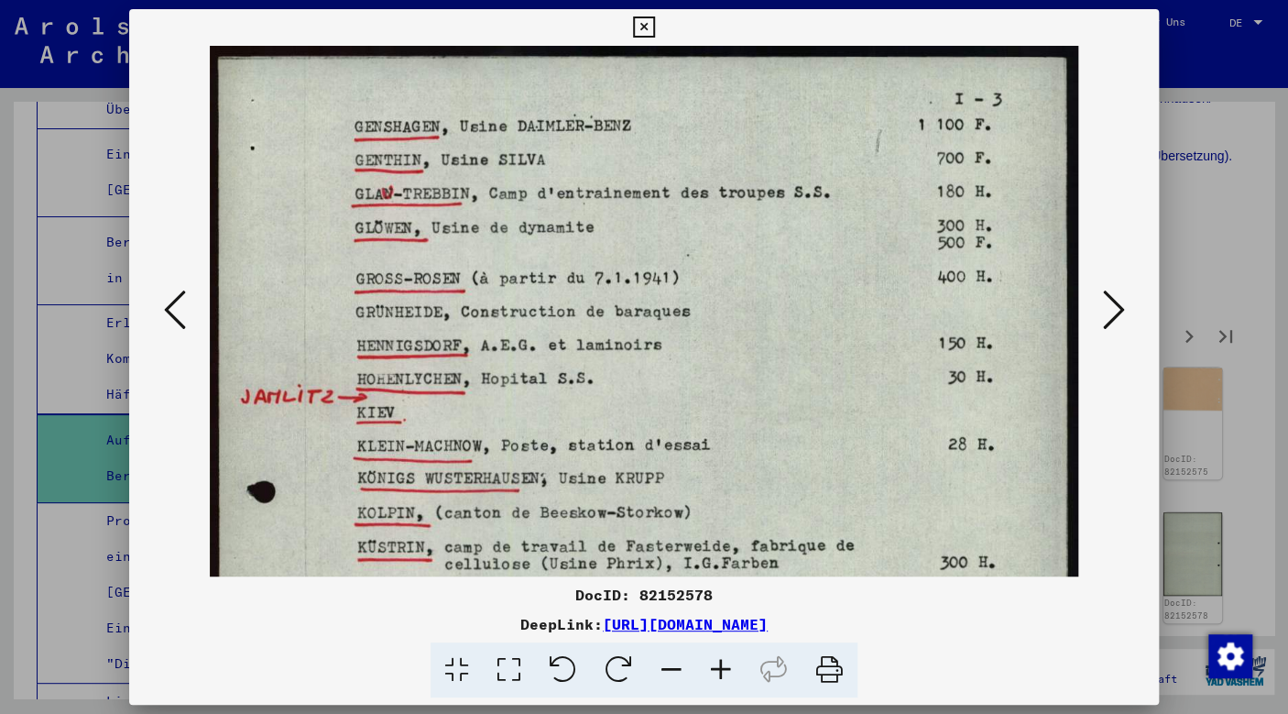
click at [723, 663] on icon at bounding box center [720, 670] width 49 height 56
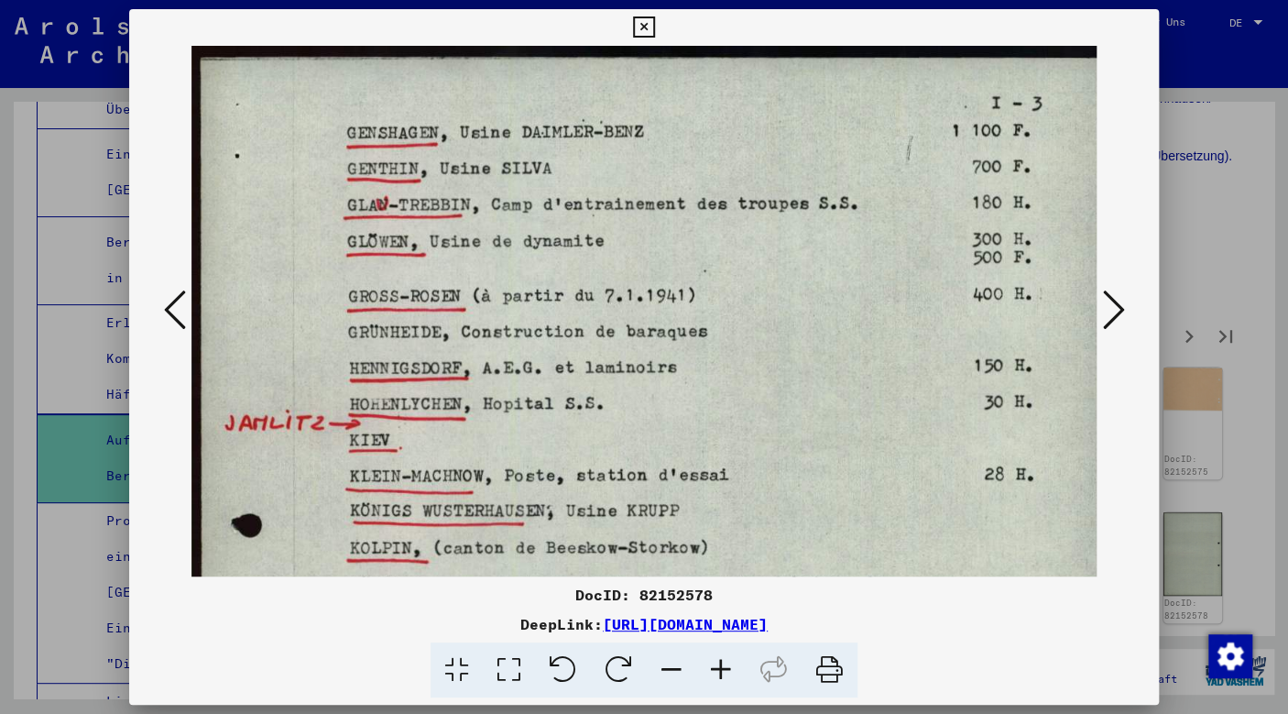
click at [723, 663] on icon at bounding box center [720, 670] width 49 height 56
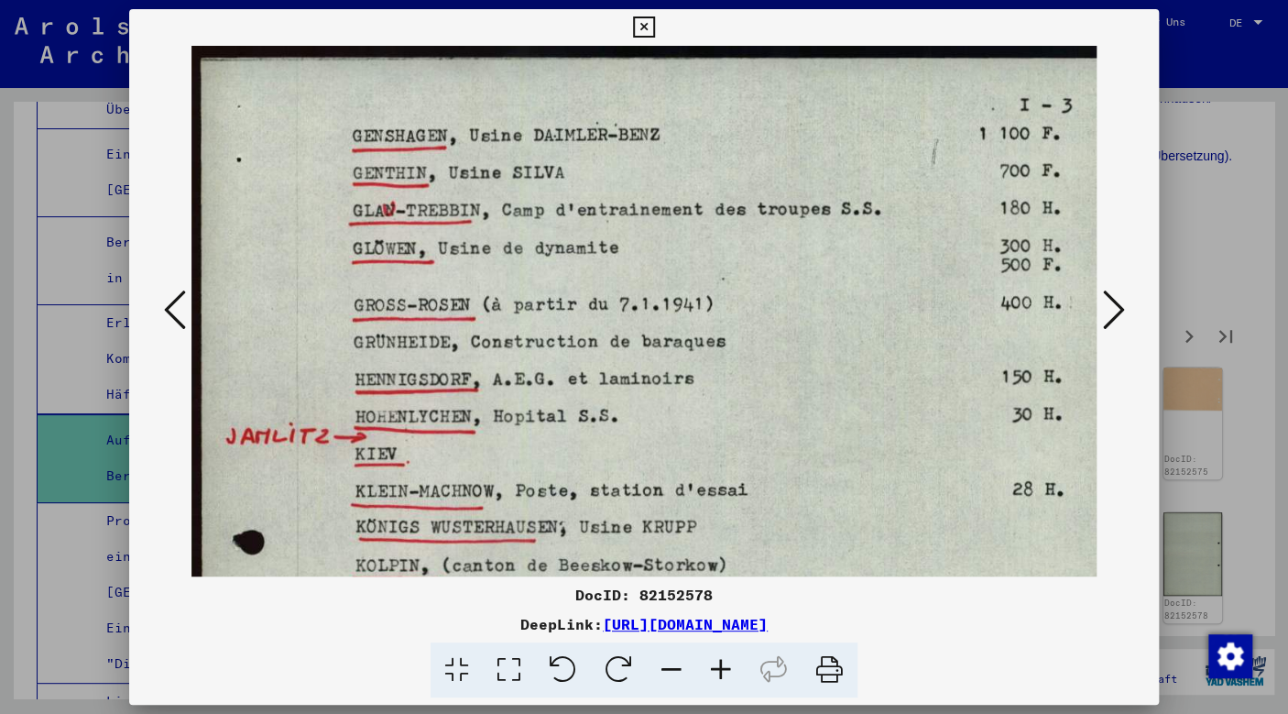
click at [1108, 306] on icon at bounding box center [1113, 310] width 22 height 44
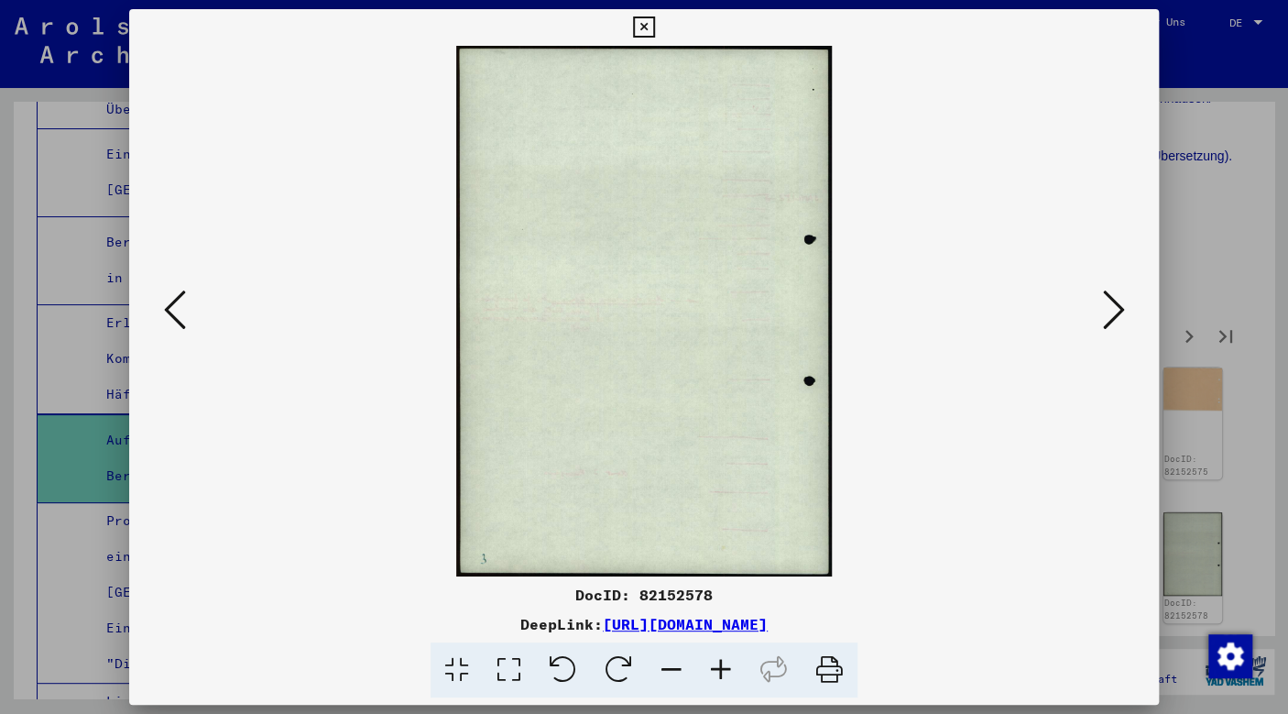
click at [1108, 306] on icon at bounding box center [1113, 310] width 22 height 44
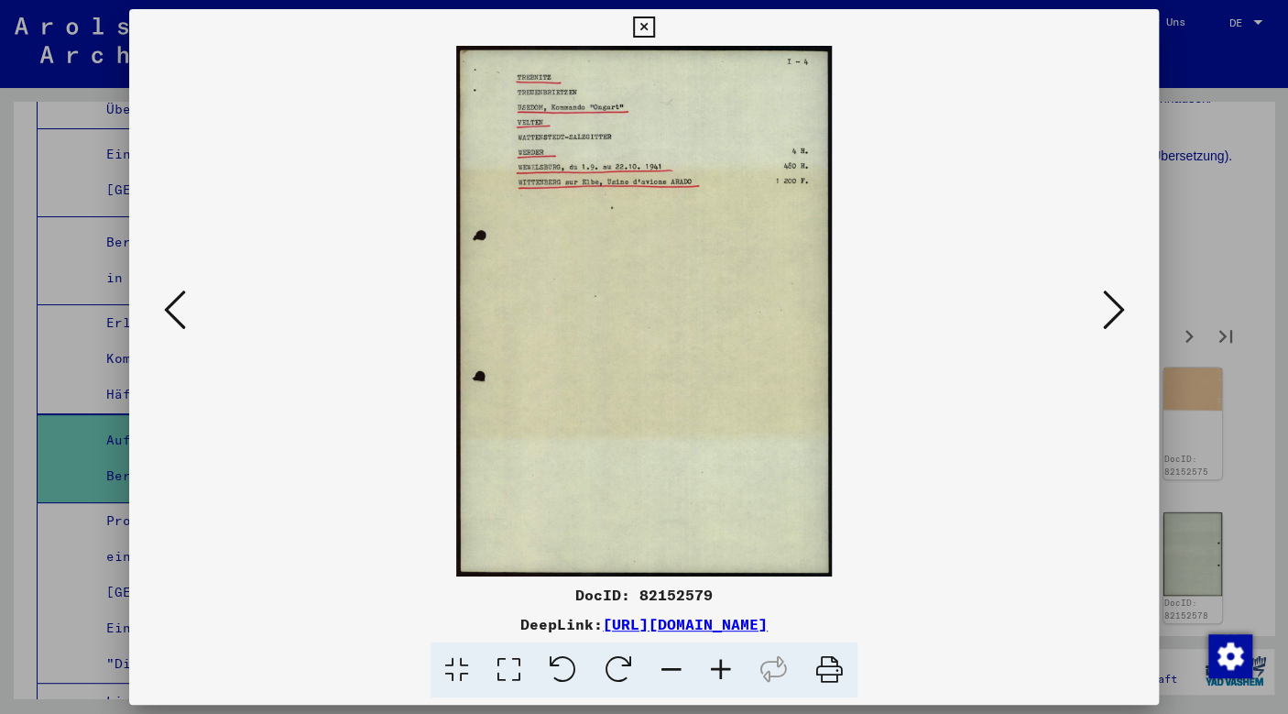
click at [1108, 306] on icon at bounding box center [1113, 310] width 22 height 44
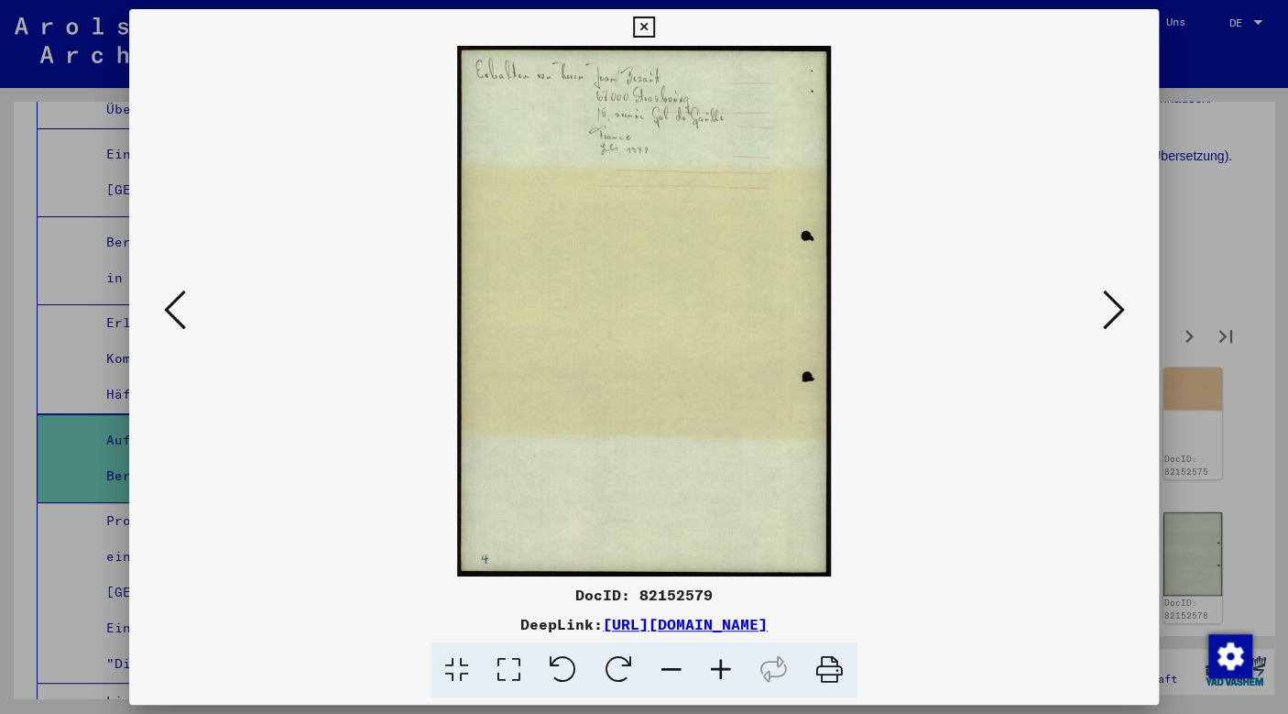
click at [1108, 306] on icon at bounding box center [1113, 310] width 22 height 44
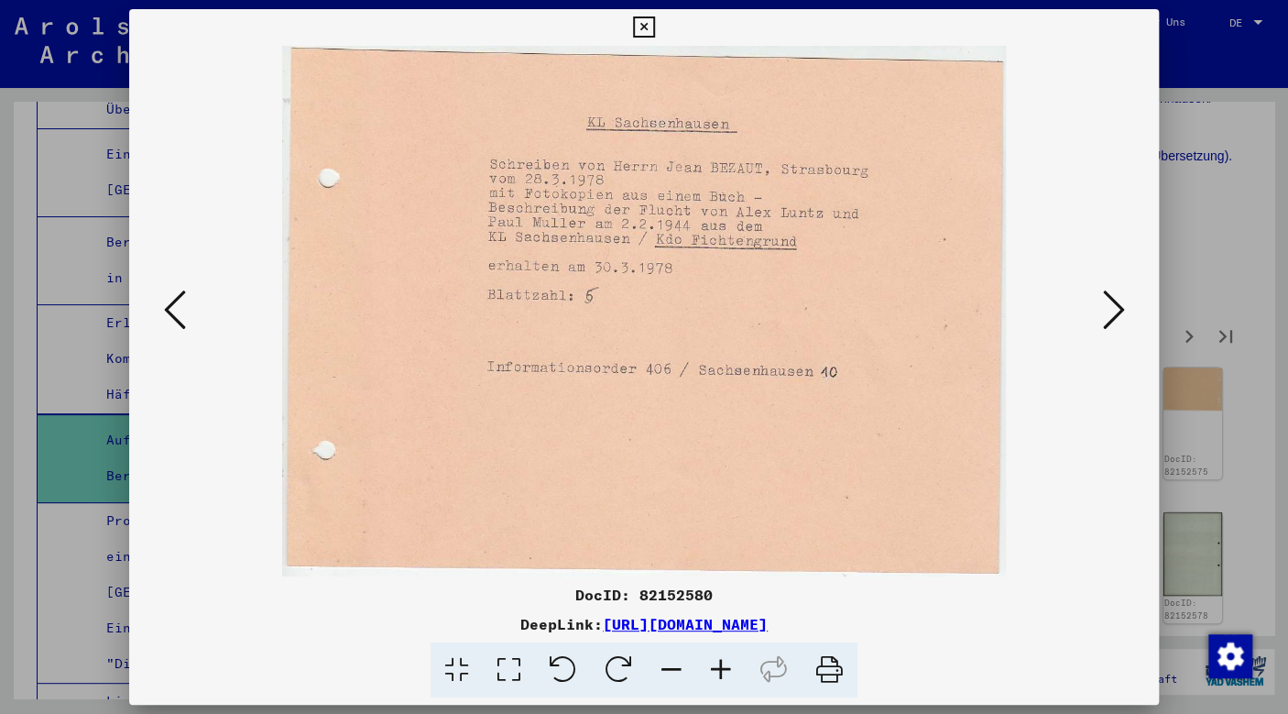
click at [1105, 309] on icon at bounding box center [1113, 310] width 22 height 44
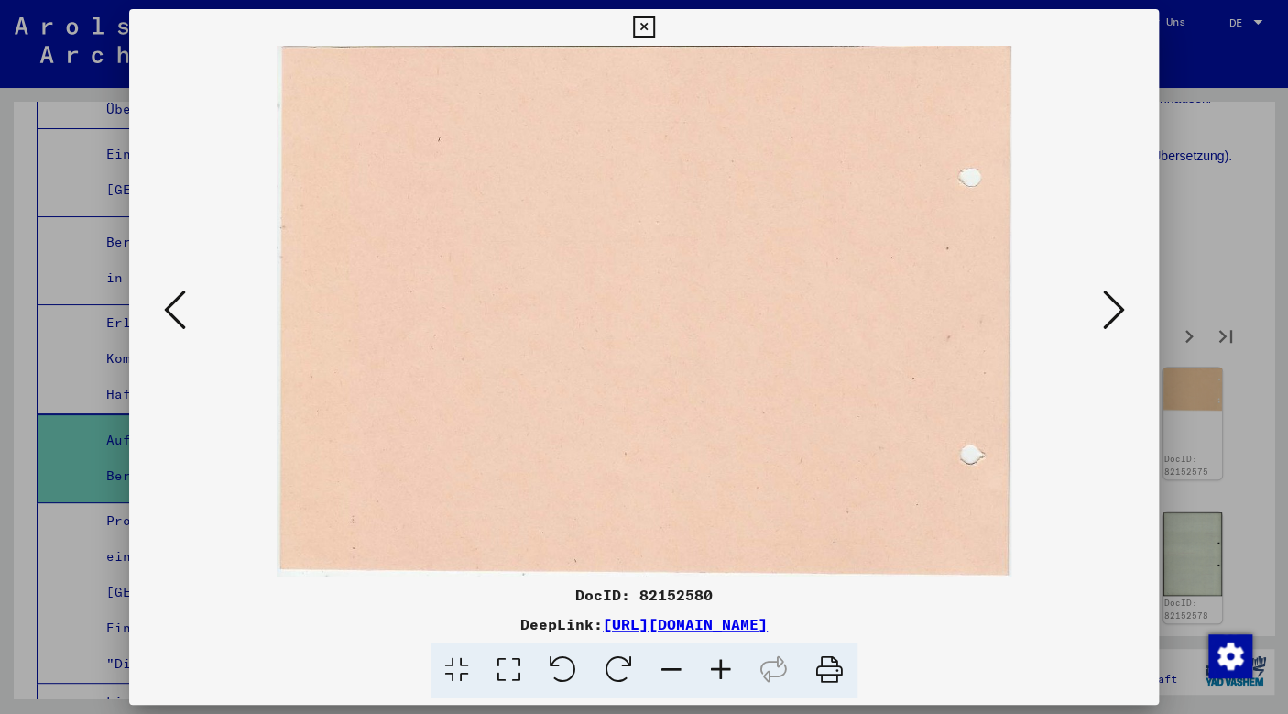
click at [1105, 309] on icon at bounding box center [1113, 310] width 22 height 44
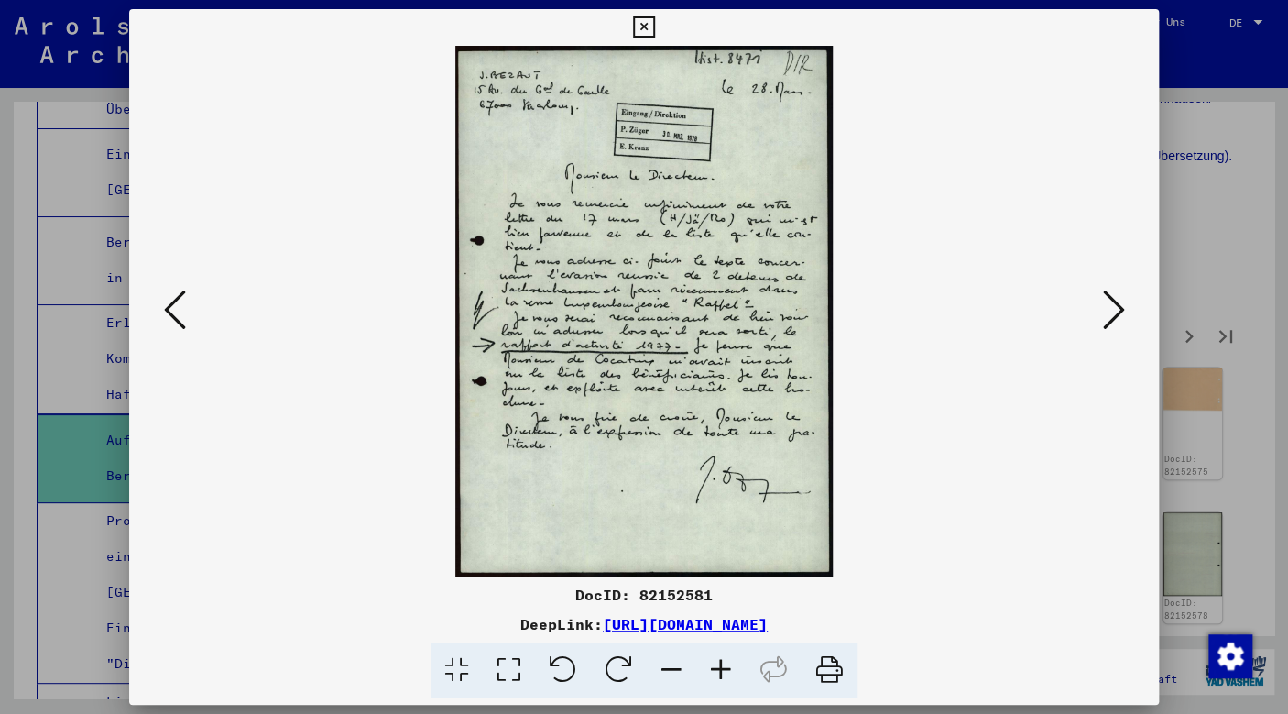
click at [1105, 309] on icon at bounding box center [1113, 310] width 22 height 44
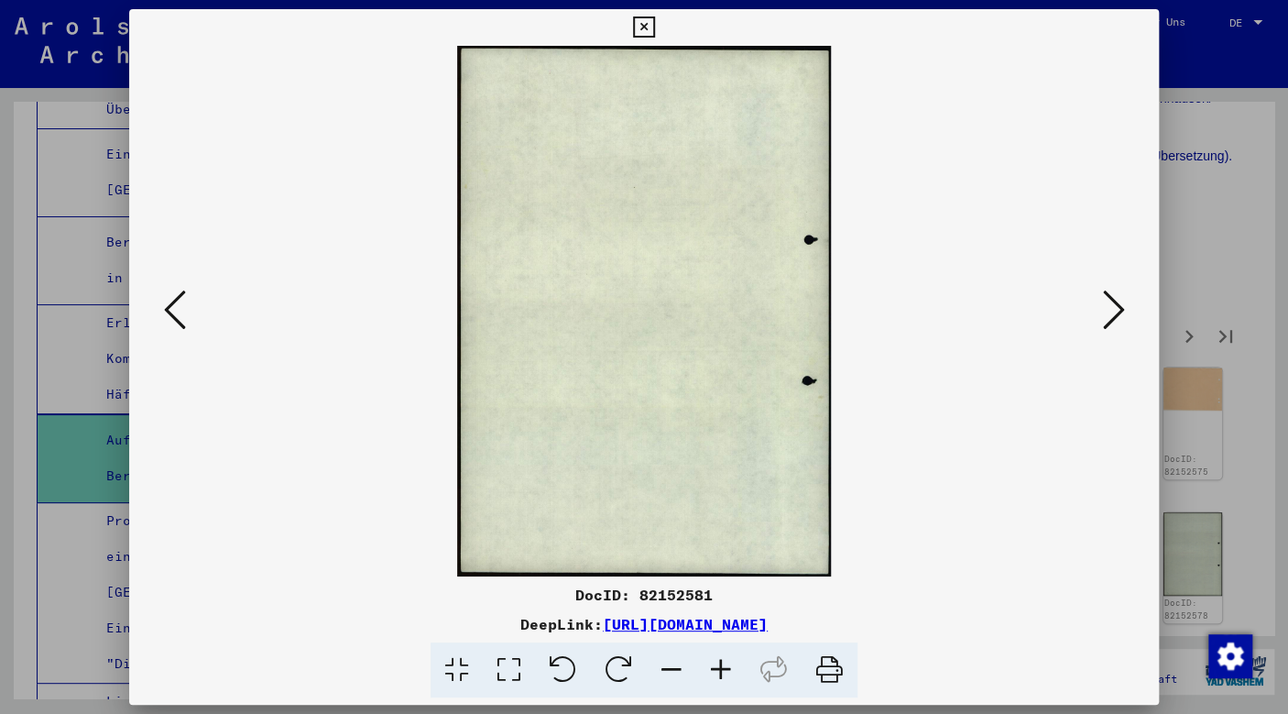
click at [1105, 309] on icon at bounding box center [1113, 310] width 22 height 44
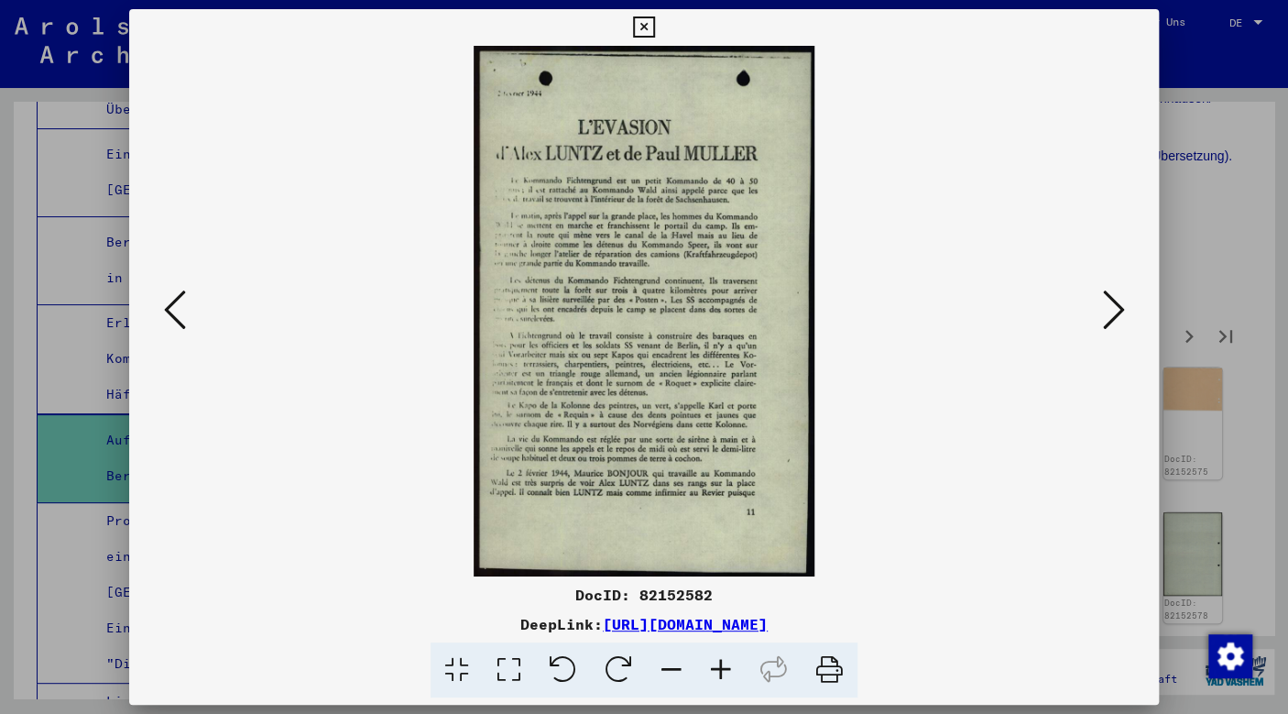
click at [1105, 309] on icon at bounding box center [1113, 310] width 22 height 44
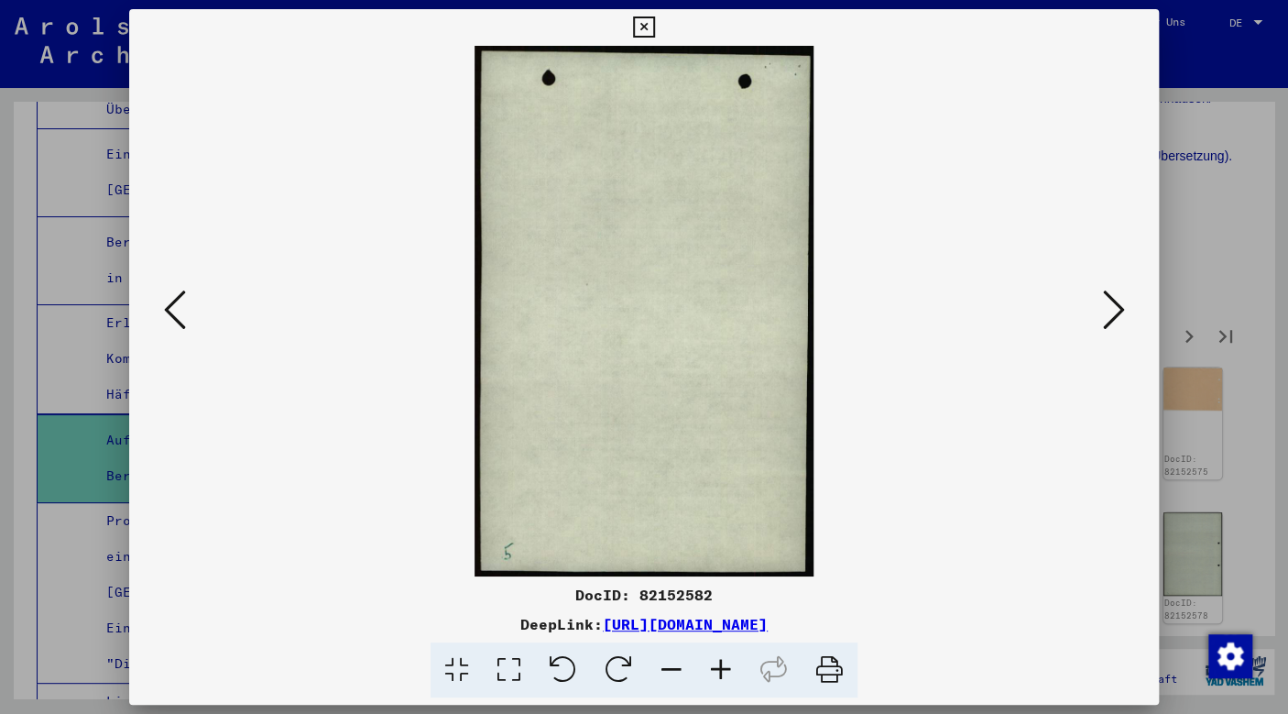
click at [1105, 309] on icon at bounding box center [1113, 310] width 22 height 44
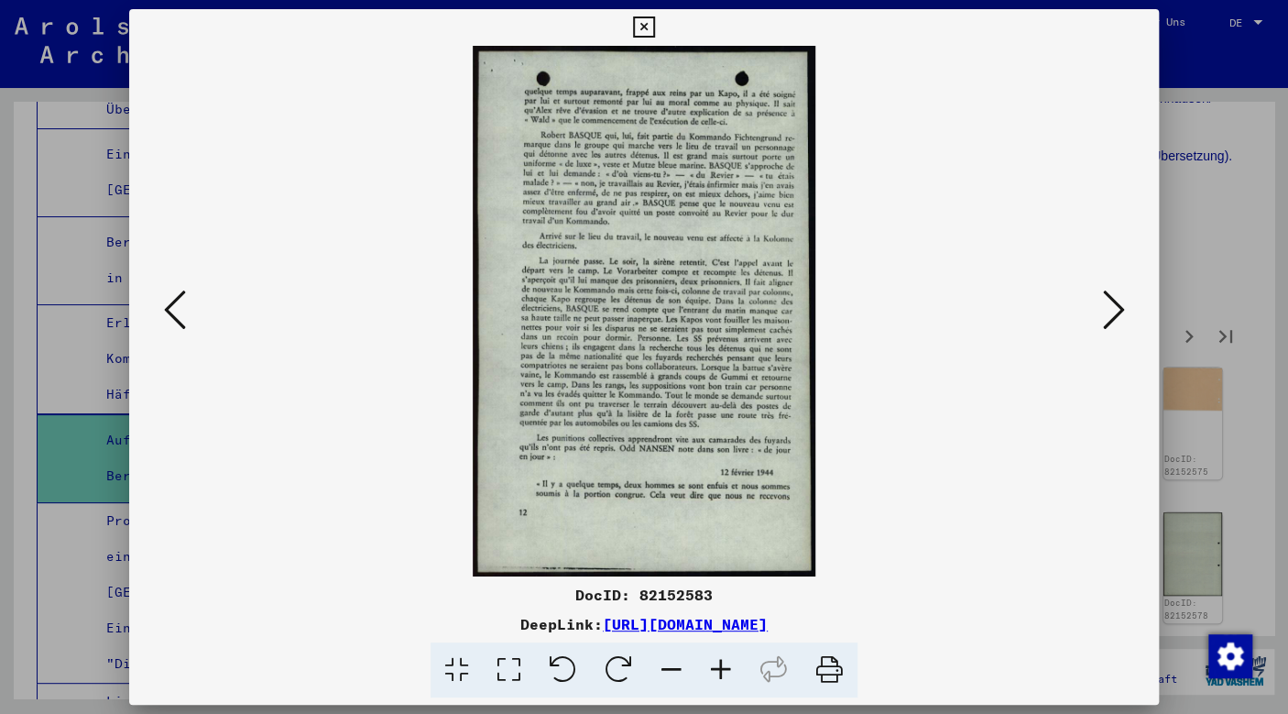
click at [1105, 309] on icon at bounding box center [1113, 310] width 22 height 44
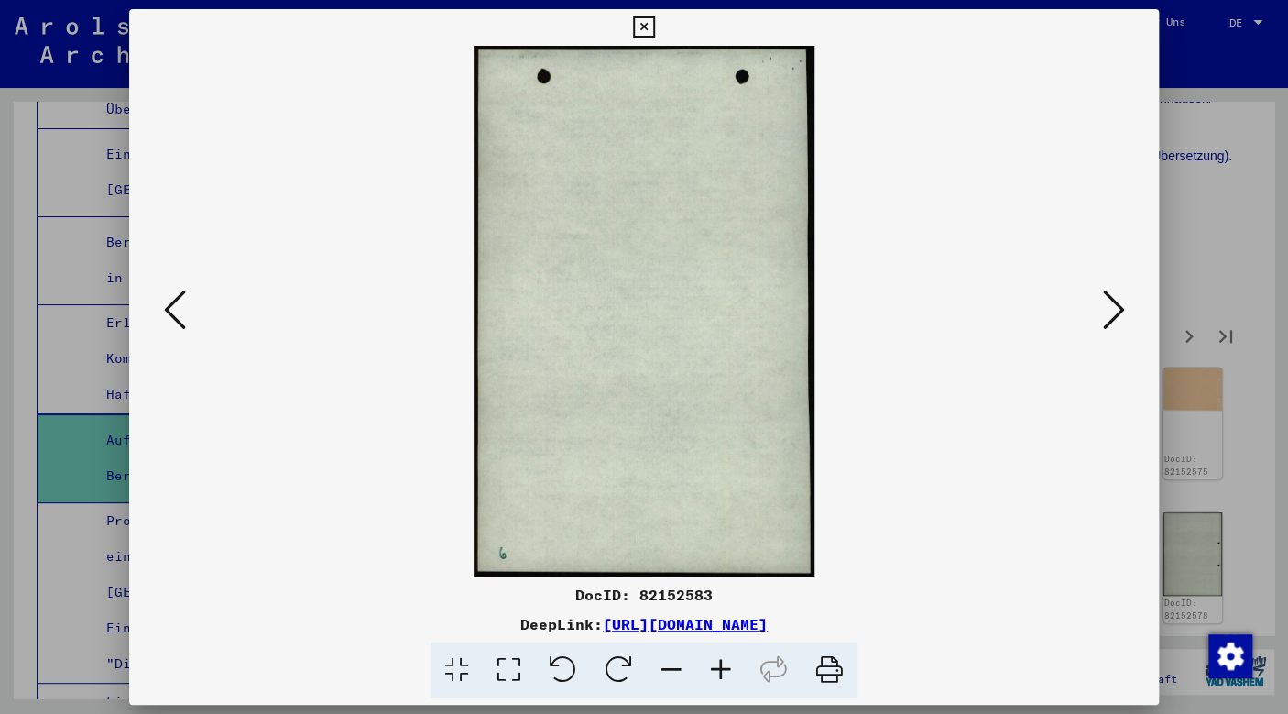
click at [1105, 309] on icon at bounding box center [1113, 310] width 22 height 44
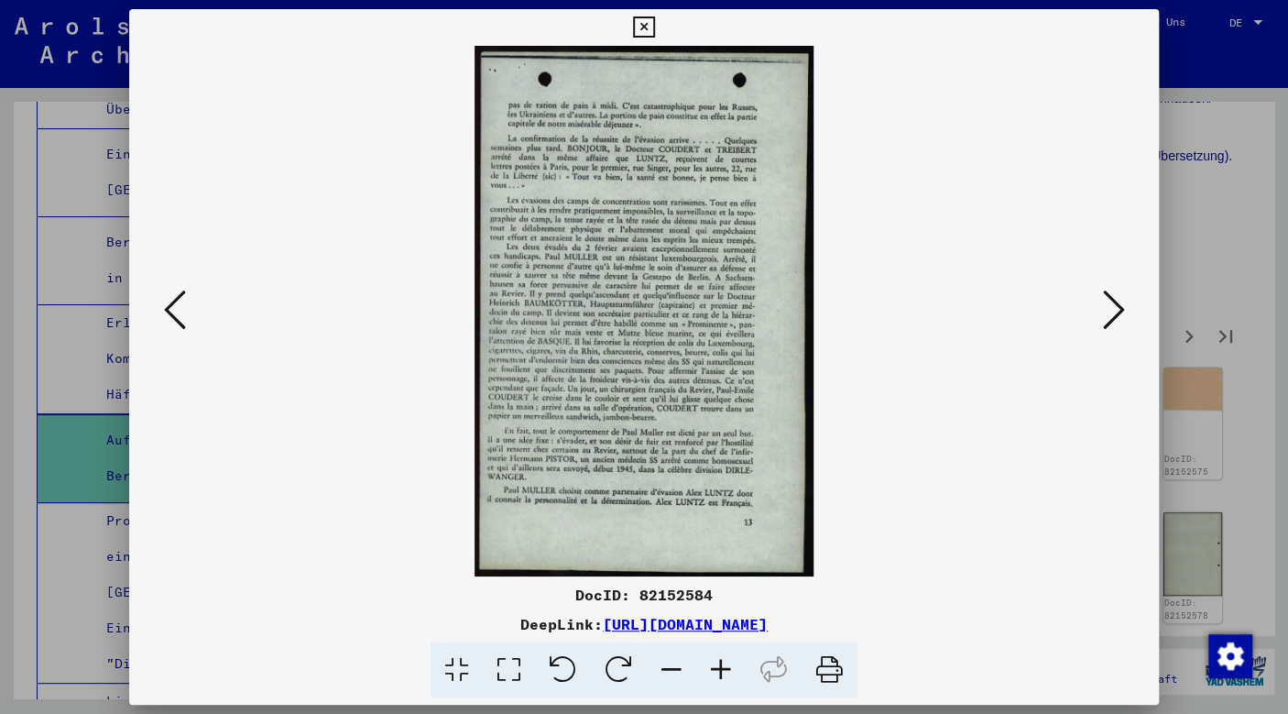
click at [1105, 309] on icon at bounding box center [1113, 310] width 22 height 44
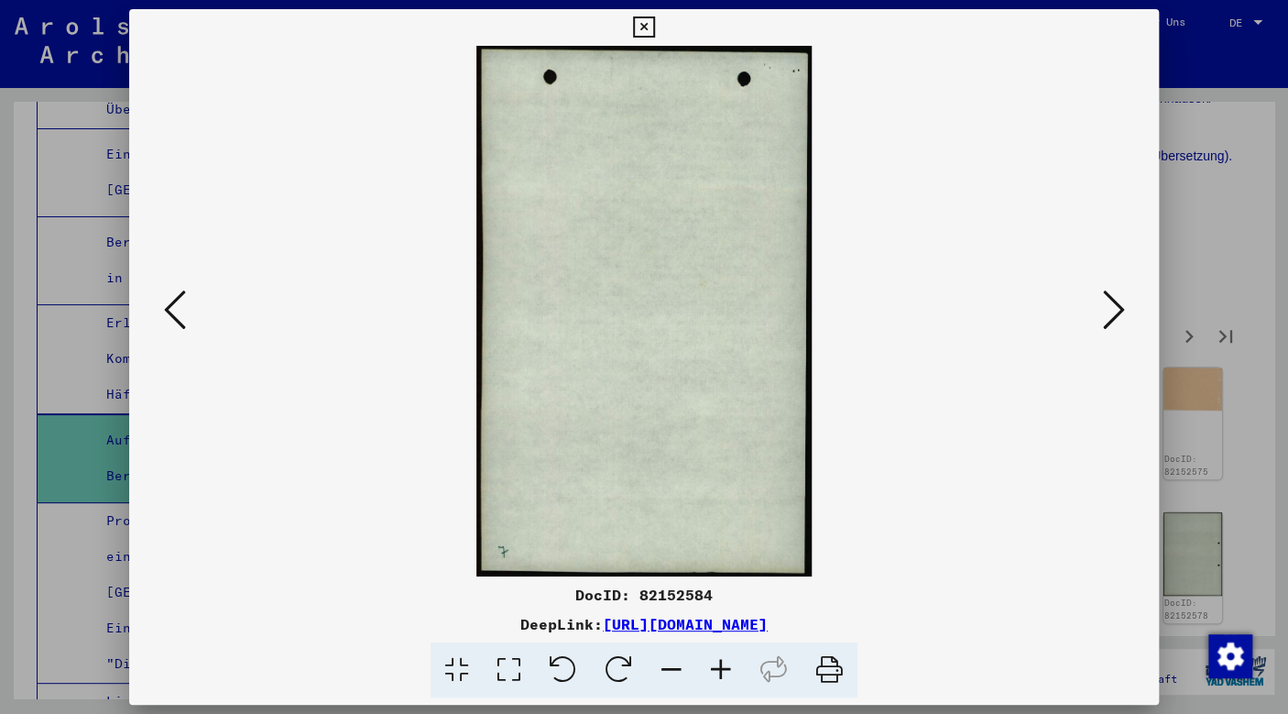
click at [1105, 309] on icon at bounding box center [1113, 310] width 22 height 44
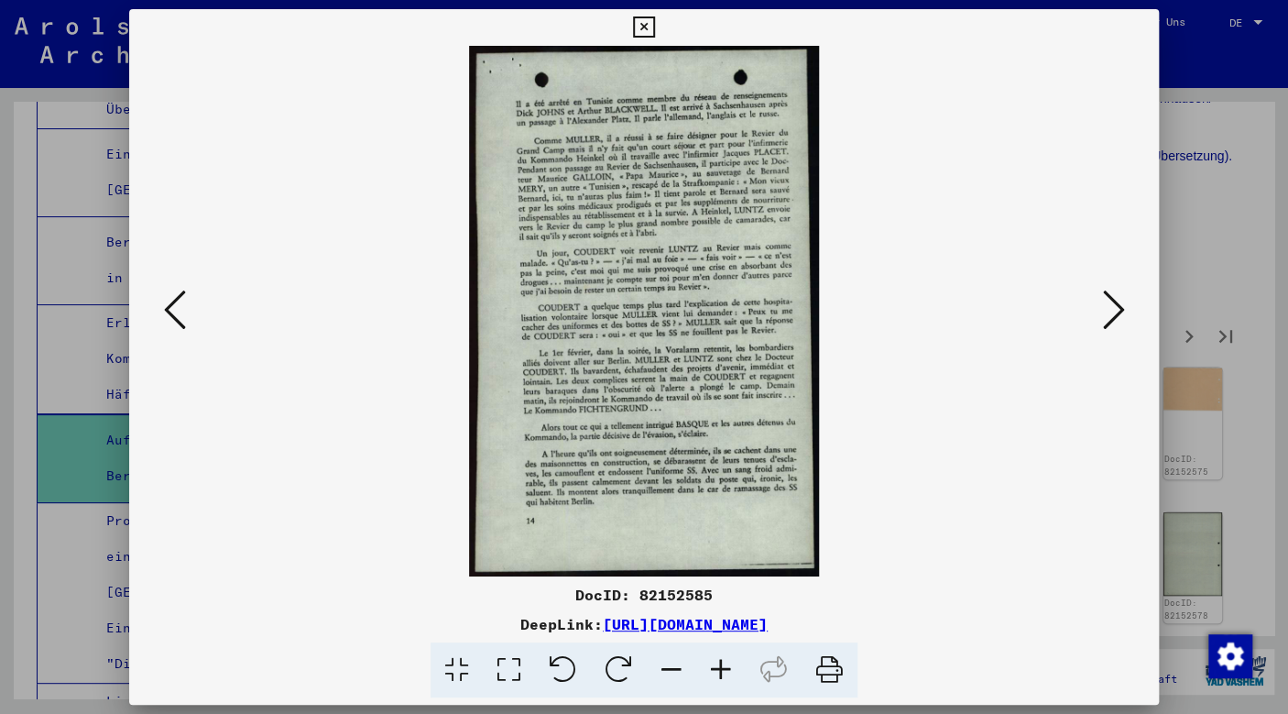
click at [1105, 309] on icon at bounding box center [1113, 310] width 22 height 44
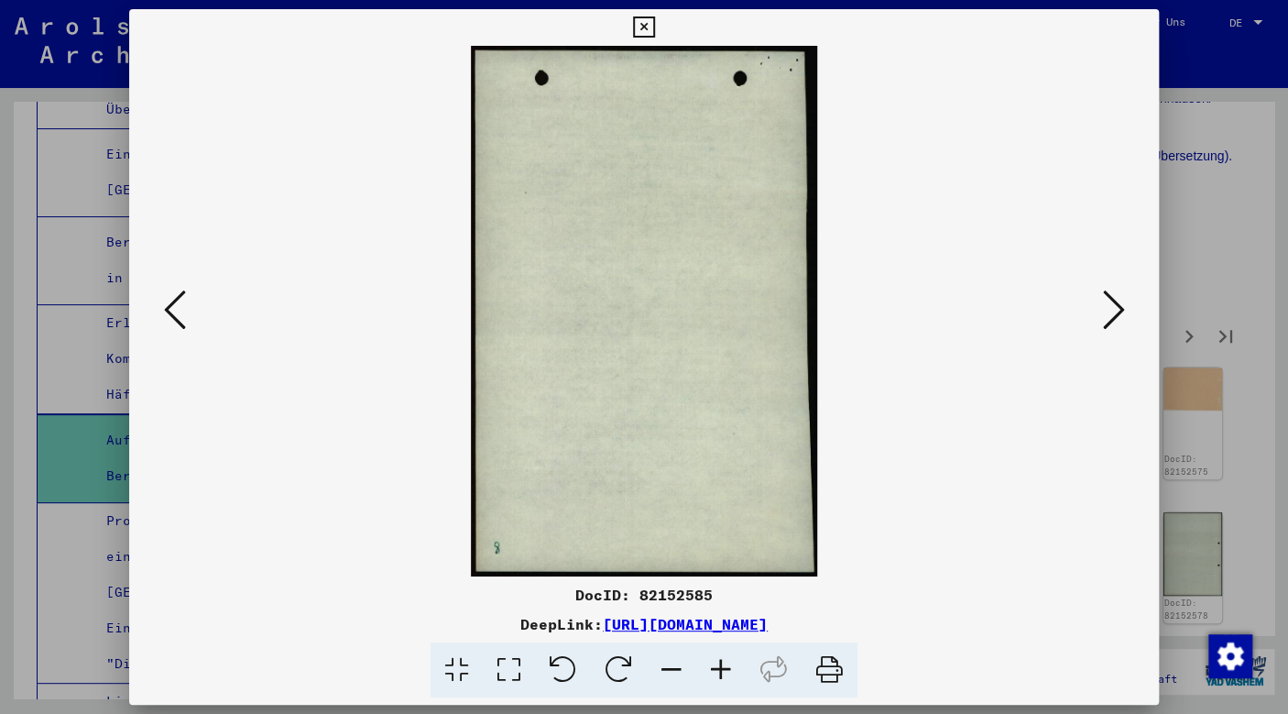
click at [1249, 269] on div at bounding box center [644, 357] width 1288 height 714
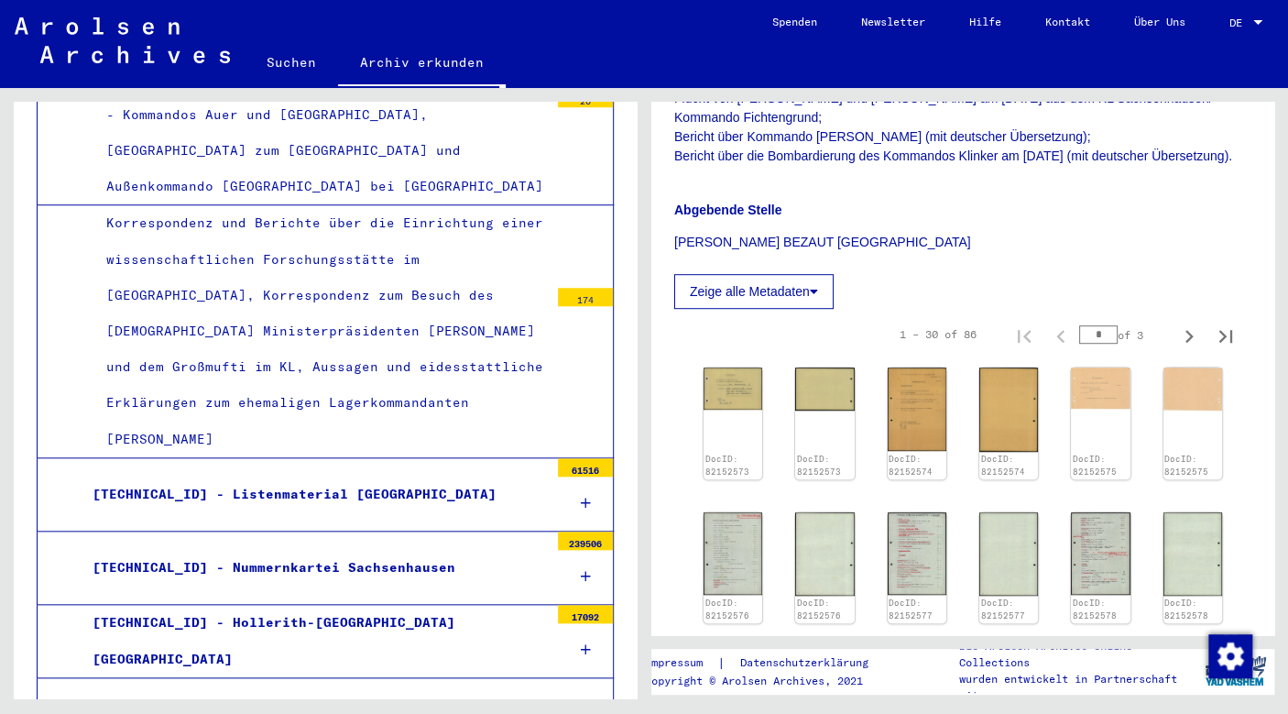
scroll to position [3884, 0]
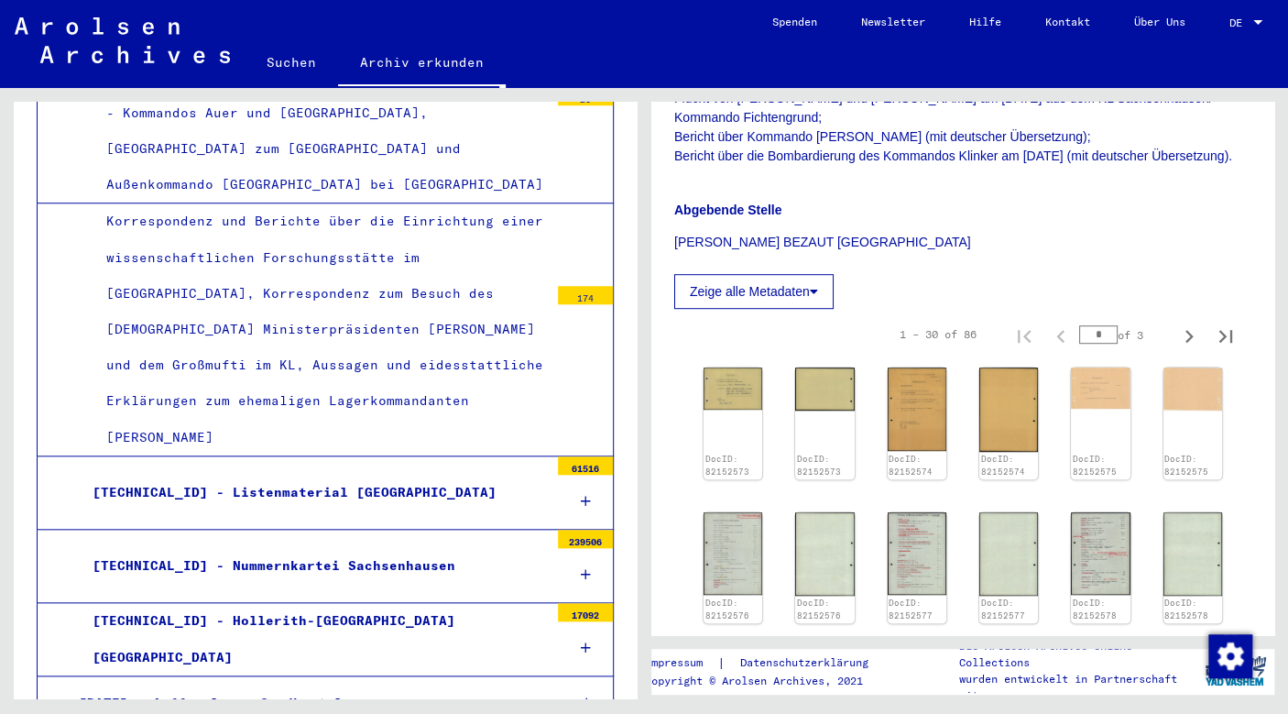
click at [365, 475] on div "[TECHNICAL_ID] - Listenmaterial [GEOGRAPHIC_DATA]" at bounding box center [314, 493] width 470 height 36
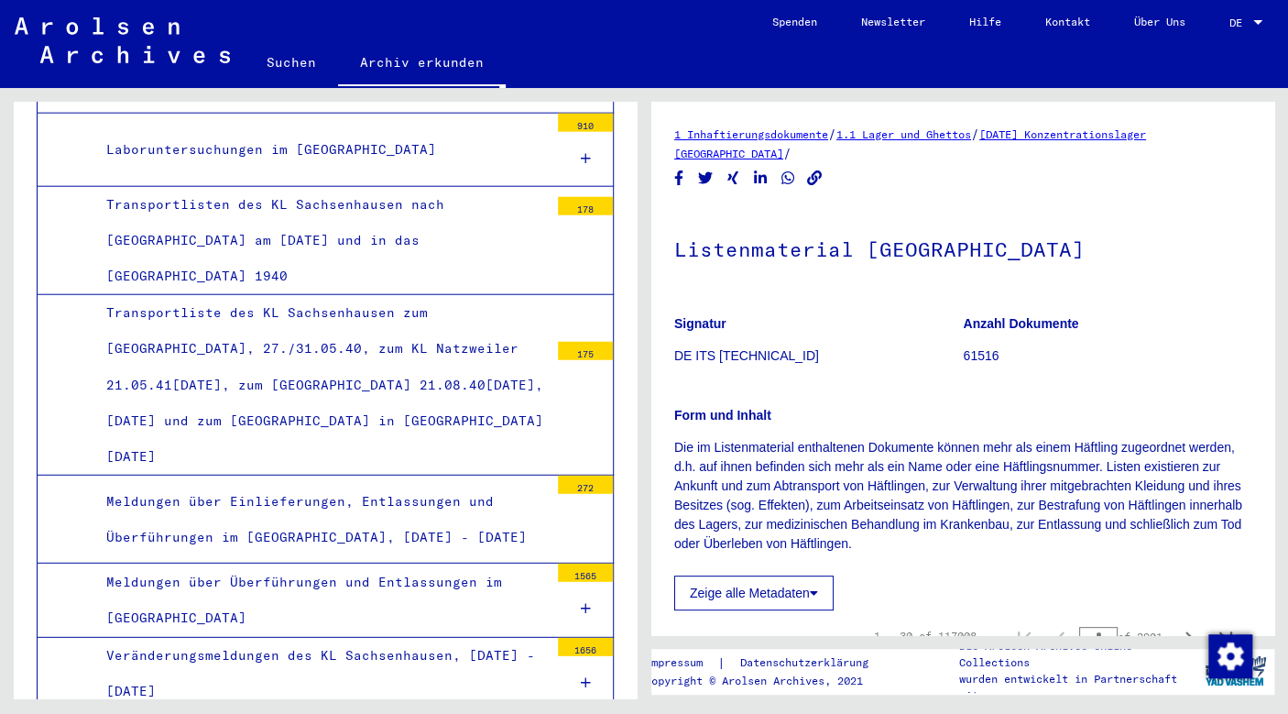
scroll to position [11794, 0]
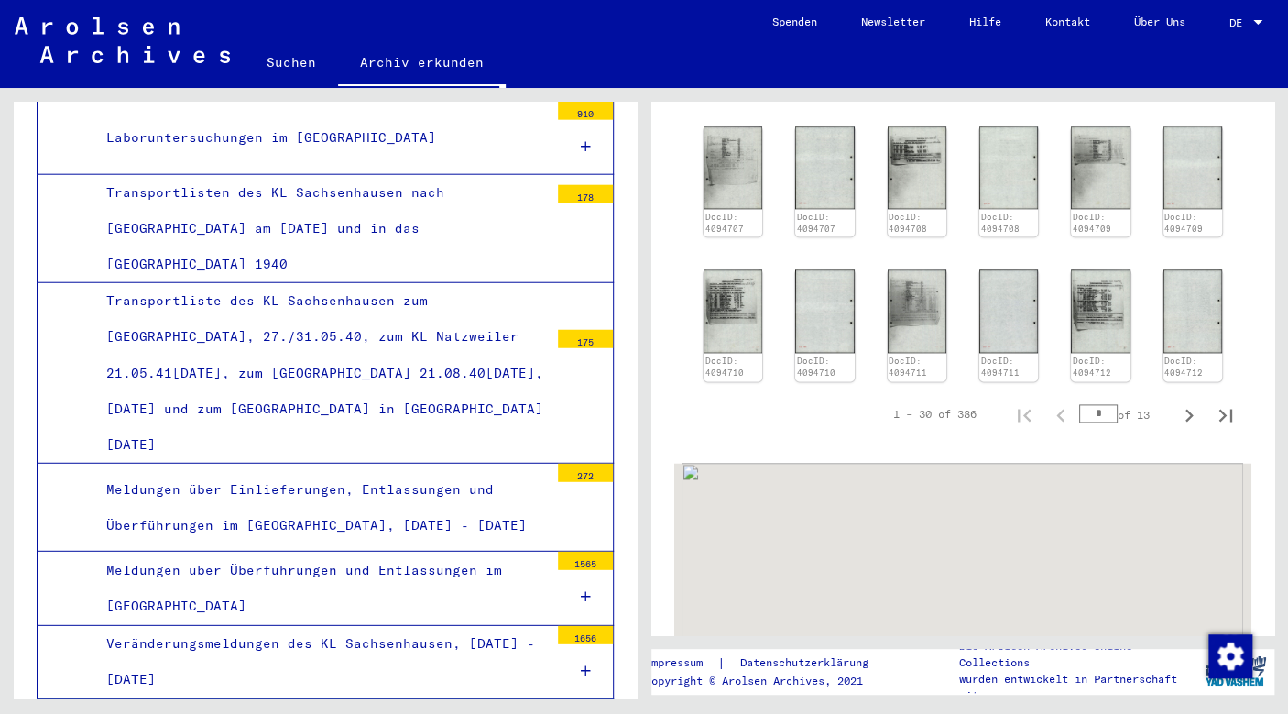
scroll to position [1034, 0]
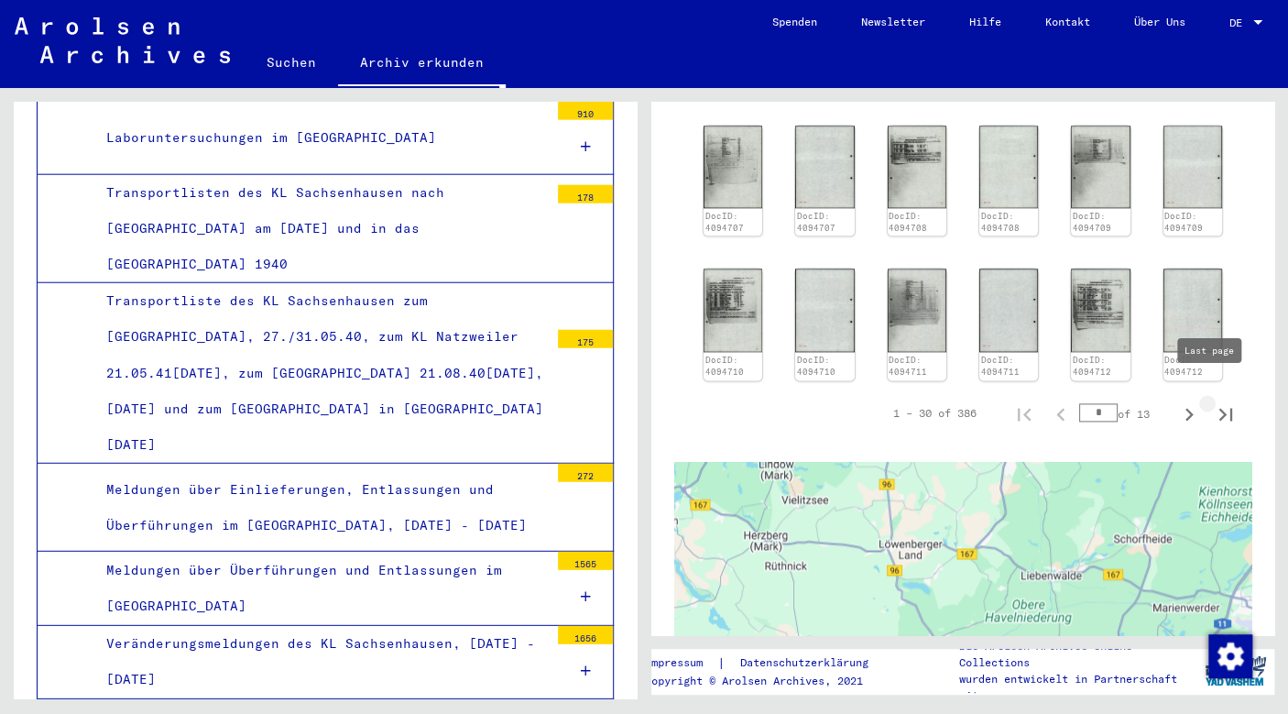
click at [1220, 408] on icon "Last page" at bounding box center [1226, 414] width 13 height 13
type input "**"
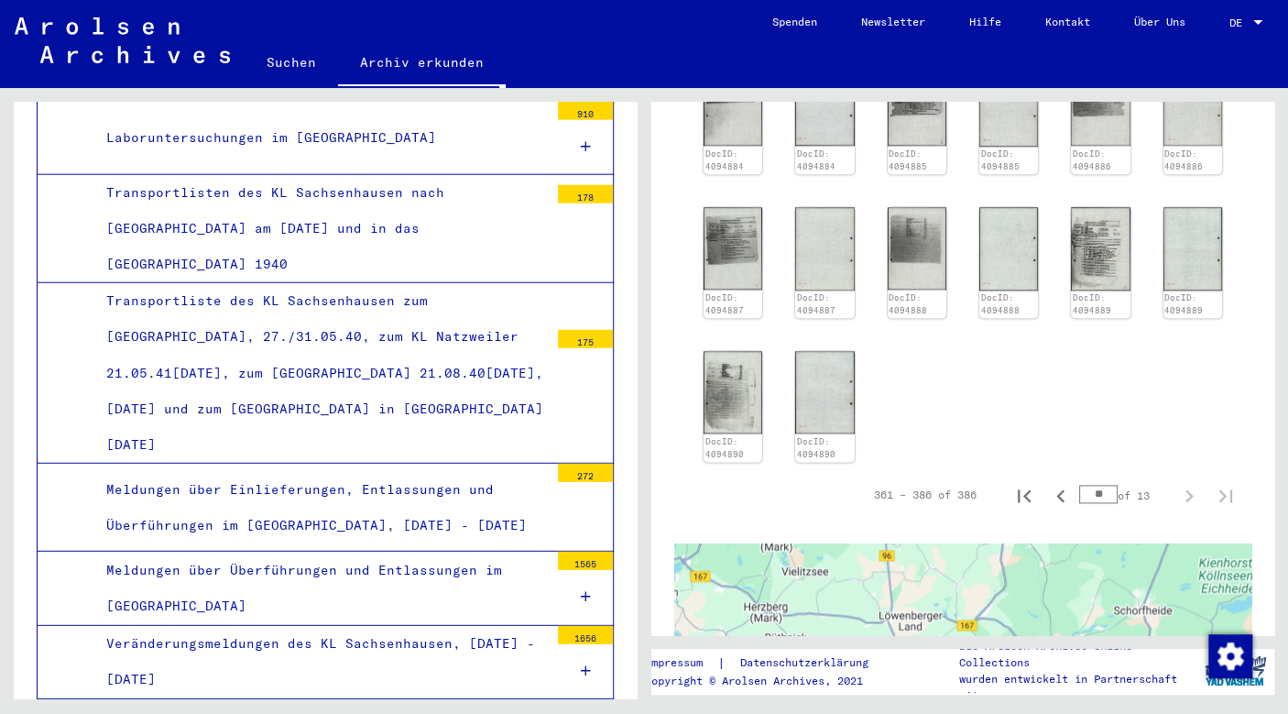
scroll to position [776, 0]
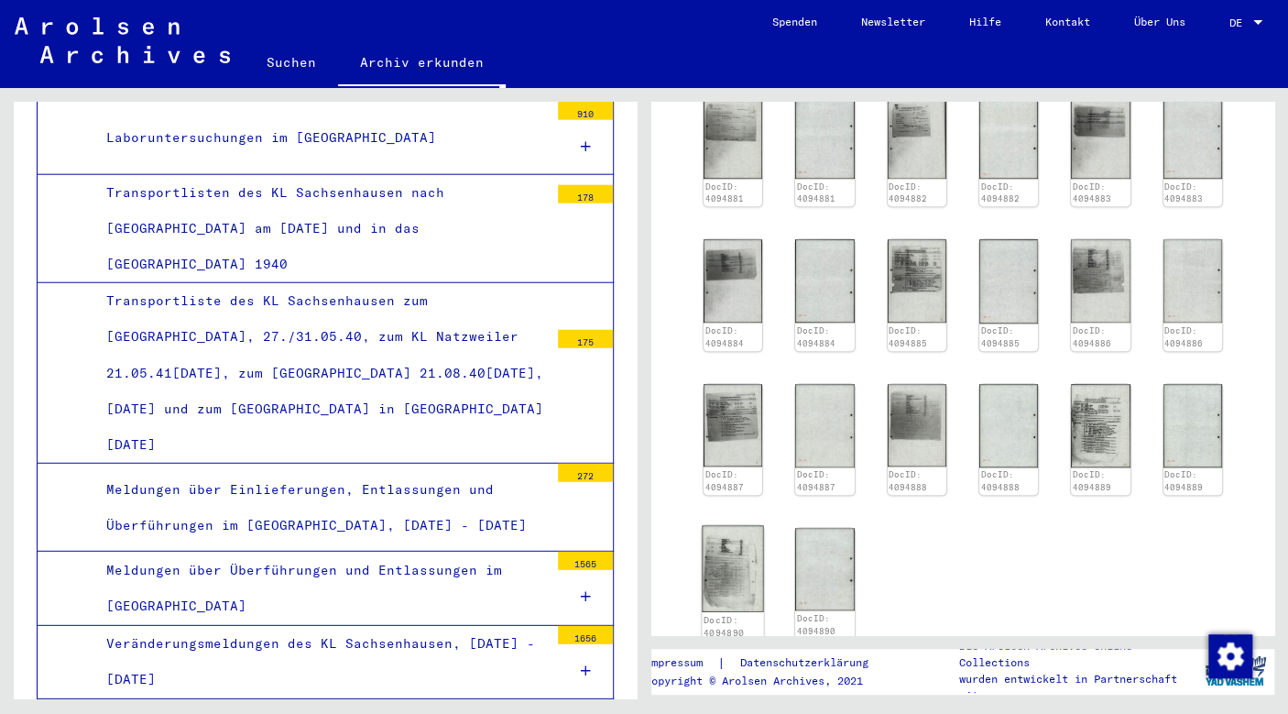
click at [747, 546] on img at bounding box center [733, 568] width 62 height 87
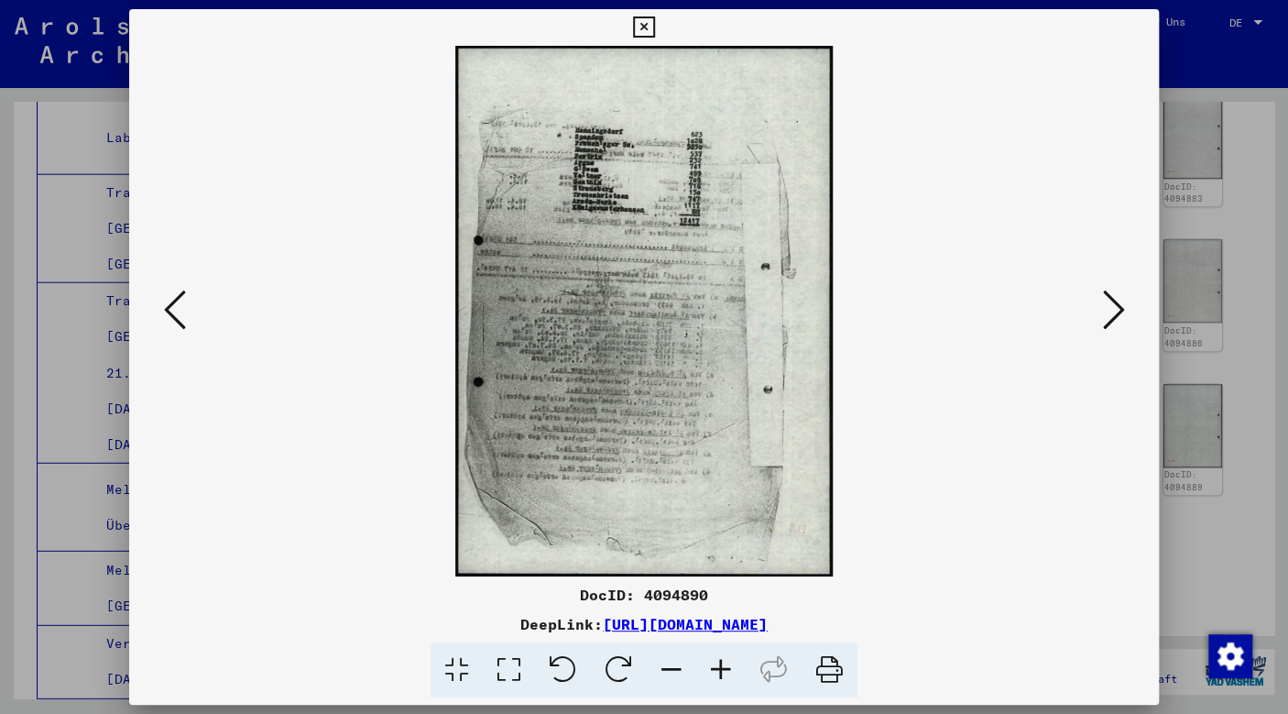
scroll to position [11793, 0]
click at [655, 134] on img at bounding box center [645, 311] width 906 height 531
click at [721, 668] on icon at bounding box center [720, 670] width 49 height 56
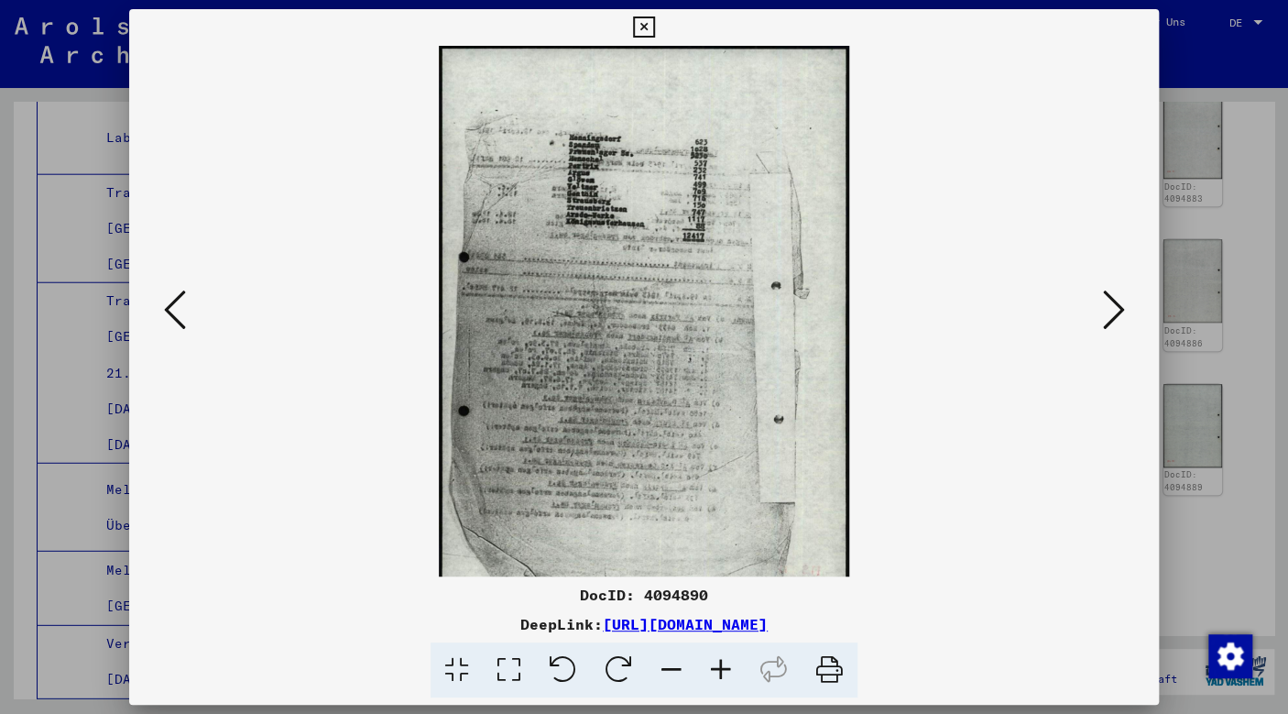
click at [721, 668] on icon at bounding box center [720, 670] width 49 height 56
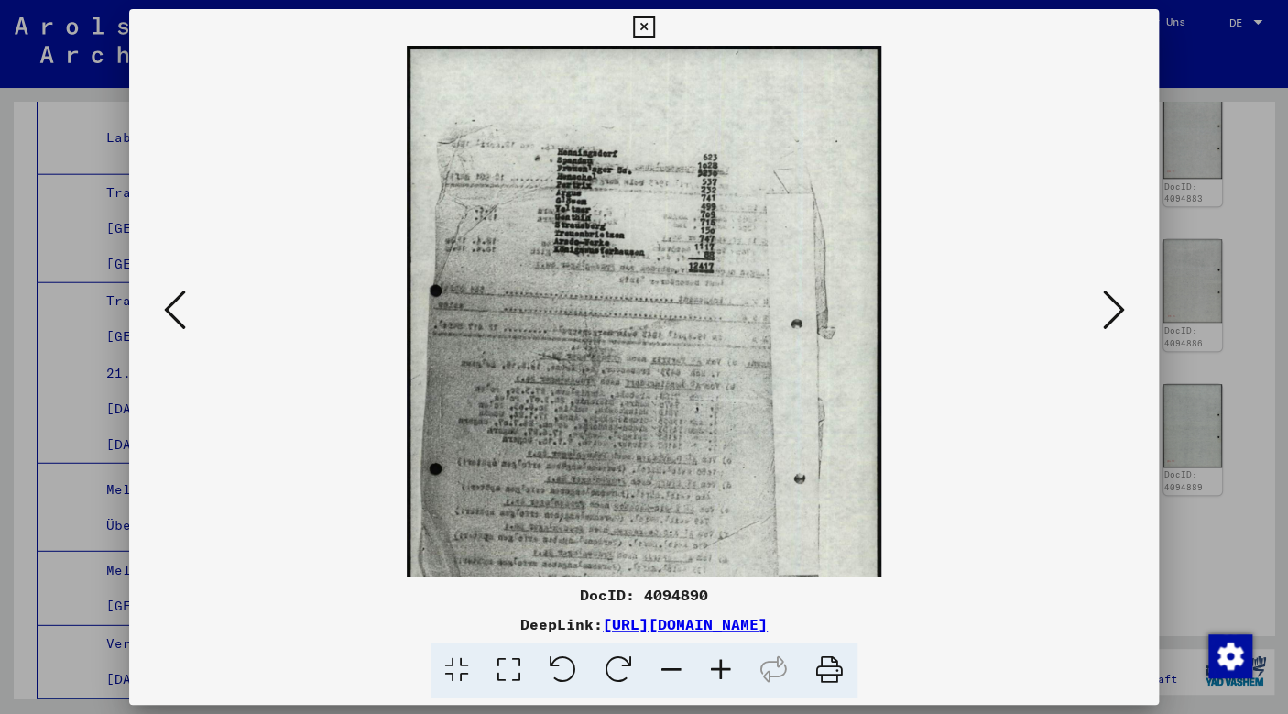
click at [721, 668] on icon at bounding box center [720, 670] width 49 height 56
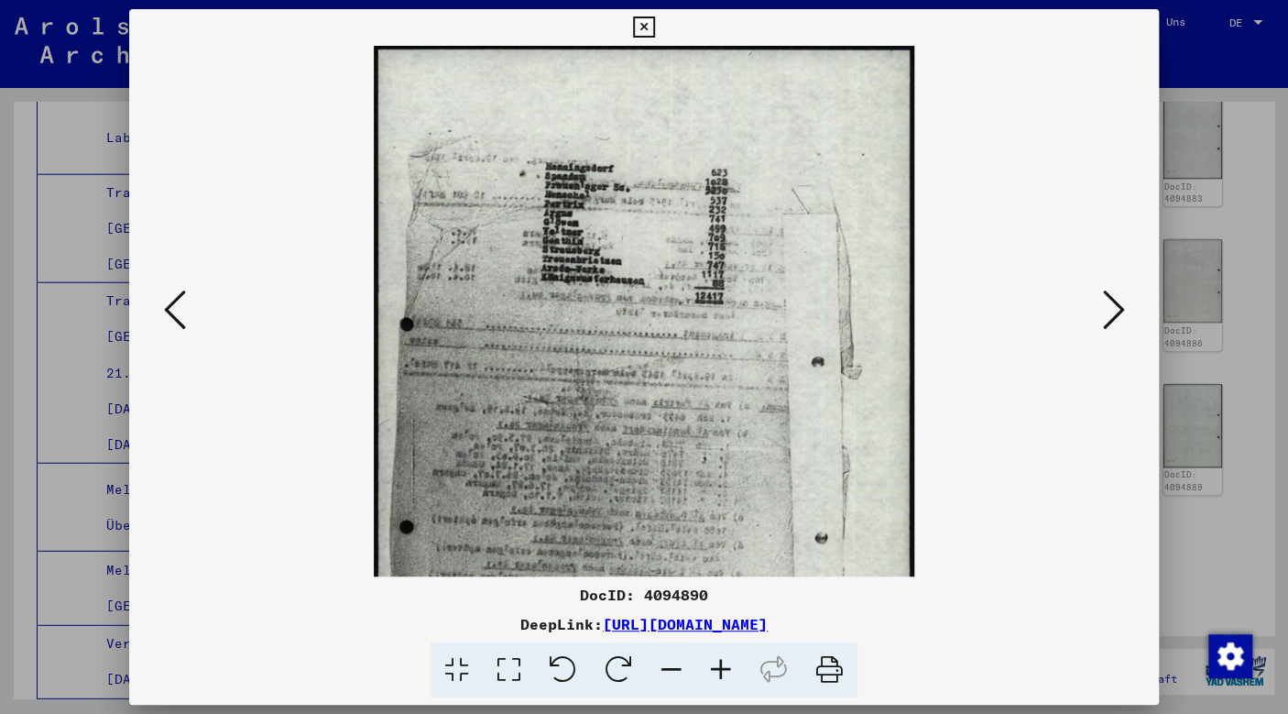
click at [721, 668] on icon at bounding box center [720, 670] width 49 height 56
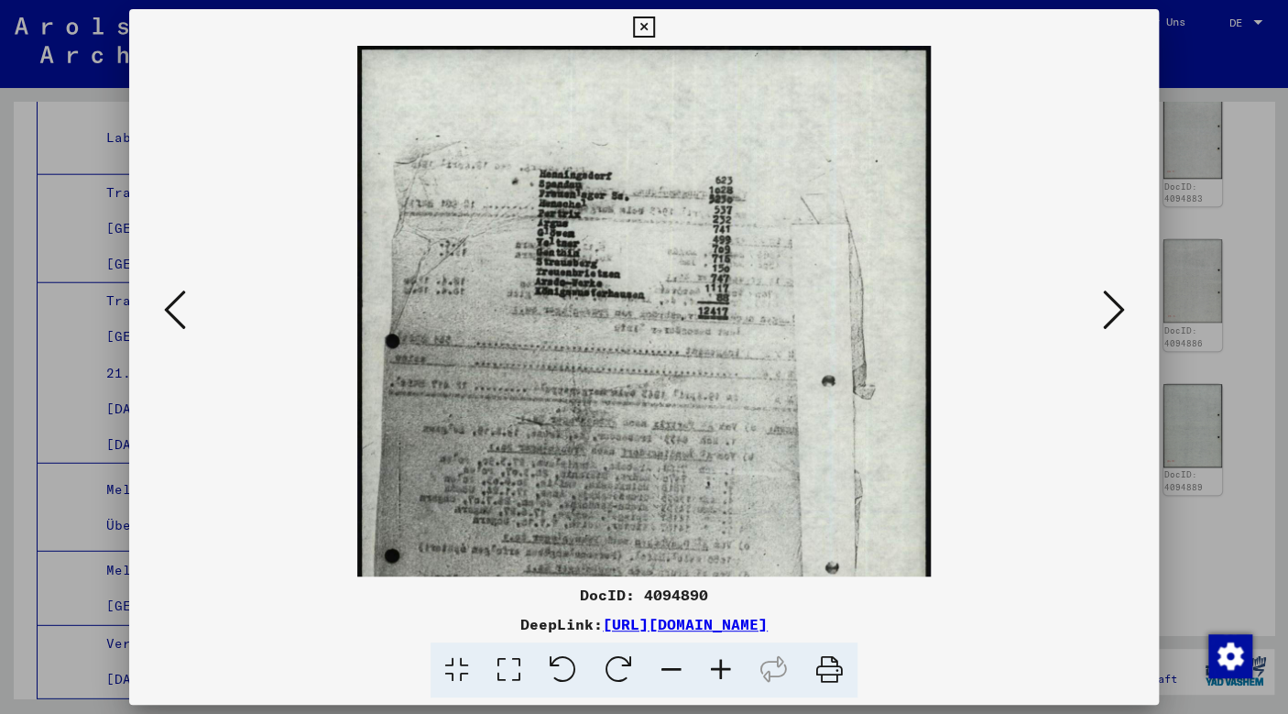
click at [721, 668] on icon at bounding box center [720, 670] width 49 height 56
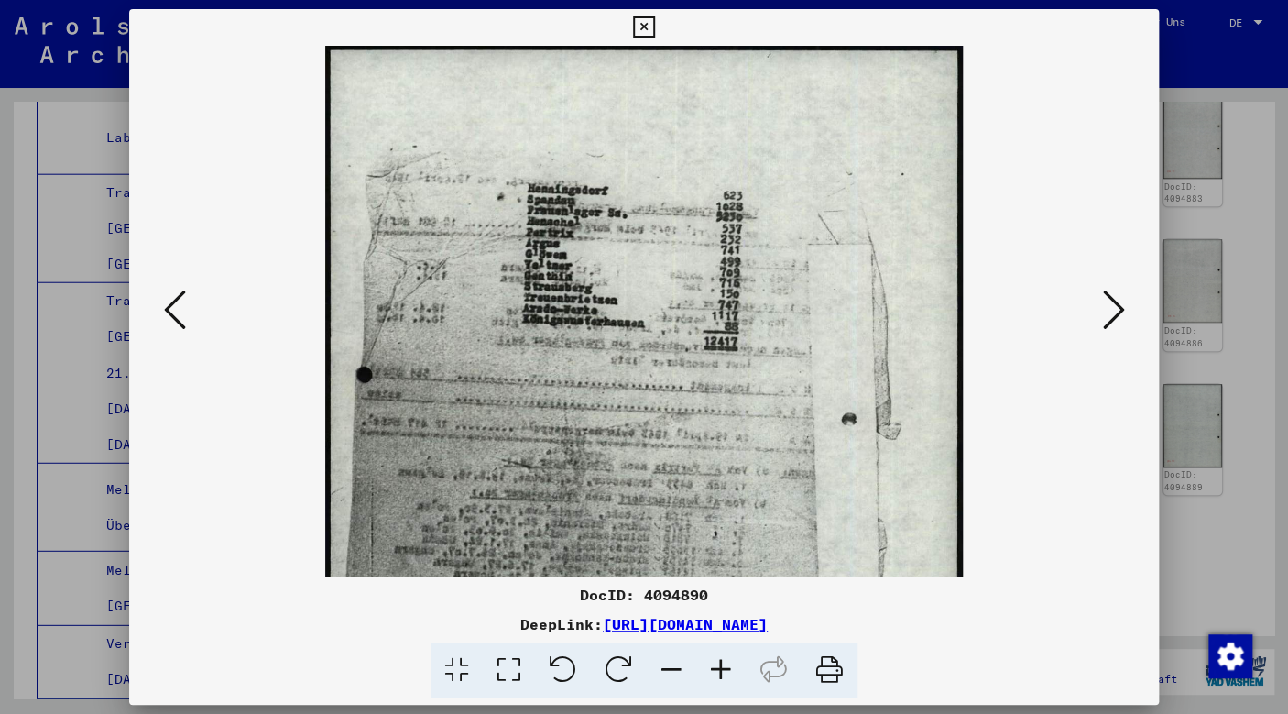
click at [721, 668] on icon at bounding box center [720, 670] width 49 height 56
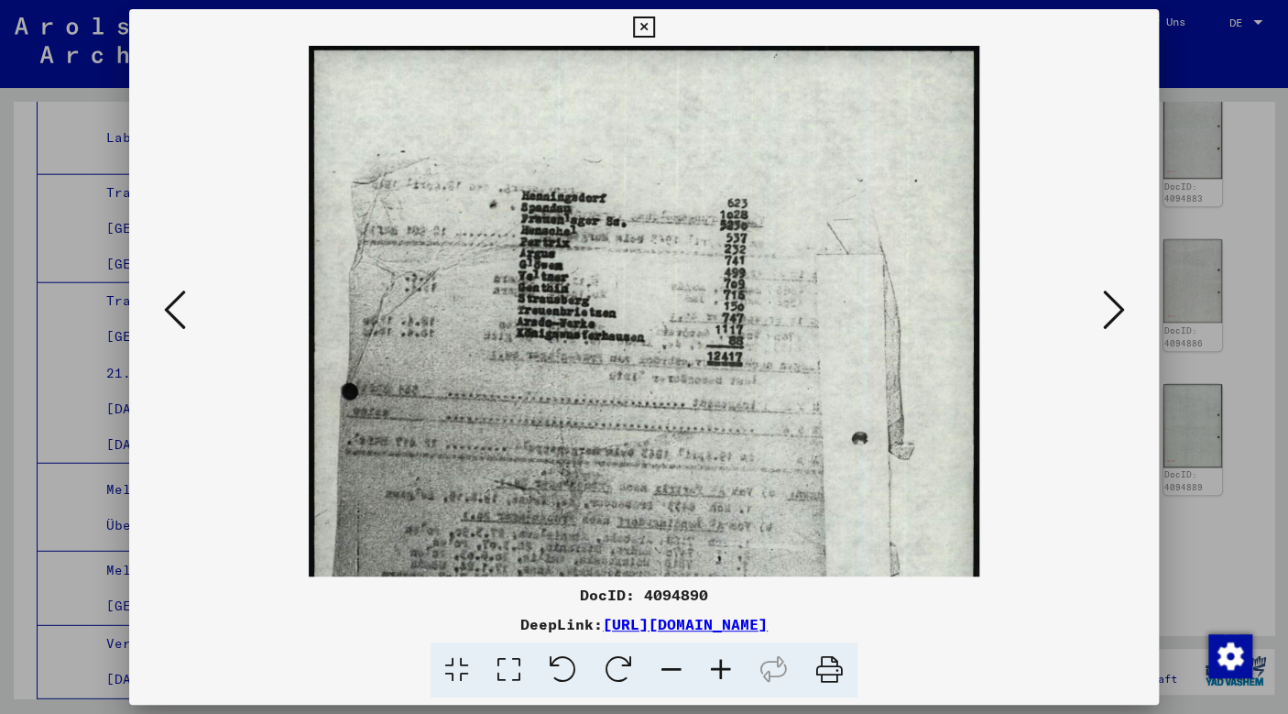
click at [721, 668] on icon at bounding box center [720, 670] width 49 height 56
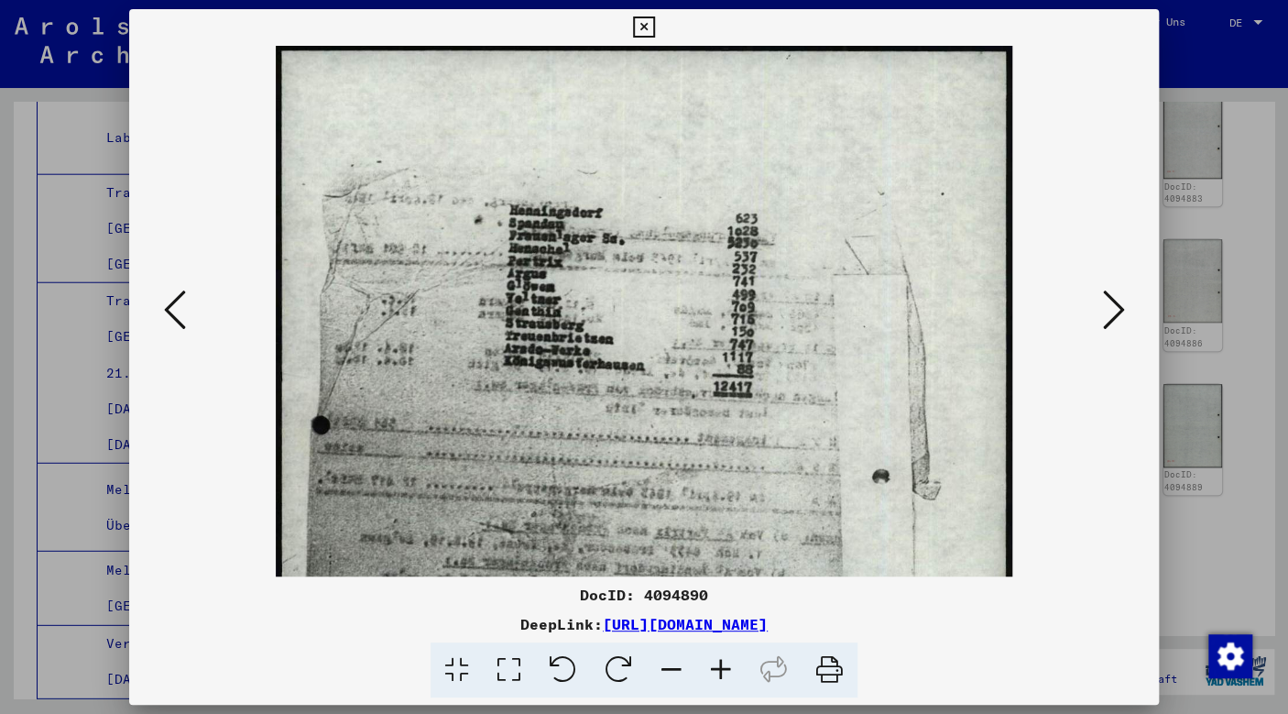
click at [721, 668] on icon at bounding box center [720, 670] width 49 height 56
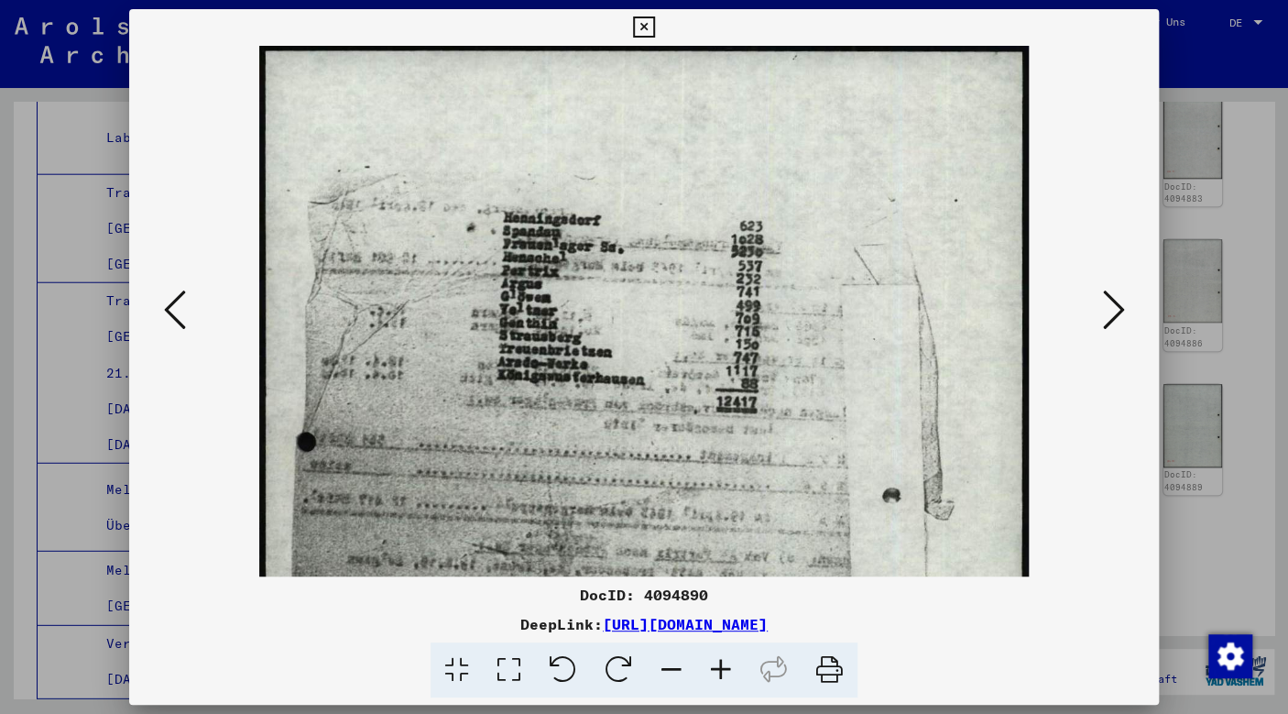
click at [721, 668] on icon at bounding box center [720, 670] width 49 height 56
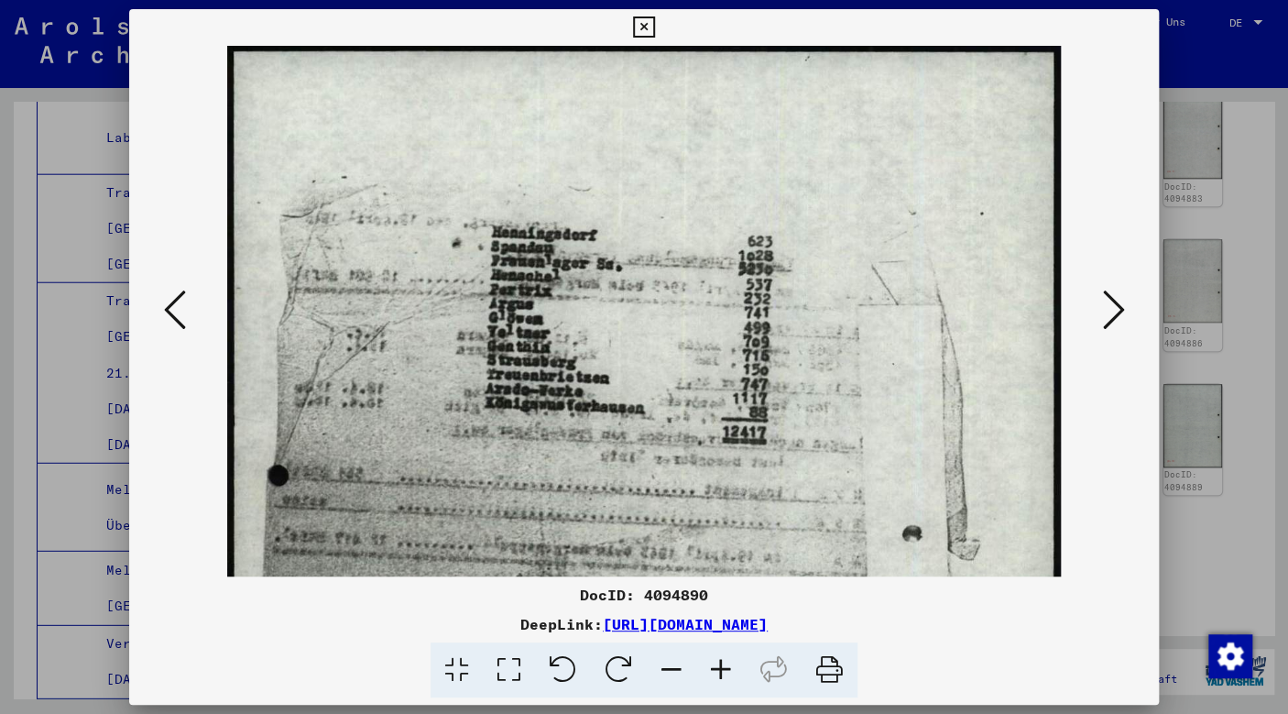
click at [721, 668] on icon at bounding box center [720, 670] width 49 height 56
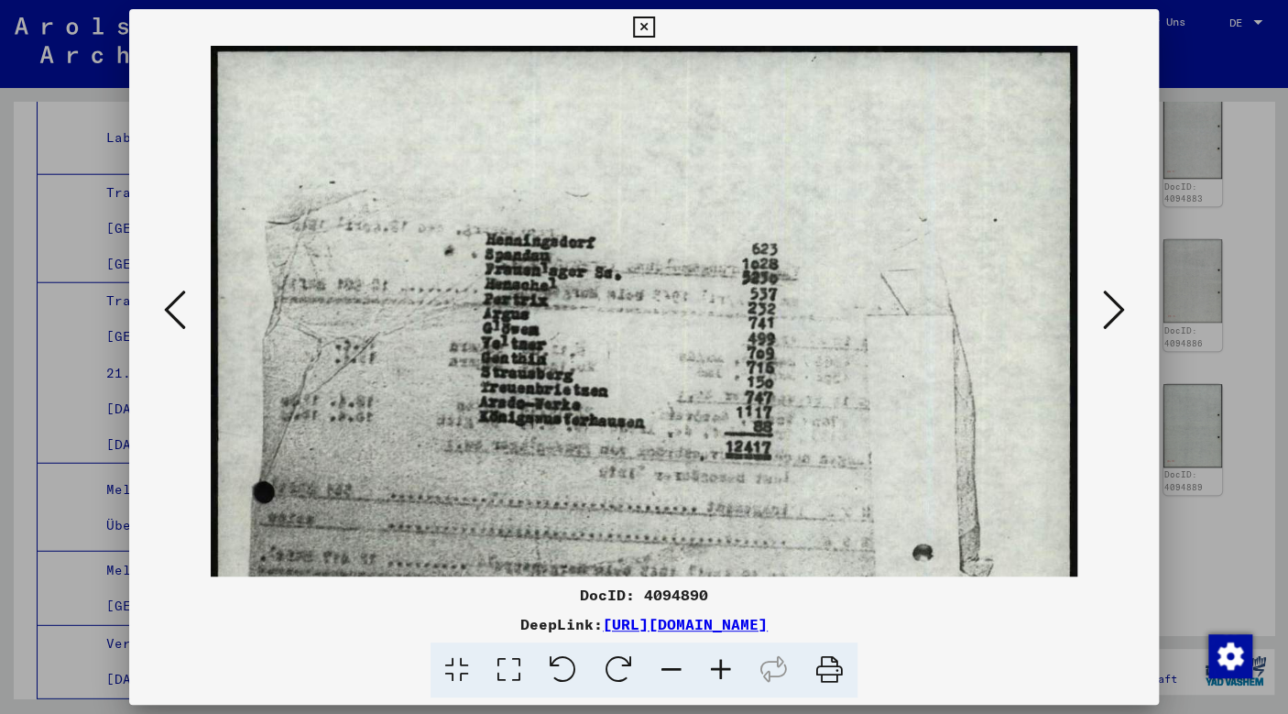
click at [721, 668] on icon at bounding box center [720, 670] width 49 height 56
